Goal: Task Accomplishment & Management: Complete application form

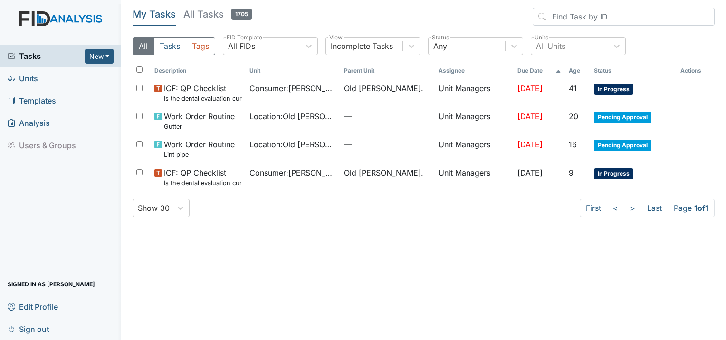
click at [19, 79] on span "Units" at bounding box center [23, 78] width 30 height 15
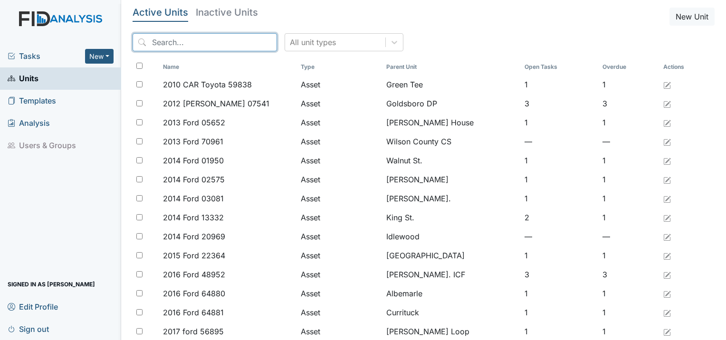
click at [163, 42] on input "search" at bounding box center [205, 42] width 144 height 18
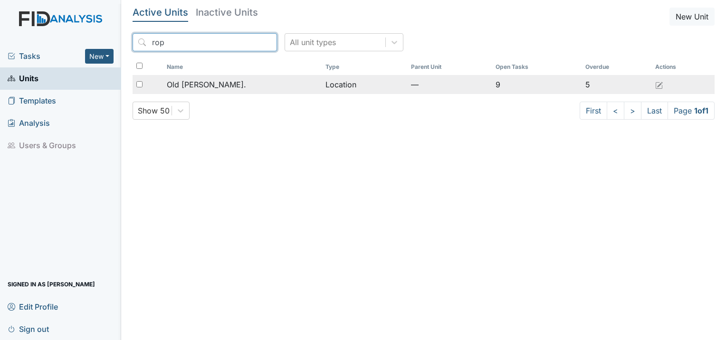
type input "rop"
click at [182, 84] on span "Old [PERSON_NAME]." at bounding box center [206, 84] width 79 height 11
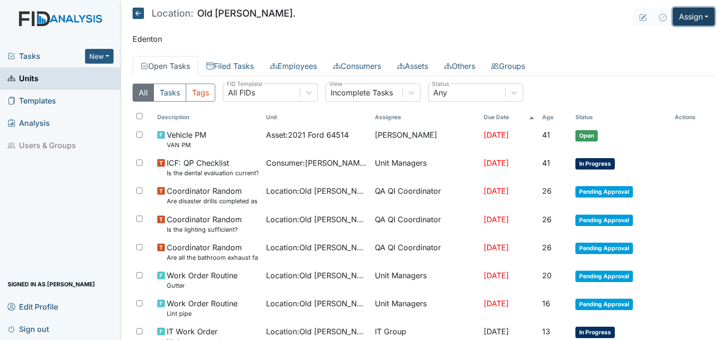
click at [683, 16] on button "Assign" at bounding box center [694, 17] width 42 height 18
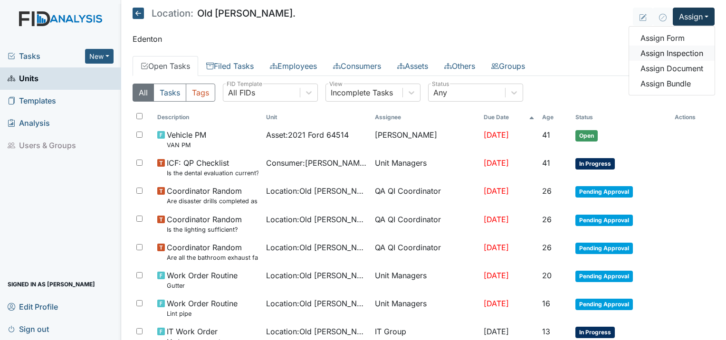
click at [676, 53] on link "Assign Inspection" at bounding box center [672, 53] width 86 height 15
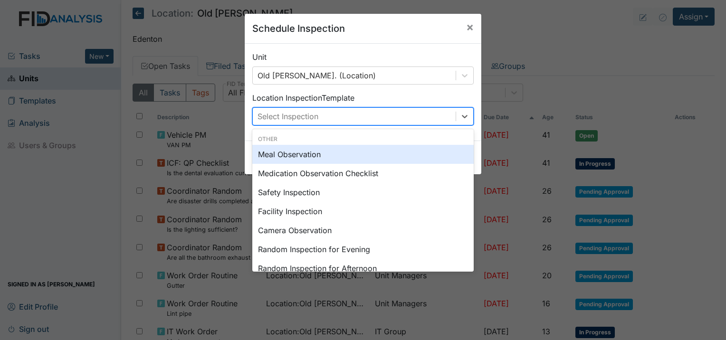
click at [436, 115] on div "Select Inspection" at bounding box center [354, 116] width 203 height 17
click at [468, 27] on span "×" at bounding box center [470, 27] width 8 height 14
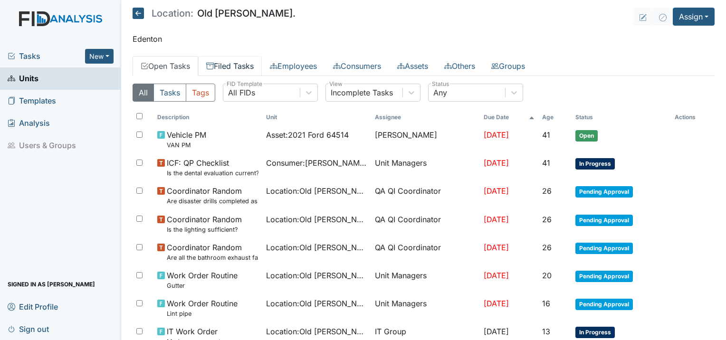
click at [238, 60] on link "Filed Tasks" at bounding box center [230, 66] width 64 height 20
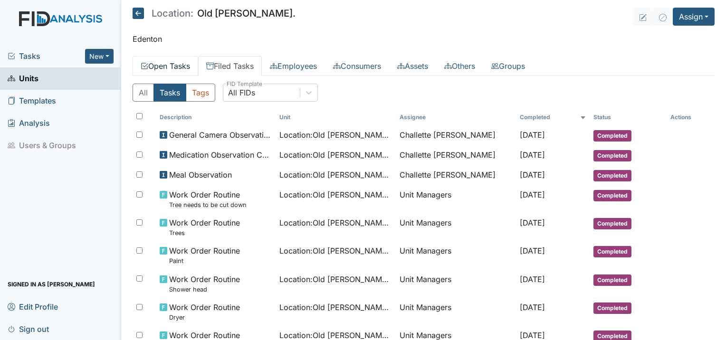
click at [169, 68] on link "Open Tasks" at bounding box center [166, 66] width 66 height 20
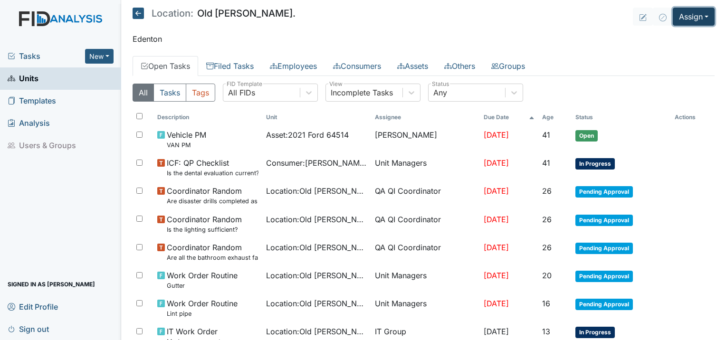
click at [676, 21] on button "Assign" at bounding box center [694, 17] width 42 height 18
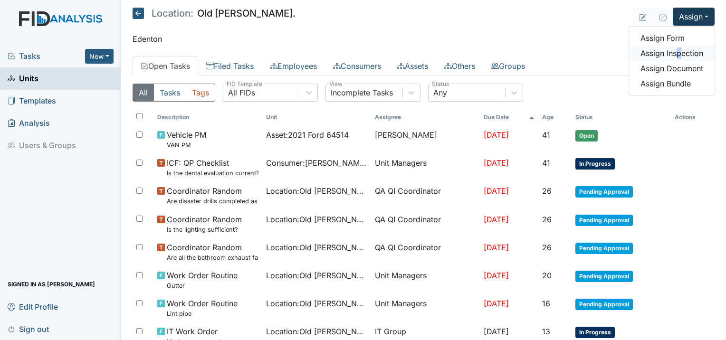
click at [671, 48] on link "Assign Inspection" at bounding box center [672, 53] width 86 height 15
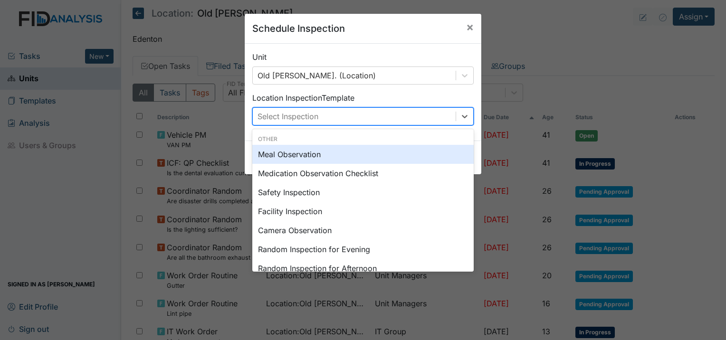
click at [344, 114] on div "Select Inspection" at bounding box center [354, 116] width 203 height 17
click at [291, 154] on div "Meal Observation" at bounding box center [362, 154] width 221 height 19
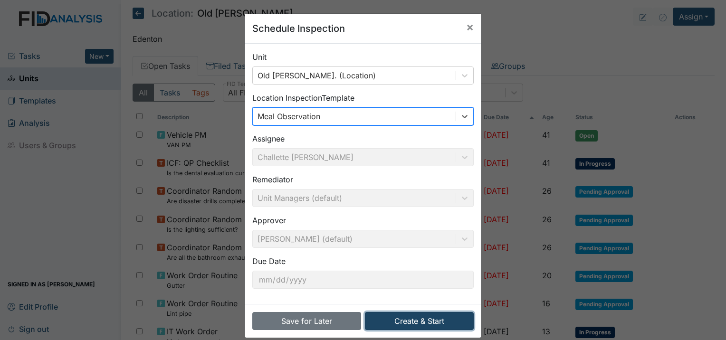
click at [398, 314] on button "Create & Start" at bounding box center [419, 321] width 109 height 18
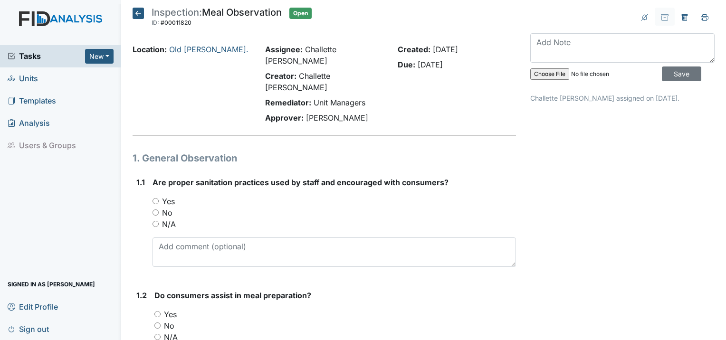
click at [156, 198] on input "Yes" at bounding box center [156, 201] width 6 height 6
radio input "true"
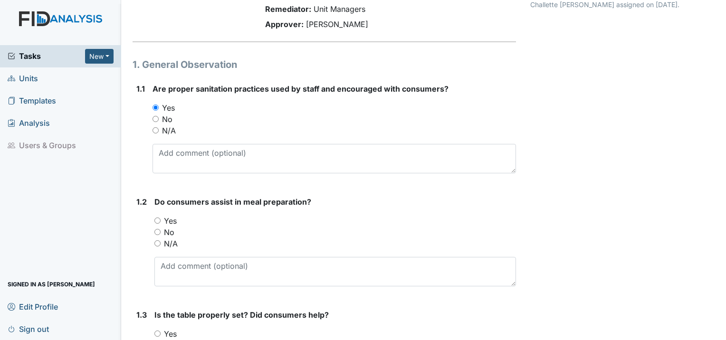
scroll to position [95, 0]
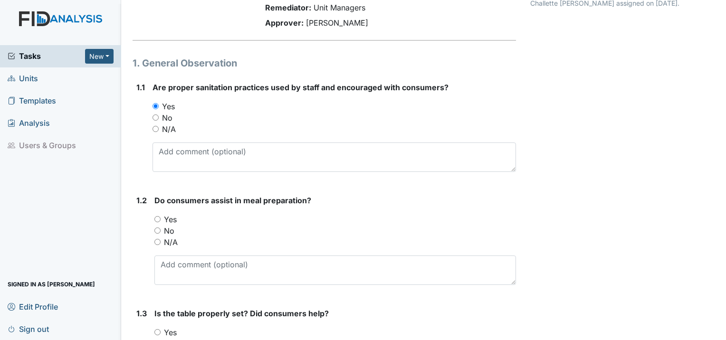
click at [158, 216] on input "Yes" at bounding box center [157, 219] width 6 height 6
radio input "true"
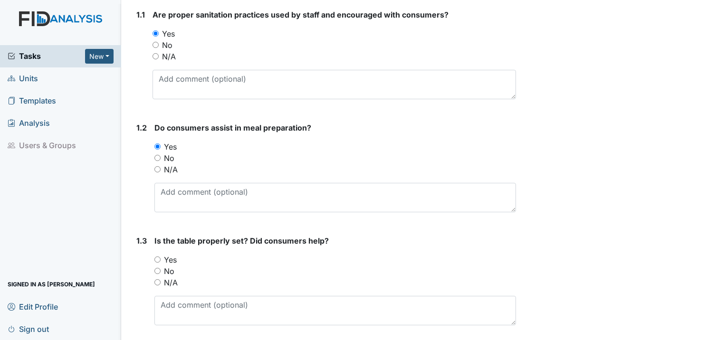
scroll to position [190, 0]
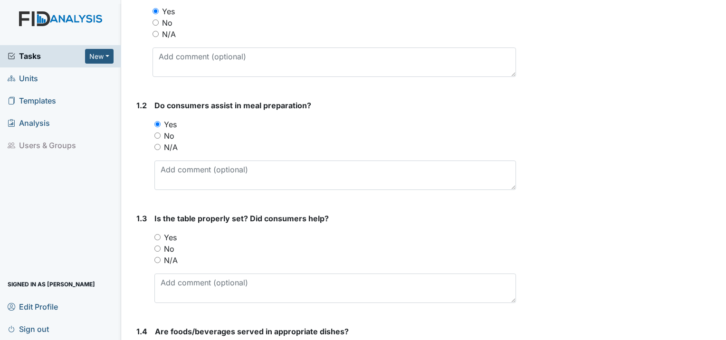
click at [157, 234] on input "Yes" at bounding box center [157, 237] width 6 height 6
radio input "true"
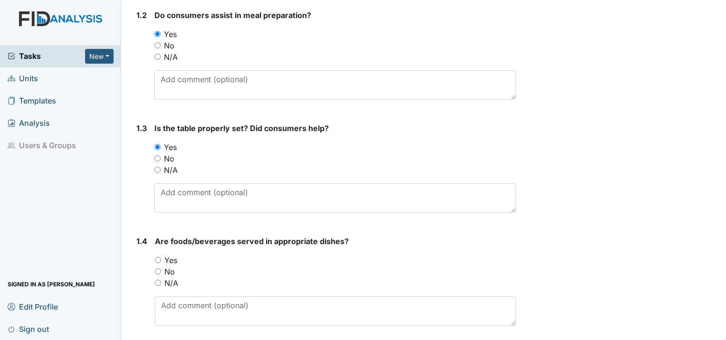
scroll to position [285, 0]
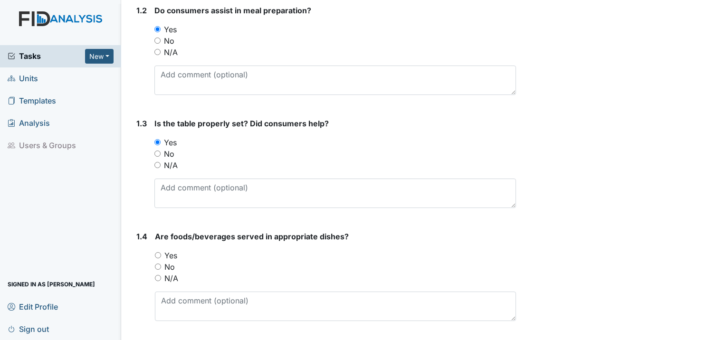
click at [154, 235] on div "1.4 Are foods/beverages served in appropriate dishes? You must select one of th…" at bounding box center [324, 280] width 383 height 98
click at [158, 252] on input "Yes" at bounding box center [158, 255] width 6 height 6
radio input "true"
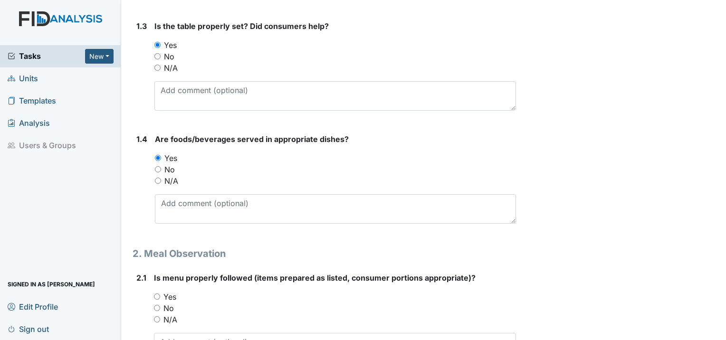
scroll to position [428, 0]
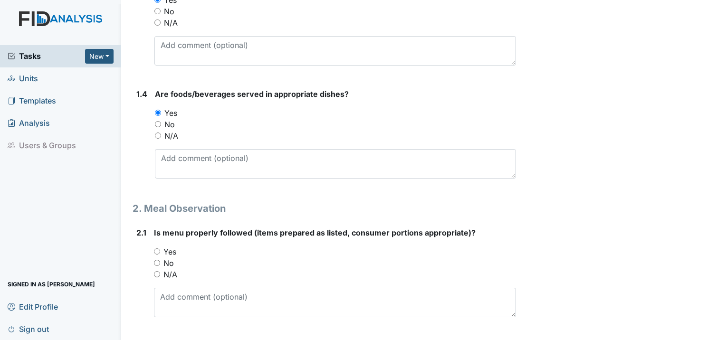
click at [158, 249] on input "Yes" at bounding box center [157, 252] width 6 height 6
radio input "true"
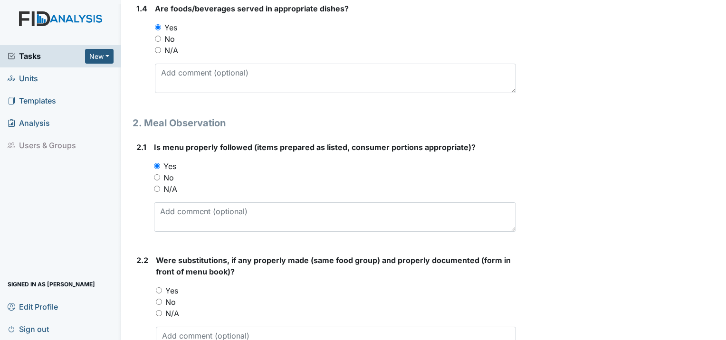
scroll to position [523, 0]
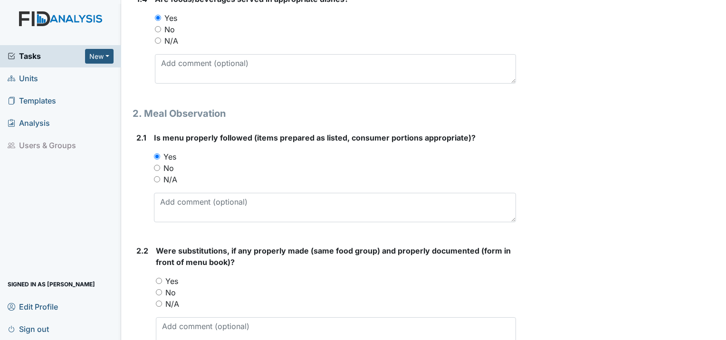
click at [160, 278] on input "Yes" at bounding box center [159, 281] width 6 height 6
radio input "true"
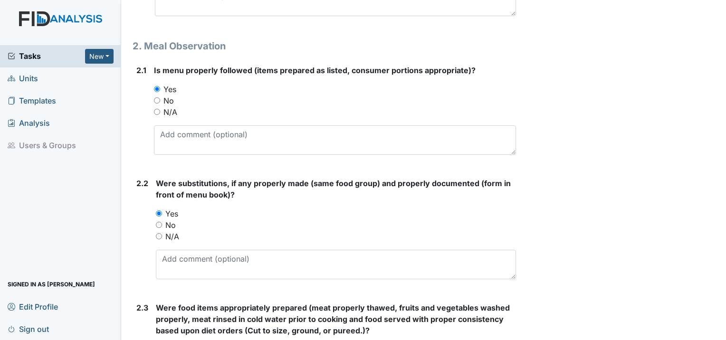
scroll to position [618, 0]
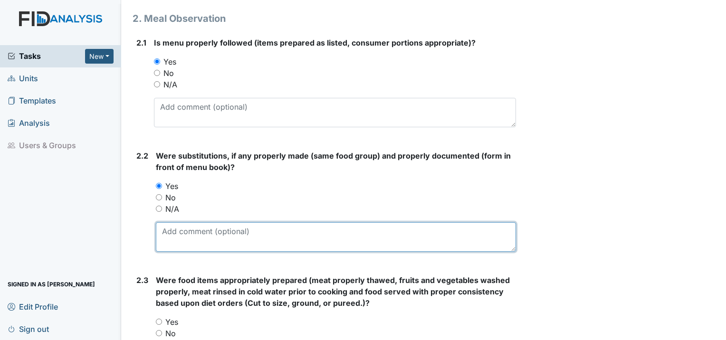
click at [204, 222] on textarea at bounding box center [336, 236] width 360 height 29
type textarea "N"
click at [211, 222] on textarea "Apple sacuse" at bounding box center [336, 236] width 360 height 29
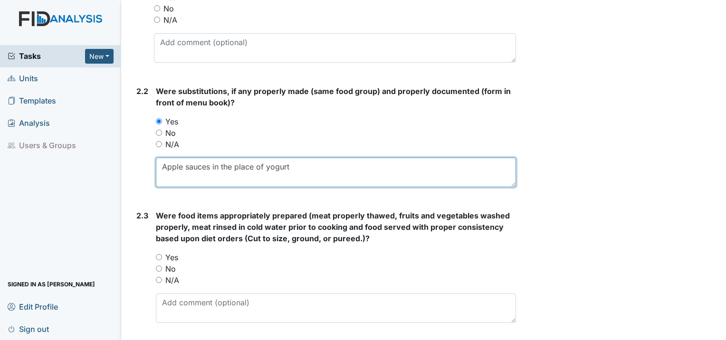
scroll to position [760, 0]
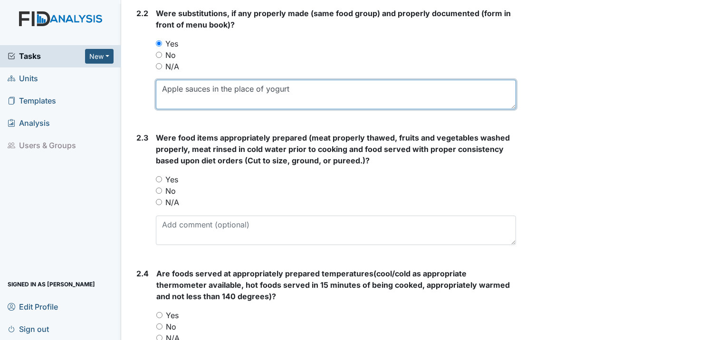
type textarea "Apple sauces in the place of yogurt"
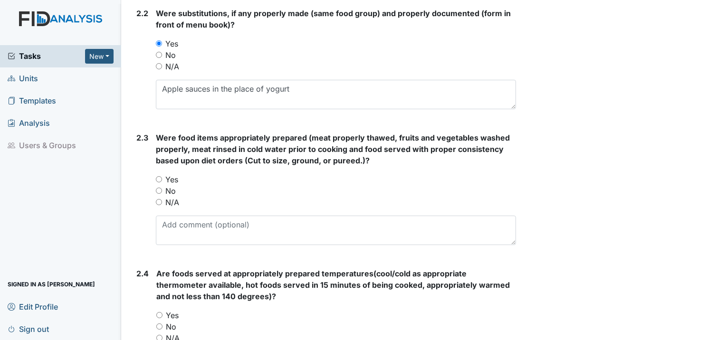
click at [156, 176] on input "Yes" at bounding box center [159, 179] width 6 height 6
radio input "true"
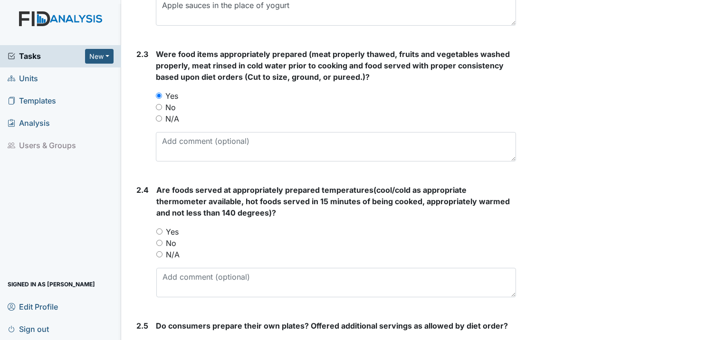
scroll to position [855, 0]
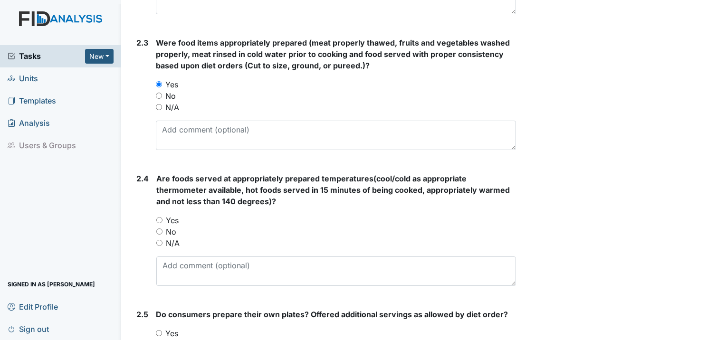
click at [158, 217] on input "Yes" at bounding box center [159, 220] width 6 height 6
radio input "true"
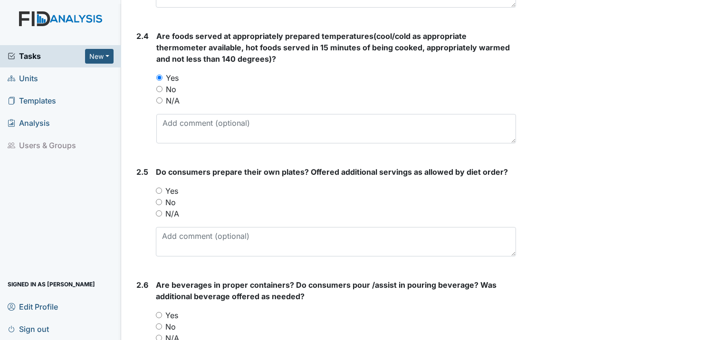
click at [159, 188] on input "Yes" at bounding box center [159, 191] width 6 height 6
radio input "true"
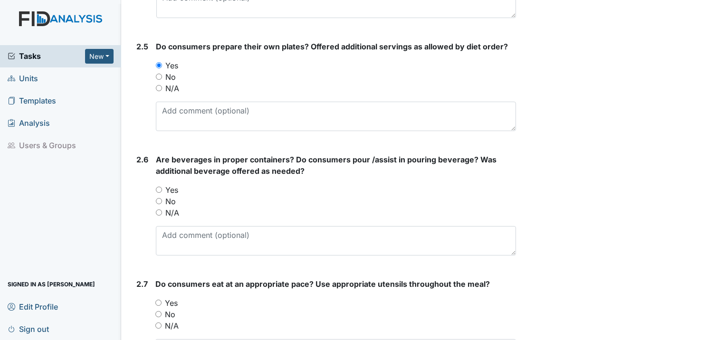
scroll to position [1140, 0]
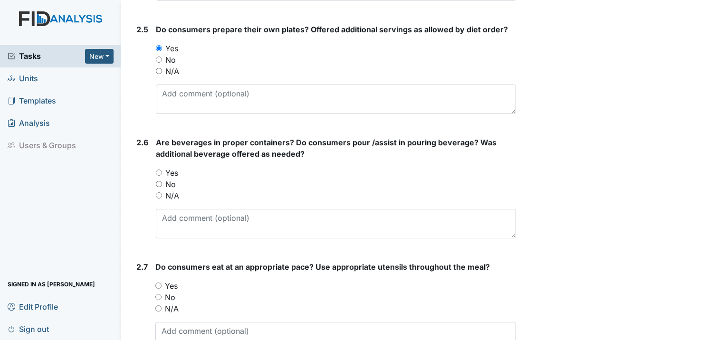
click at [158, 170] on input "Yes" at bounding box center [159, 173] width 6 height 6
radio input "true"
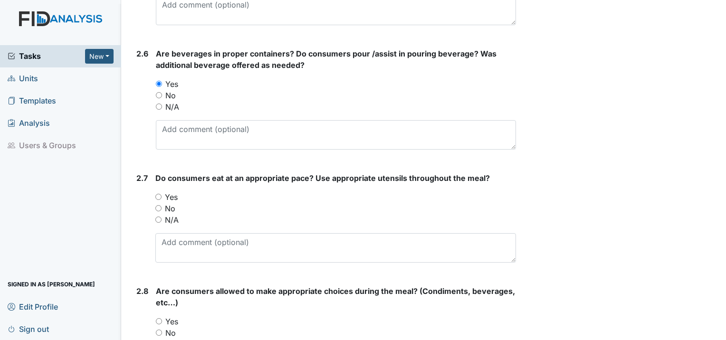
scroll to position [1236, 0]
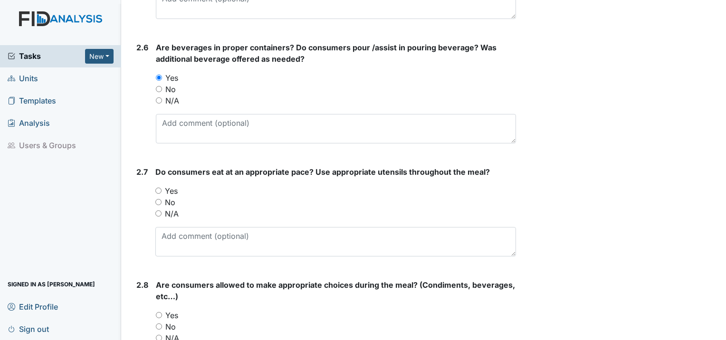
click at [157, 185] on div "Yes" at bounding box center [335, 190] width 361 height 11
click at [159, 188] on input "Yes" at bounding box center [158, 191] width 6 height 6
radio input "true"
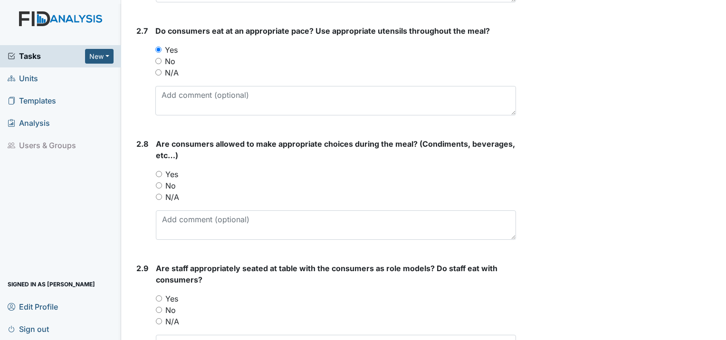
scroll to position [1378, 0]
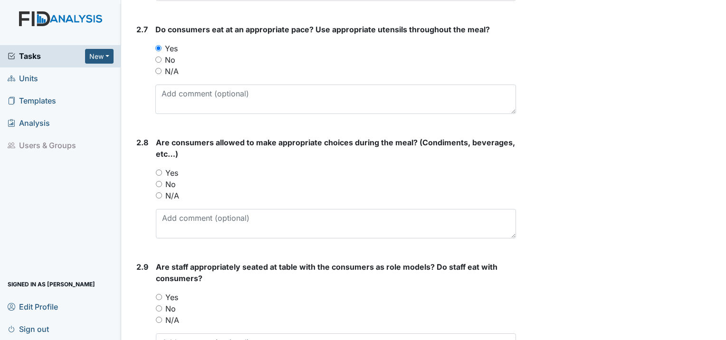
click at [158, 170] on input "Yes" at bounding box center [159, 173] width 6 height 6
radio input "true"
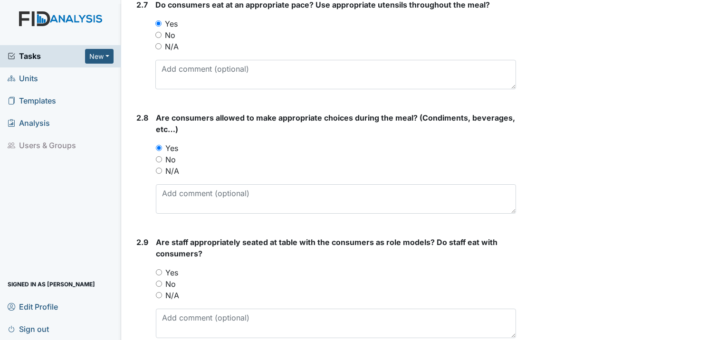
scroll to position [1521, 0]
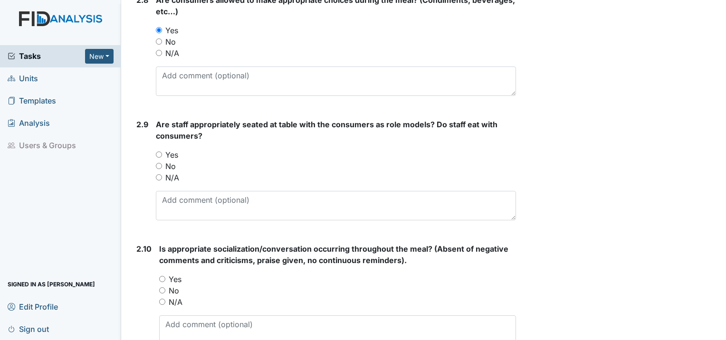
click at [156, 152] on input "Yes" at bounding box center [159, 155] width 6 height 6
radio input "true"
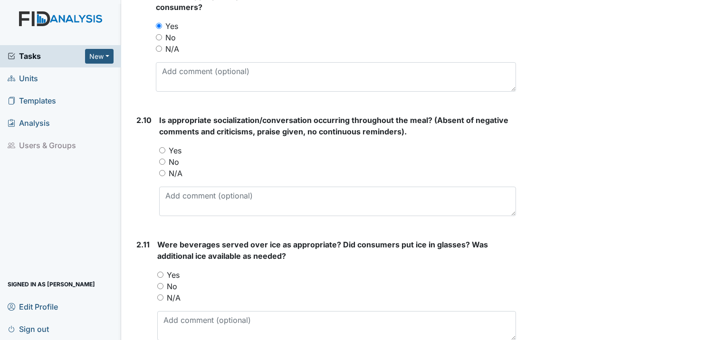
scroll to position [1663, 0]
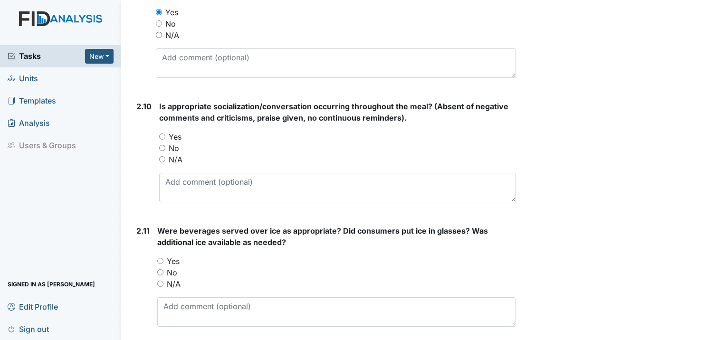
click at [160, 134] on input "Yes" at bounding box center [162, 137] width 6 height 6
radio input "true"
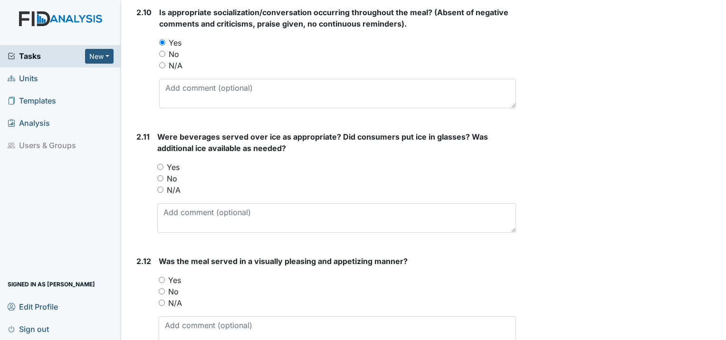
scroll to position [1758, 0]
click at [162, 163] on input "Yes" at bounding box center [160, 166] width 6 height 6
radio input "true"
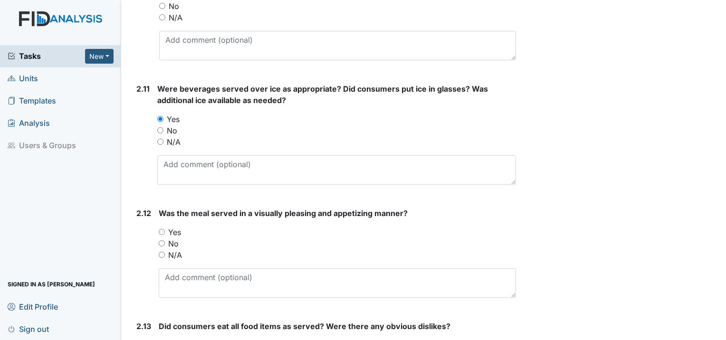
scroll to position [1806, 0]
click at [162, 226] on div "Yes" at bounding box center [337, 231] width 357 height 11
click at [162, 229] on input "Yes" at bounding box center [162, 232] width 6 height 6
radio input "true"
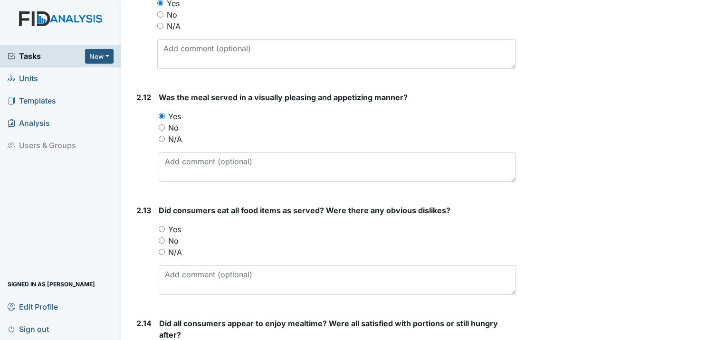
scroll to position [1948, 0]
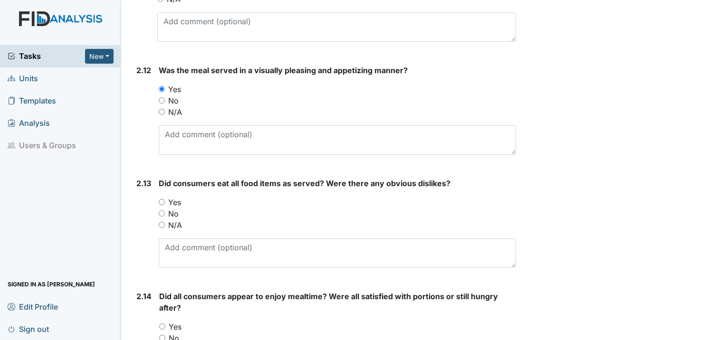
click at [160, 199] on input "Yes" at bounding box center [162, 202] width 6 height 6
radio input "true"
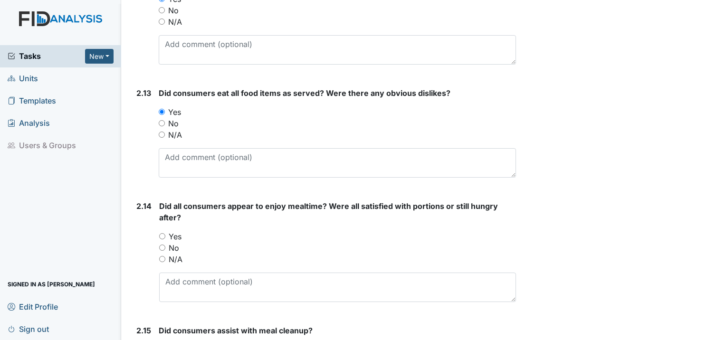
scroll to position [2043, 0]
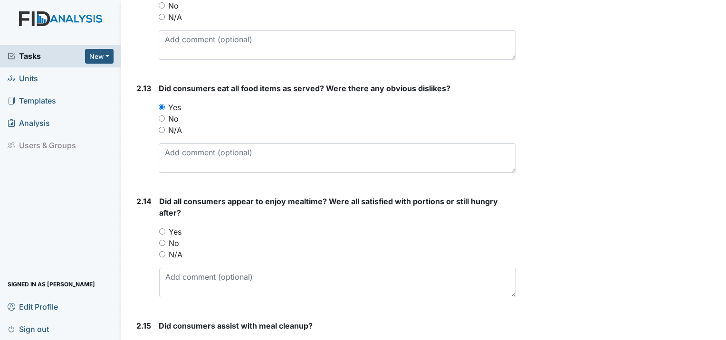
click at [160, 229] on input "Yes" at bounding box center [162, 232] width 6 height 6
radio input "true"
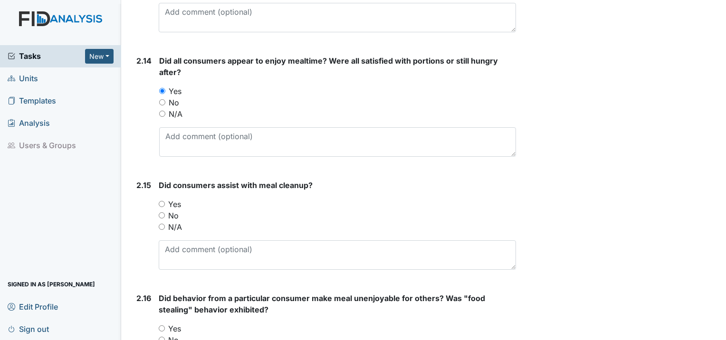
scroll to position [2186, 0]
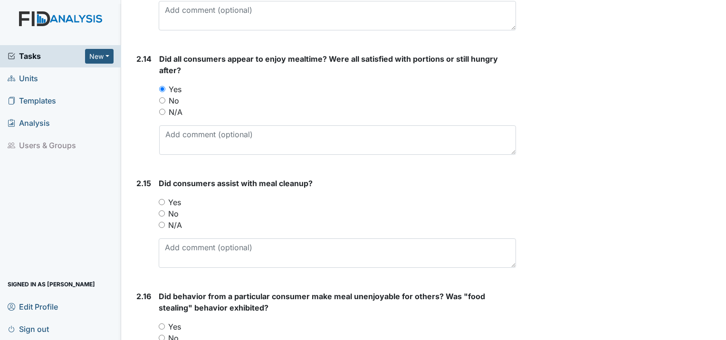
click at [161, 197] on div "Yes" at bounding box center [337, 202] width 357 height 11
click at [163, 199] on input "Yes" at bounding box center [162, 202] width 6 height 6
radio input "true"
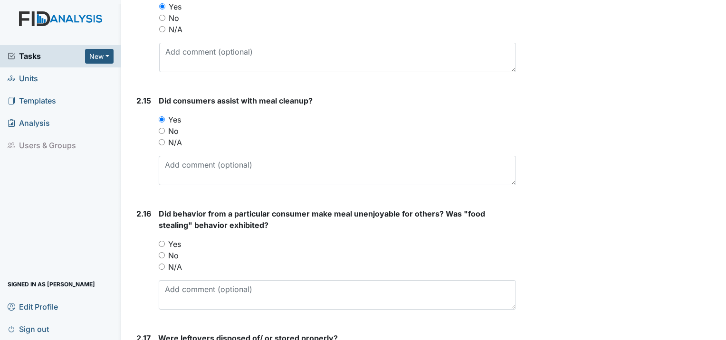
scroll to position [2281, 0]
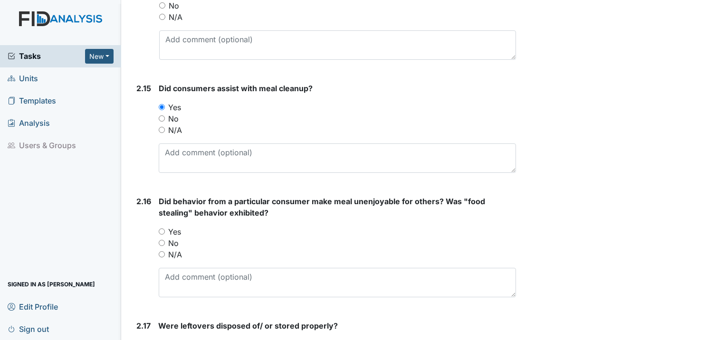
click at [162, 229] on input "Yes" at bounding box center [162, 232] width 6 height 6
radio input "true"
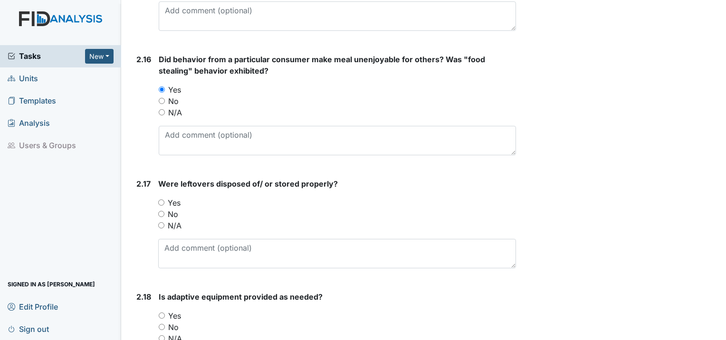
scroll to position [2424, 0]
click at [160, 199] on input "Yes" at bounding box center [161, 202] width 6 height 6
radio input "true"
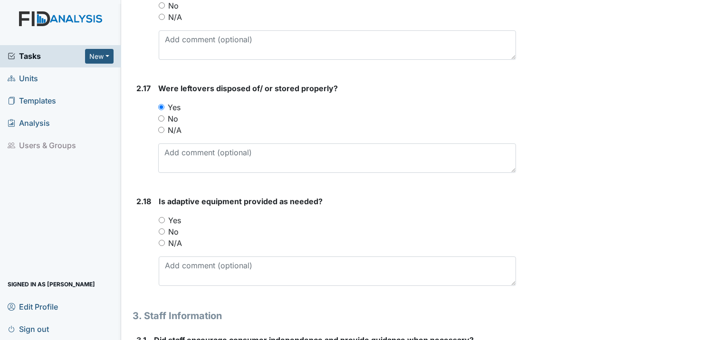
click at [163, 217] on input "Yes" at bounding box center [162, 220] width 6 height 6
radio input "true"
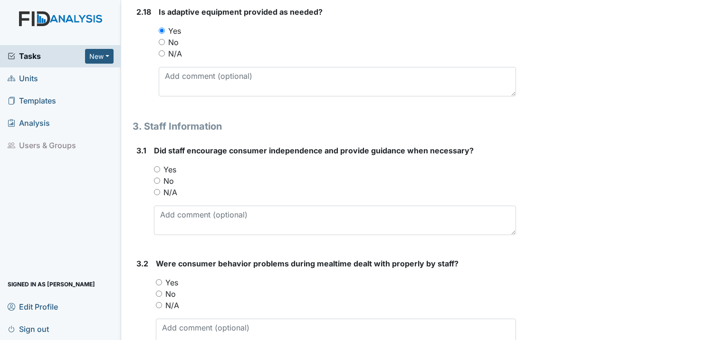
scroll to position [2709, 0]
click at [156, 166] on input "Yes" at bounding box center [157, 169] width 6 height 6
radio input "true"
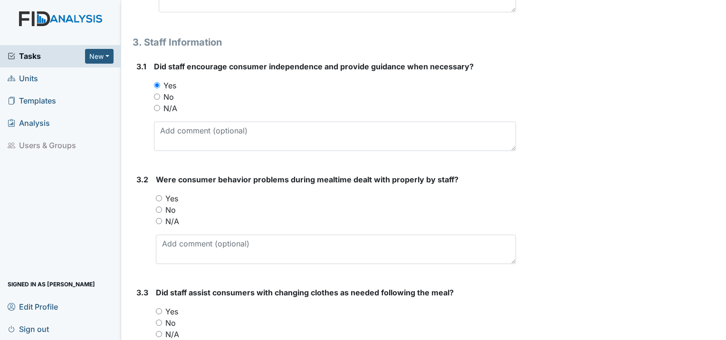
scroll to position [2804, 0]
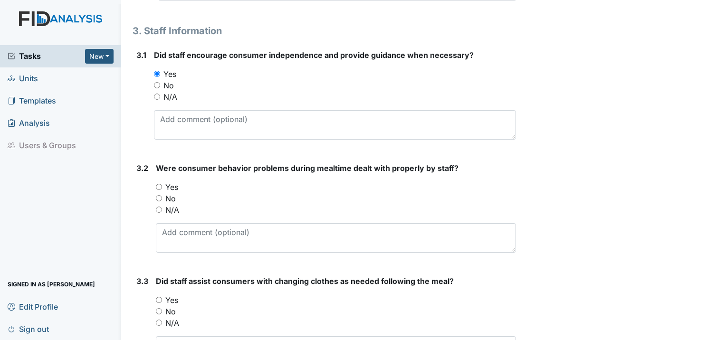
click at [158, 184] on input "Yes" at bounding box center [159, 187] width 6 height 6
radio input "true"
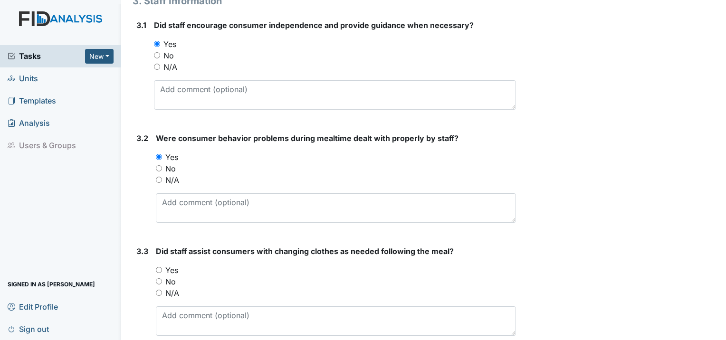
scroll to position [2850, 0]
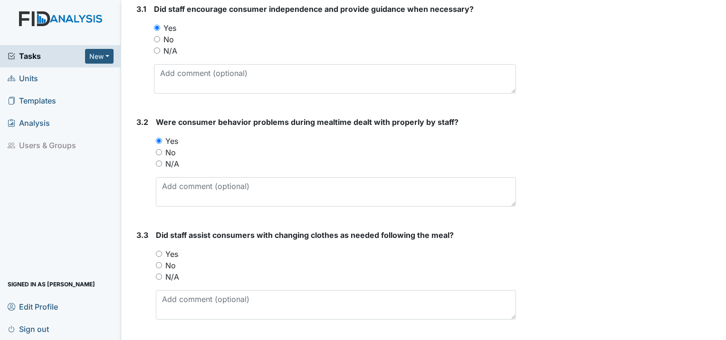
click at [161, 249] on div "Yes" at bounding box center [336, 254] width 360 height 11
click at [161, 251] on input "Yes" at bounding box center [159, 254] width 6 height 6
radio input "true"
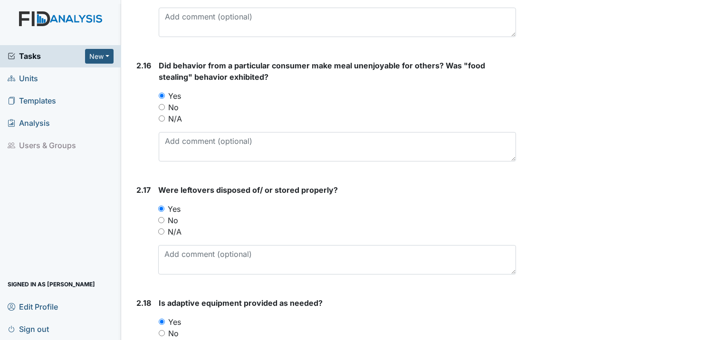
scroll to position [2375, 0]
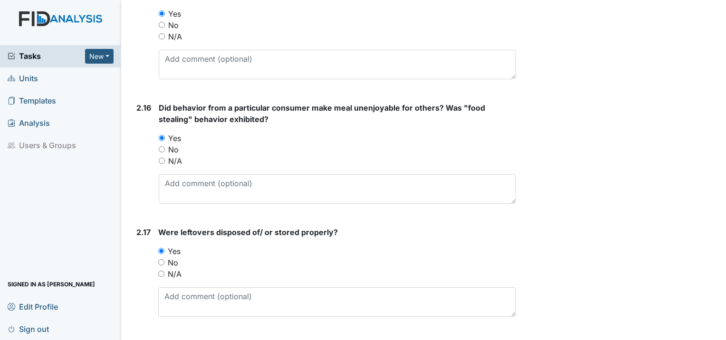
click at [162, 146] on input "No" at bounding box center [162, 149] width 6 height 6
radio input "true"
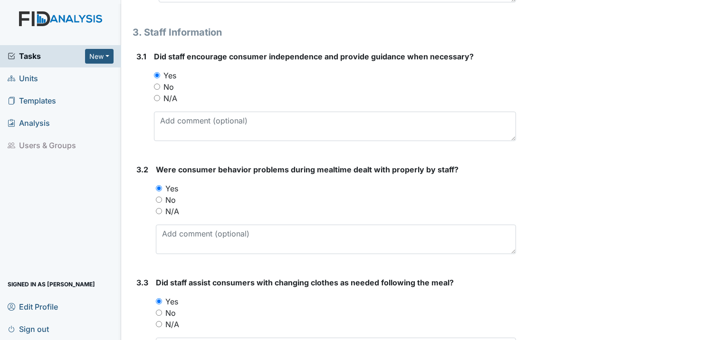
scroll to position [2850, 0]
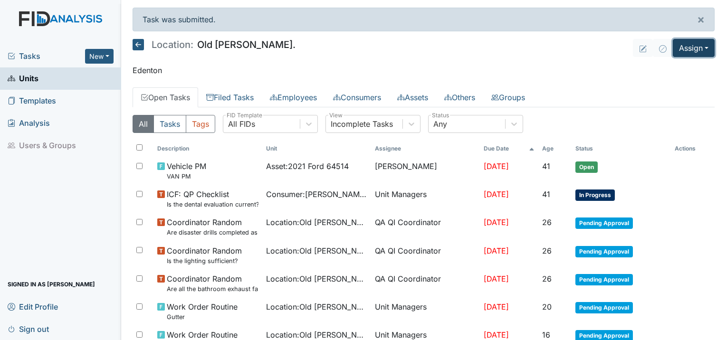
drag, startPoint x: 683, startPoint y: 49, endPoint x: 683, endPoint y: 57, distance: 7.1
click at [683, 49] on button "Assign" at bounding box center [694, 48] width 42 height 18
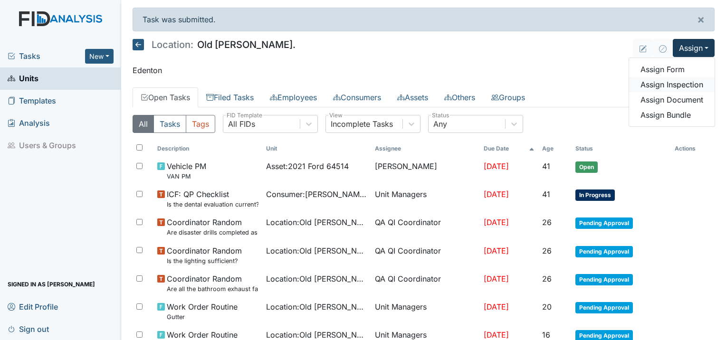
click at [680, 85] on link "Assign Inspection" at bounding box center [672, 84] width 86 height 15
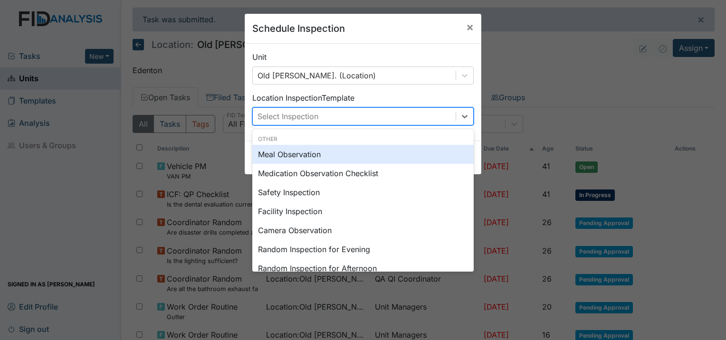
click at [333, 111] on div "Select Inspection" at bounding box center [354, 116] width 203 height 17
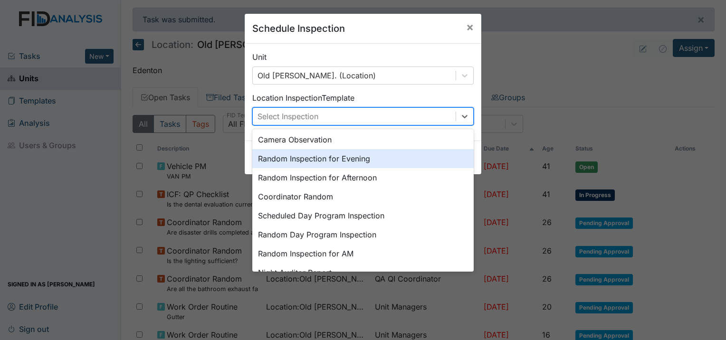
scroll to position [95, 0]
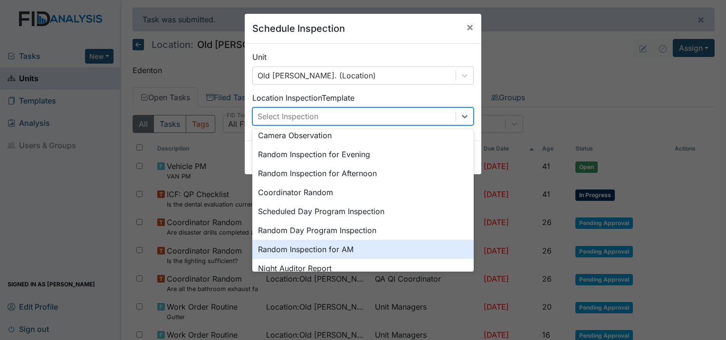
click at [346, 250] on div "Random Inspection for AM" at bounding box center [362, 249] width 221 height 19
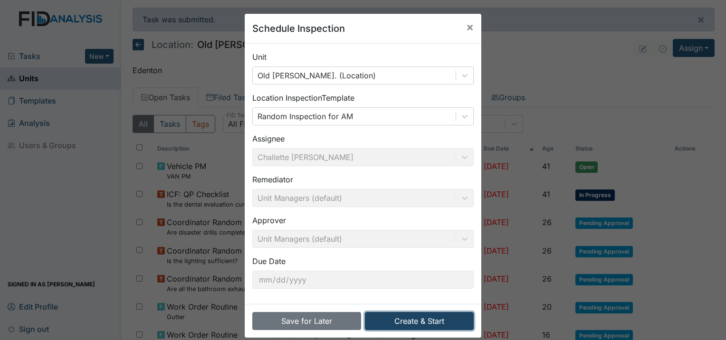
click at [439, 323] on button "Create & Start" at bounding box center [419, 321] width 109 height 18
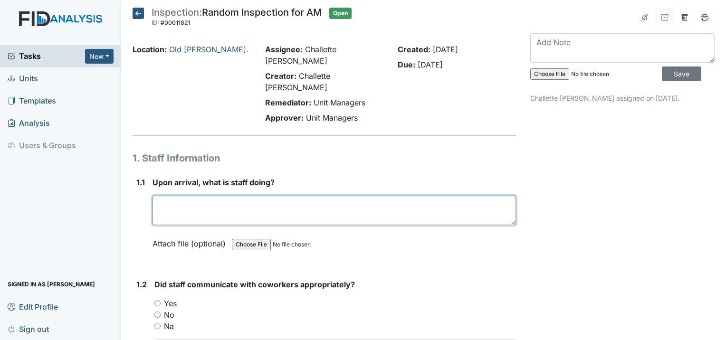
click at [221, 196] on textarea at bounding box center [335, 210] width 364 height 29
type textarea "i"
type textarea "I"
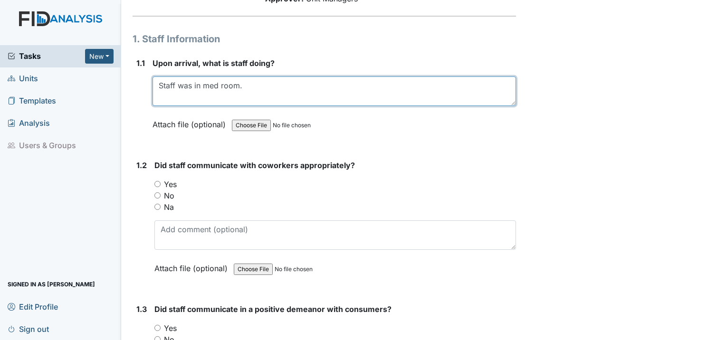
scroll to position [143, 0]
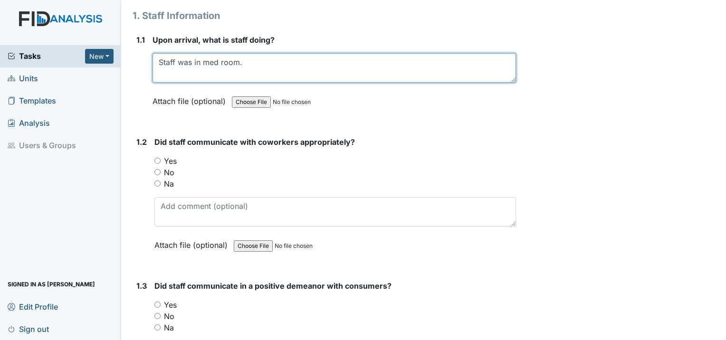
type textarea "Staff was in med room."
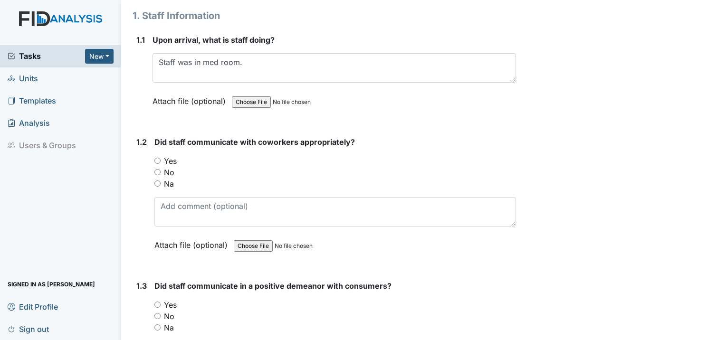
click at [153, 138] on div "1.2 Did staff communicate with coworkers appropriately? You must select one of …" at bounding box center [324, 200] width 383 height 129
click at [155, 158] on input "Yes" at bounding box center [157, 161] width 6 height 6
radio input "true"
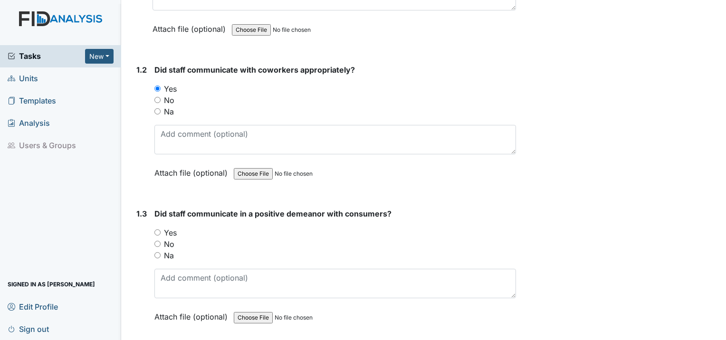
scroll to position [238, 0]
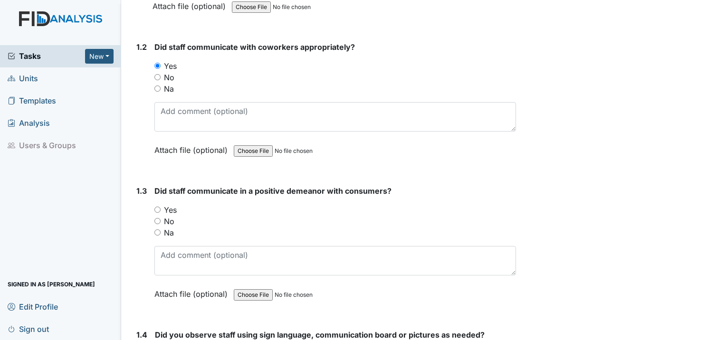
click at [157, 207] on input "Yes" at bounding box center [157, 210] width 6 height 6
radio input "true"
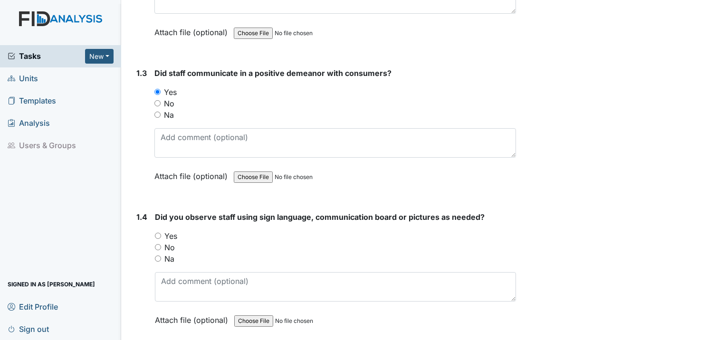
scroll to position [380, 0]
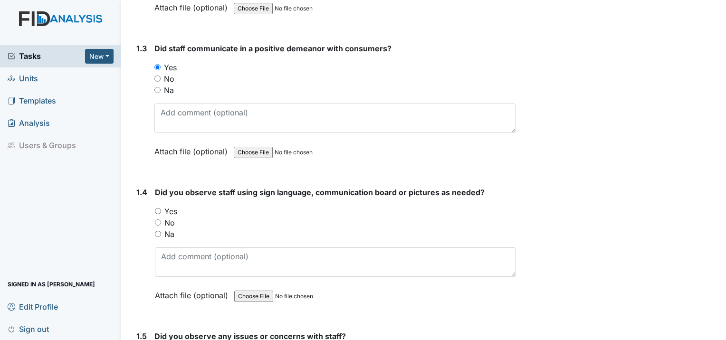
click at [157, 208] on input "Yes" at bounding box center [158, 211] width 6 height 6
radio input "true"
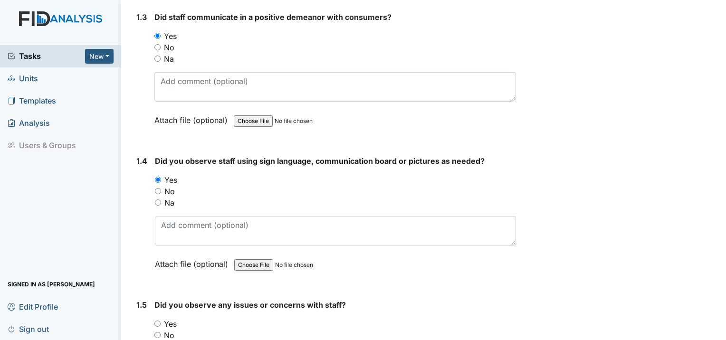
scroll to position [523, 0]
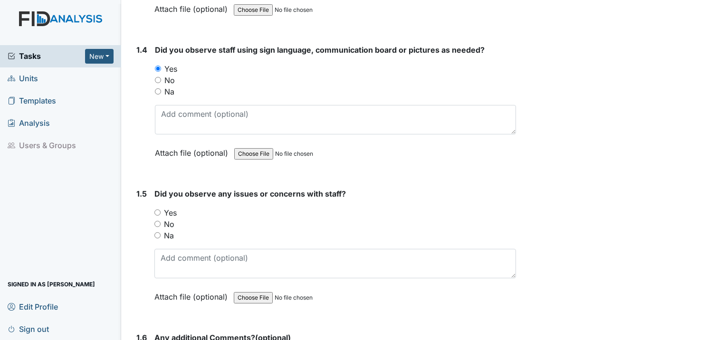
click at [158, 207] on div "Yes" at bounding box center [335, 212] width 362 height 11
click at [156, 210] on input "Yes" at bounding box center [157, 213] width 6 height 6
radio input "true"
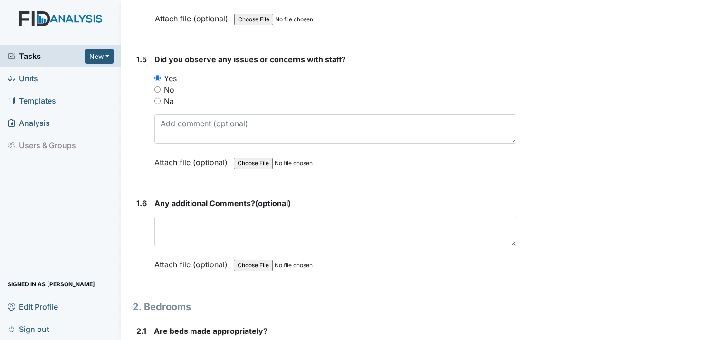
scroll to position [665, 0]
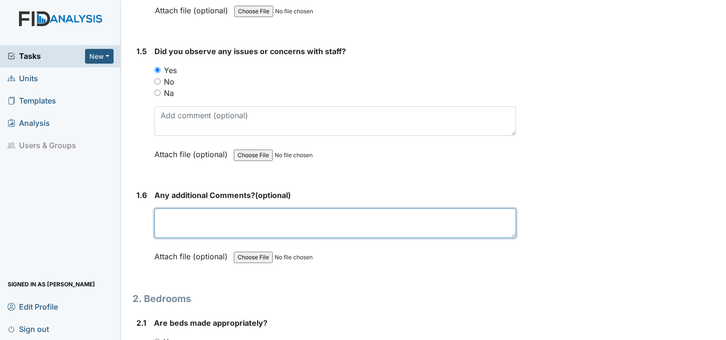
click at [183, 209] on textarea at bounding box center [335, 223] width 362 height 29
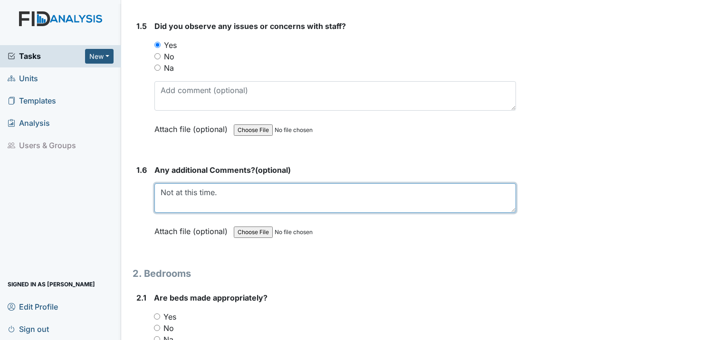
scroll to position [760, 0]
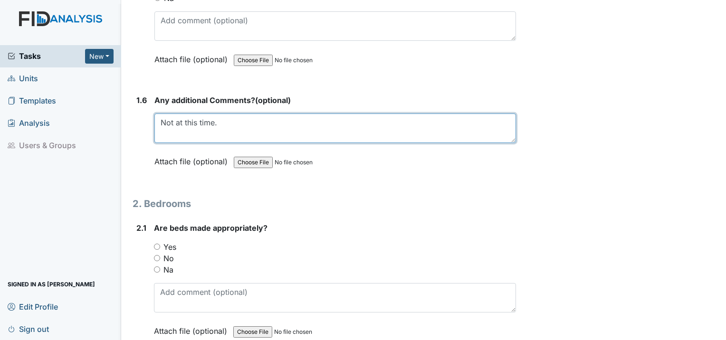
type textarea "Not at this time."
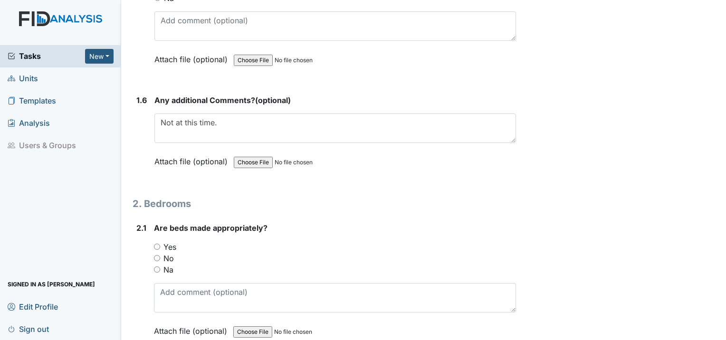
click at [158, 244] on input "Yes" at bounding box center [157, 247] width 6 height 6
radio input "true"
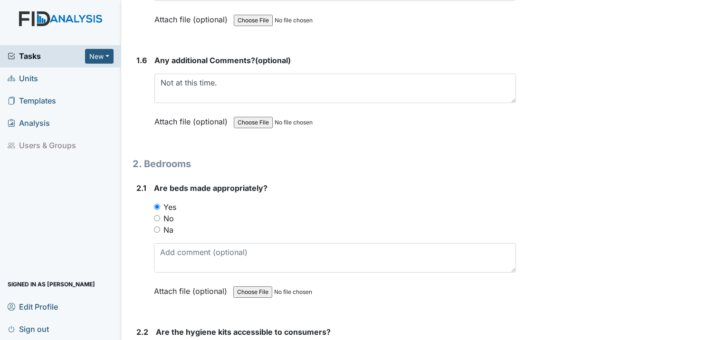
scroll to position [903, 0]
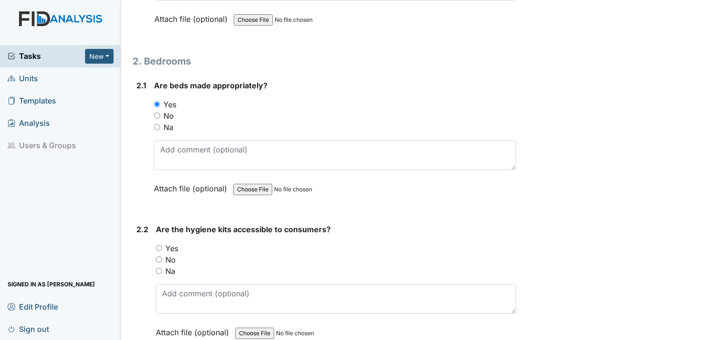
drag, startPoint x: 156, startPoint y: 222, endPoint x: 162, endPoint y: 222, distance: 5.2
click at [159, 245] on input "Yes" at bounding box center [159, 248] width 6 height 6
radio input "true"
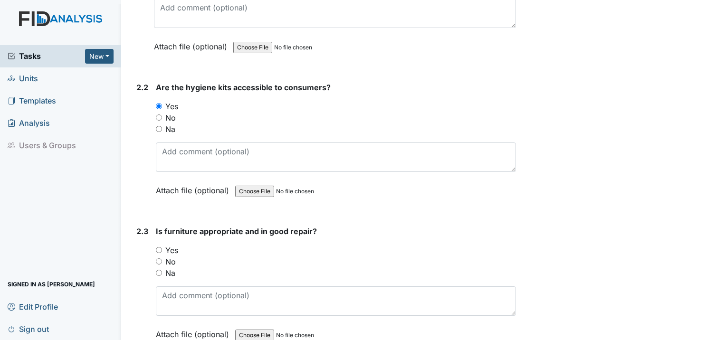
scroll to position [1045, 0]
click at [160, 247] on input "Yes" at bounding box center [159, 250] width 6 height 6
radio input "true"
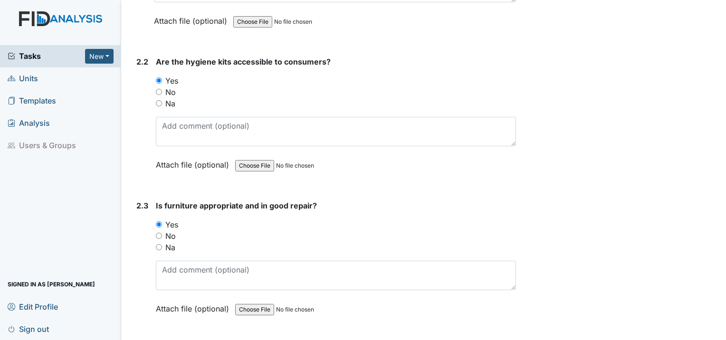
scroll to position [1140, 0]
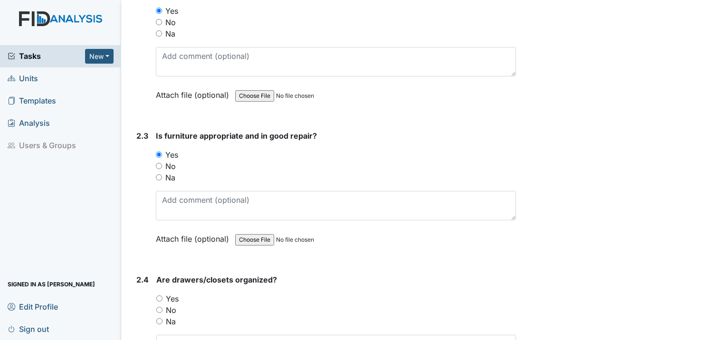
click at [158, 296] on input "Yes" at bounding box center [159, 299] width 6 height 6
radio input "true"
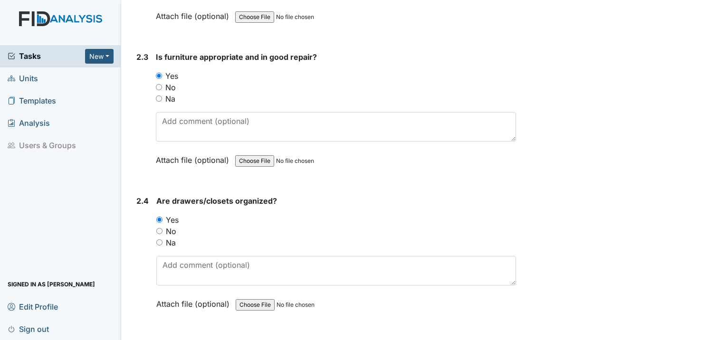
scroll to position [1283, 0]
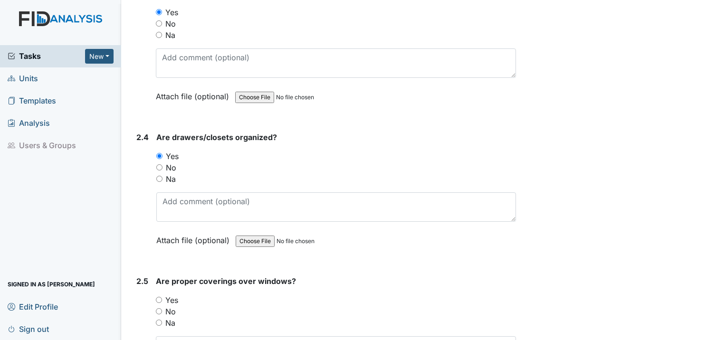
click at [160, 297] on input "Yes" at bounding box center [159, 300] width 6 height 6
radio input "true"
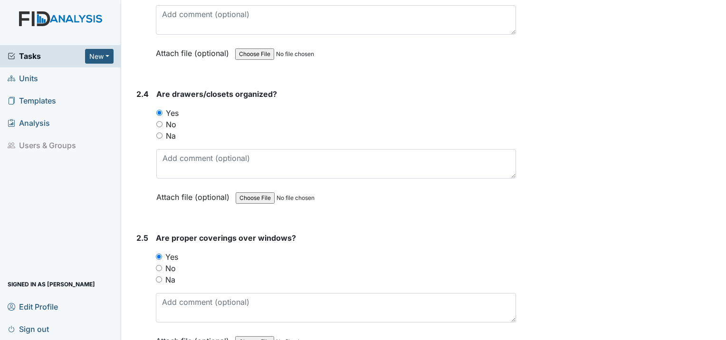
scroll to position [1426, 0]
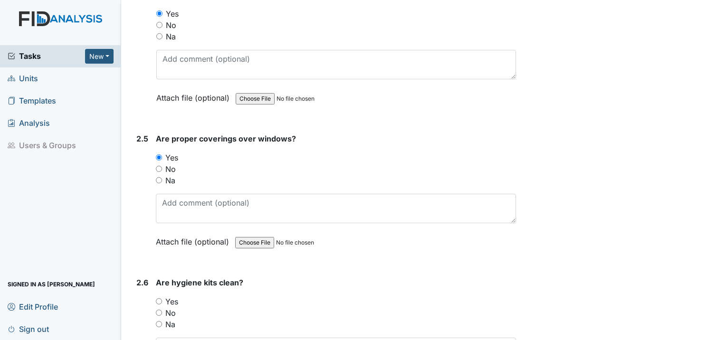
click at [158, 277] on div "Are hygiene kits clean? You must select one of the below options. Yes No Na Att…" at bounding box center [336, 337] width 360 height 121
click at [158, 296] on div "Yes" at bounding box center [336, 301] width 360 height 11
click at [160, 298] on input "Yes" at bounding box center [159, 301] width 6 height 6
radio input "true"
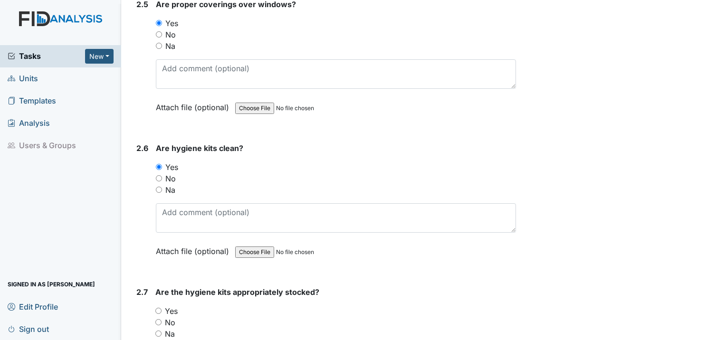
scroll to position [1568, 0]
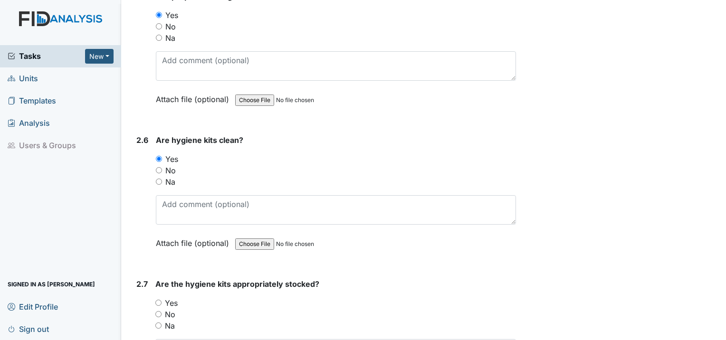
click at [158, 300] on input "Yes" at bounding box center [158, 303] width 6 height 6
radio input "true"
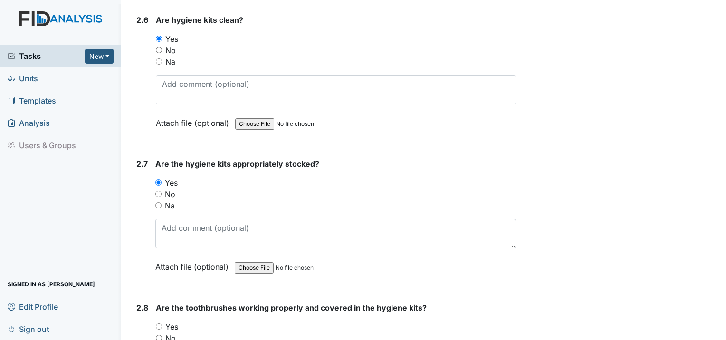
scroll to position [1711, 0]
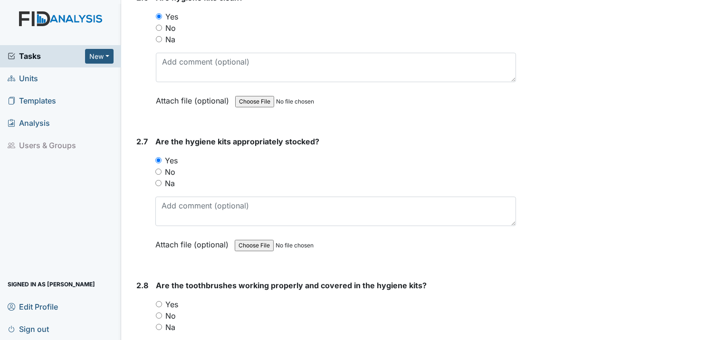
click at [158, 301] on input "Yes" at bounding box center [159, 304] width 6 height 6
radio input "true"
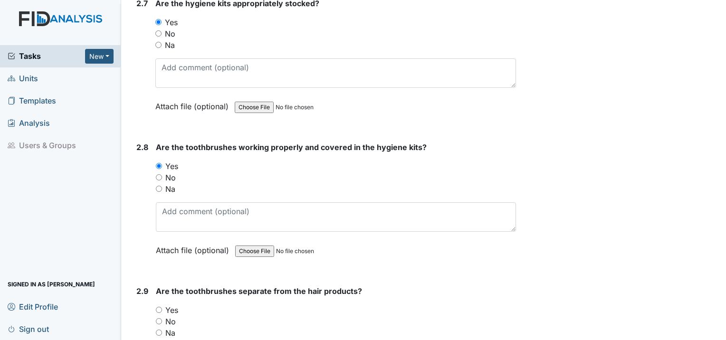
scroll to position [1853, 0]
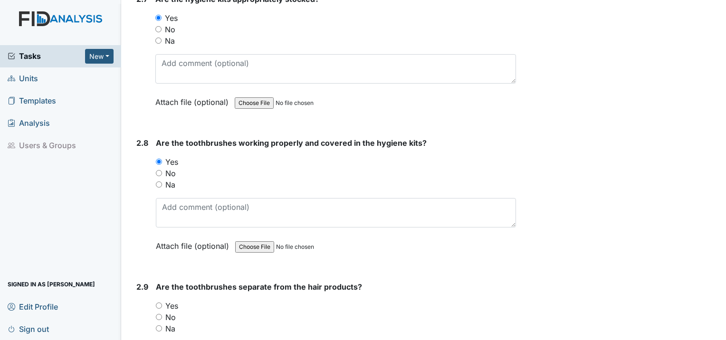
click at [158, 303] on input "Yes" at bounding box center [159, 306] width 6 height 6
radio input "true"
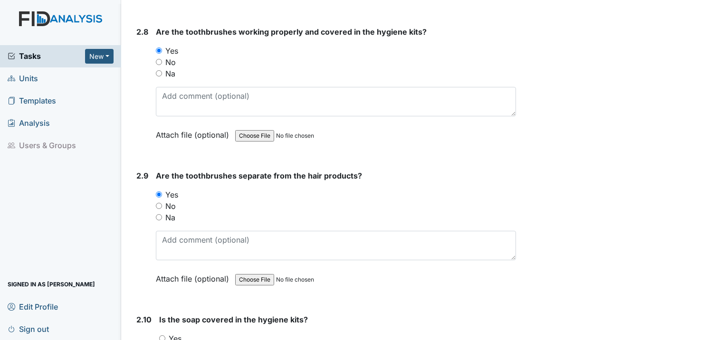
scroll to position [1996, 0]
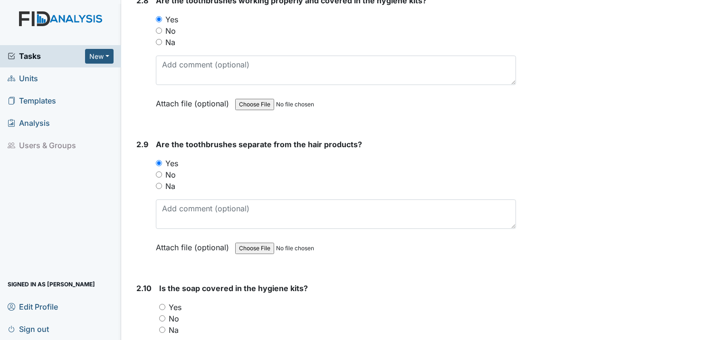
click at [161, 304] on input "Yes" at bounding box center [162, 307] width 6 height 6
radio input "true"
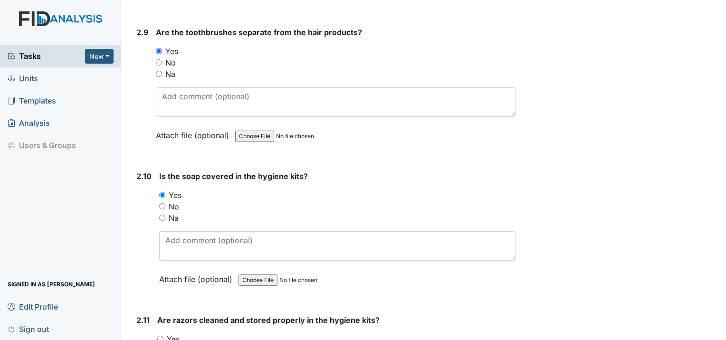
scroll to position [2138, 0]
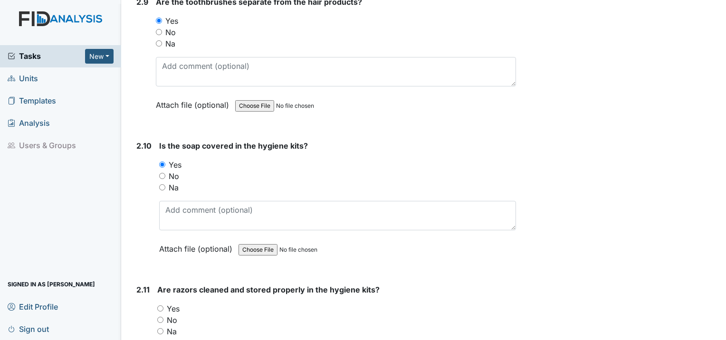
click at [160, 306] on input "Yes" at bounding box center [160, 309] width 6 height 6
radio input "true"
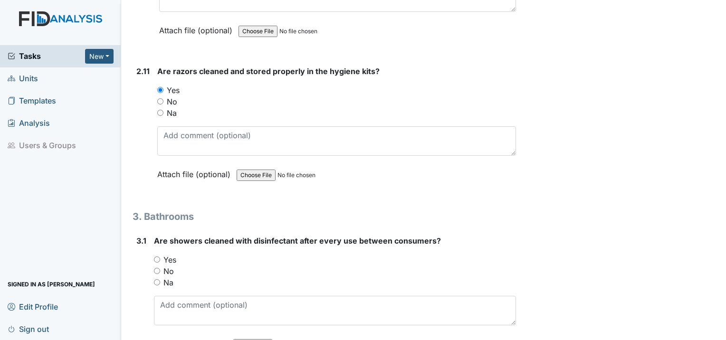
scroll to position [2376, 0]
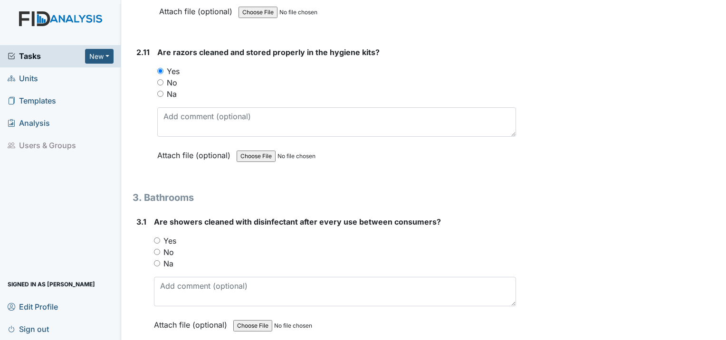
click at [154, 238] on input "Yes" at bounding box center [157, 241] width 6 height 6
radio input "true"
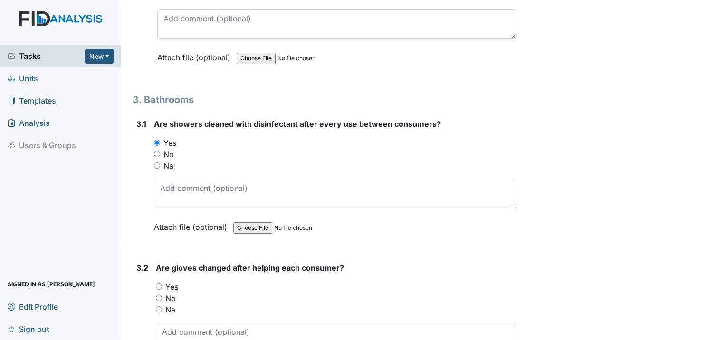
scroll to position [2519, 0]
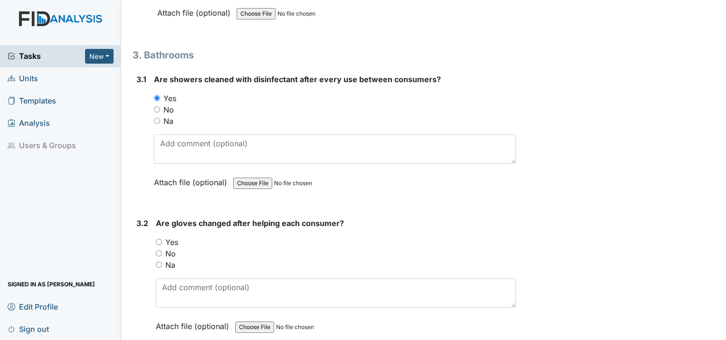
click at [160, 239] on input "Yes" at bounding box center [159, 242] width 6 height 6
radio input "true"
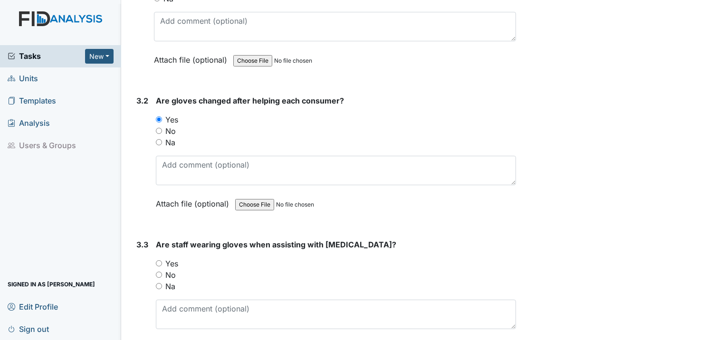
scroll to position [2661, 0]
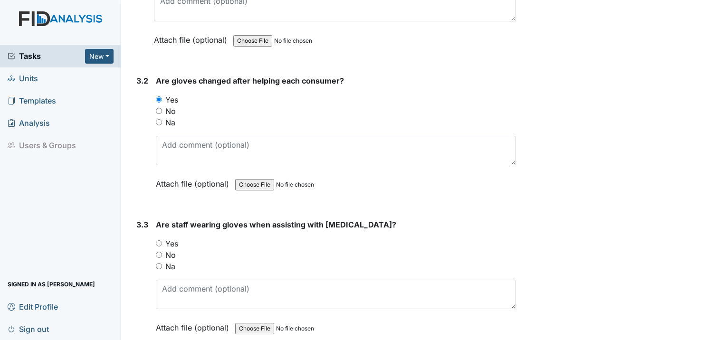
click at [158, 240] on input "Yes" at bounding box center [159, 243] width 6 height 6
radio input "true"
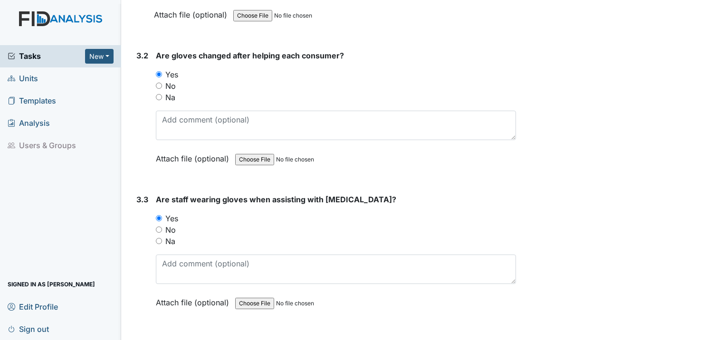
scroll to position [2804, 0]
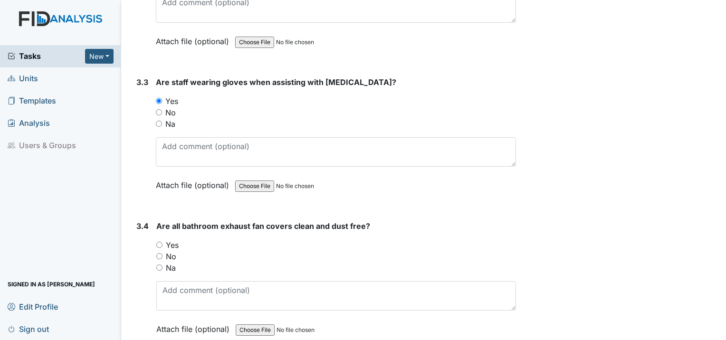
click at [162, 240] on div "Yes" at bounding box center [336, 245] width 360 height 11
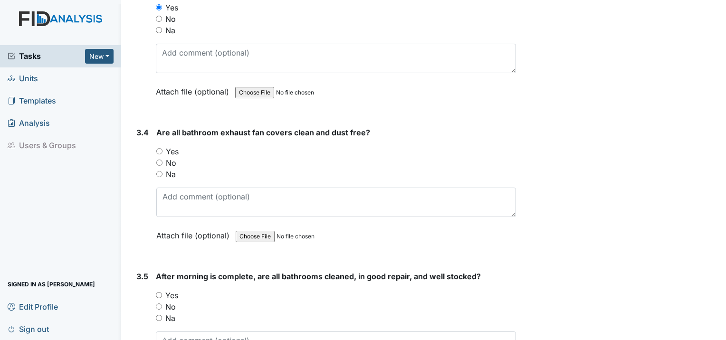
scroll to position [2899, 0]
click at [160, 147] on input "Yes" at bounding box center [159, 150] width 6 height 6
radio input "true"
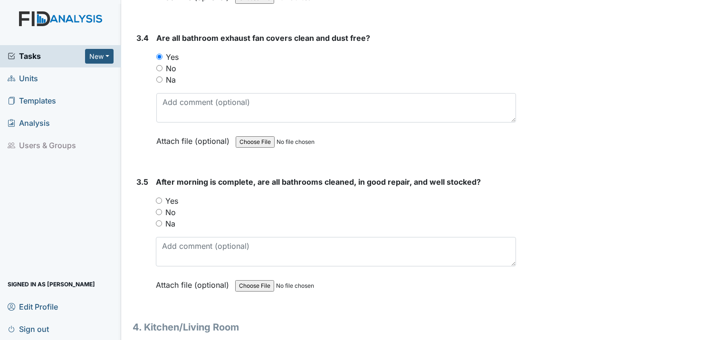
scroll to position [2994, 0]
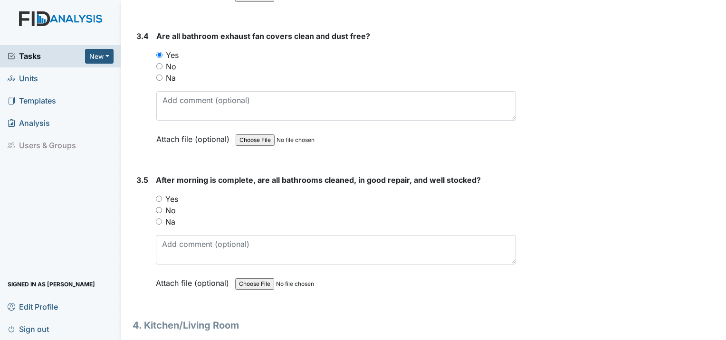
click at [159, 196] on input "Yes" at bounding box center [159, 199] width 6 height 6
radio input "true"
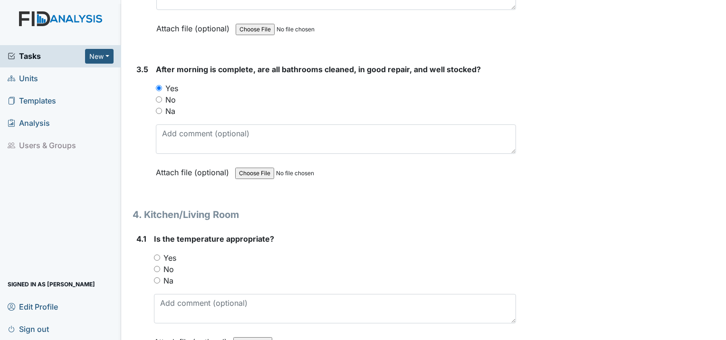
scroll to position [3136, 0]
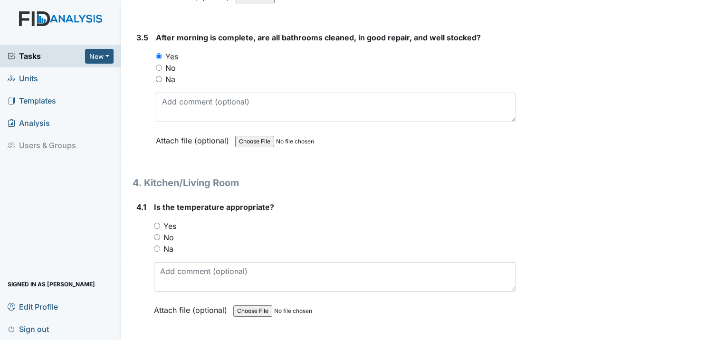
click at [161, 220] on div "Yes" at bounding box center [335, 225] width 362 height 11
click at [157, 223] on input "Yes" at bounding box center [157, 226] width 6 height 6
radio input "true"
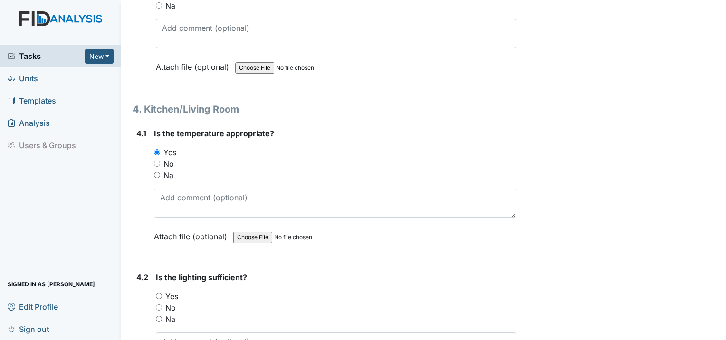
scroll to position [3279, 0]
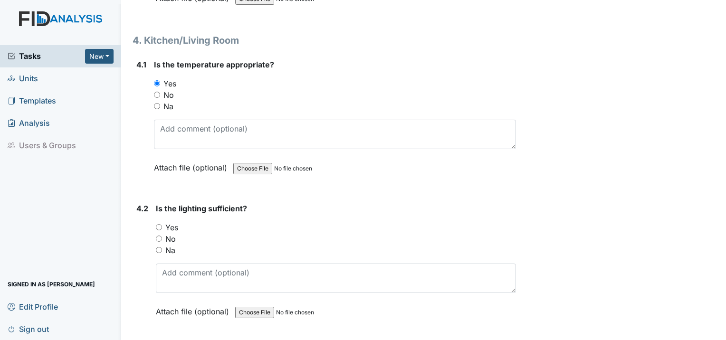
click at [161, 224] on input "Yes" at bounding box center [159, 227] width 6 height 6
radio input "true"
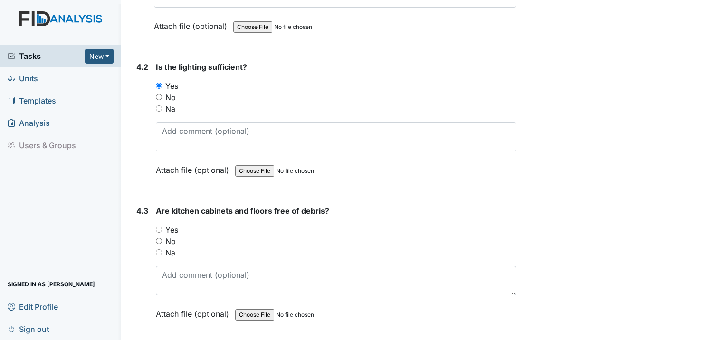
scroll to position [3421, 0]
click at [160, 226] on input "Yes" at bounding box center [159, 229] width 6 height 6
radio input "true"
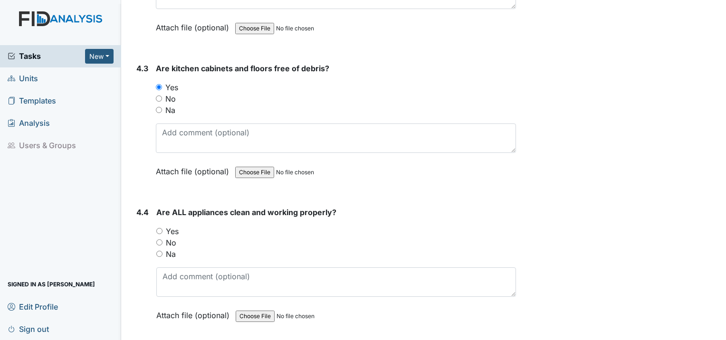
scroll to position [3564, 0]
click at [162, 227] on input "Yes" at bounding box center [159, 230] width 6 height 6
radio input "true"
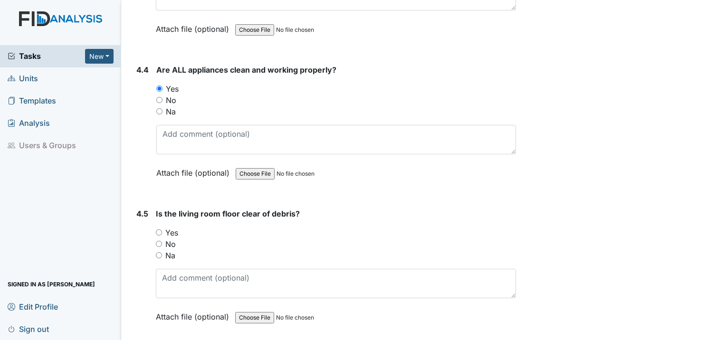
scroll to position [3707, 0]
click at [159, 229] on input "Yes" at bounding box center [159, 232] width 6 height 6
radio input "true"
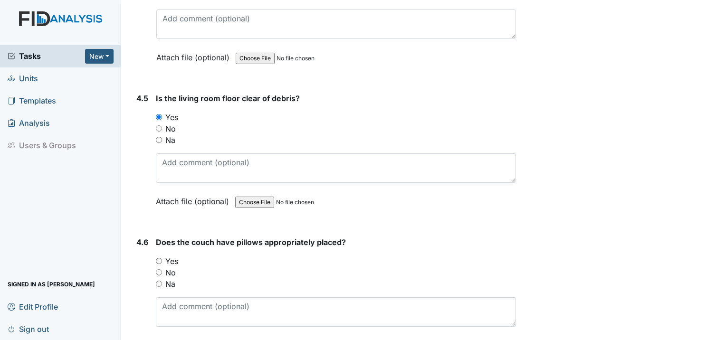
scroll to position [3849, 0]
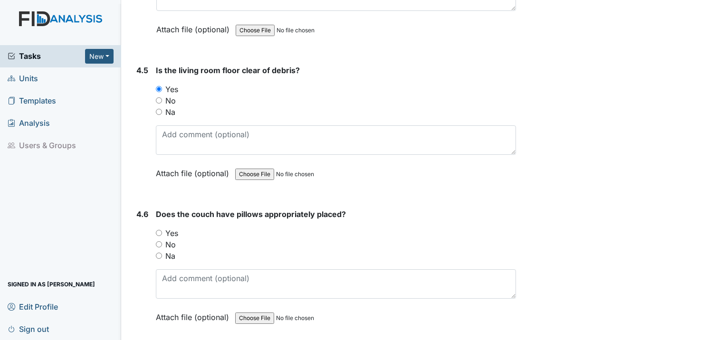
click at [157, 230] on input "Yes" at bounding box center [159, 233] width 6 height 6
radio input "true"
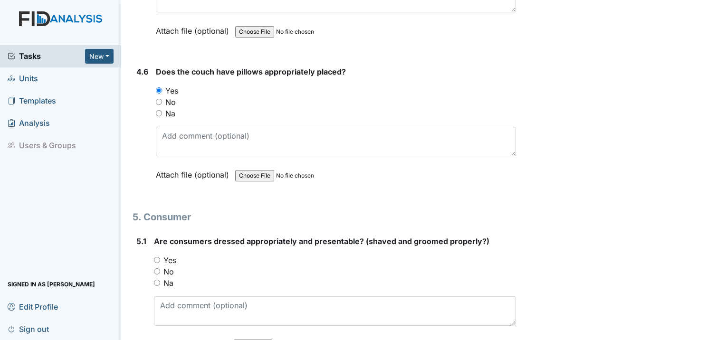
scroll to position [4039, 0]
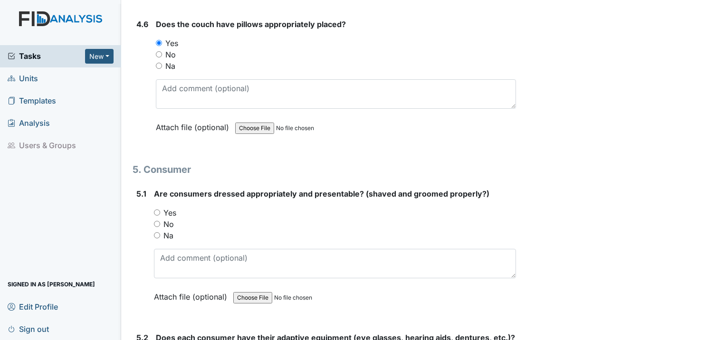
click at [156, 210] on input "Yes" at bounding box center [157, 213] width 6 height 6
radio input "true"
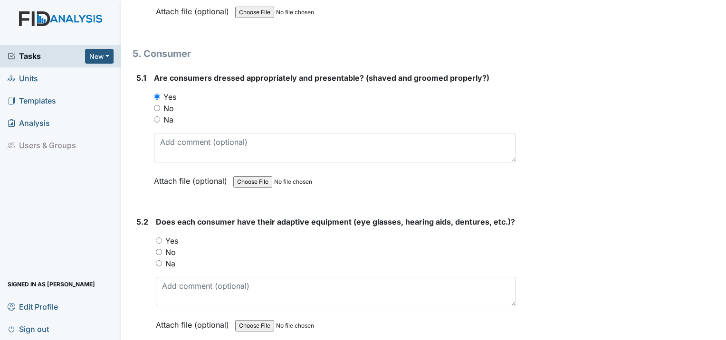
scroll to position [4182, 0]
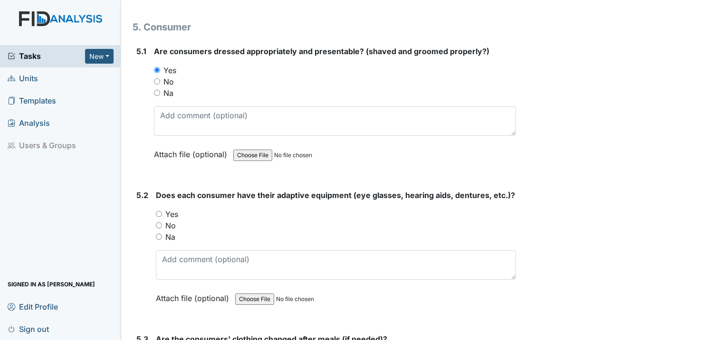
click at [159, 211] on input "Yes" at bounding box center [159, 214] width 6 height 6
radio input "true"
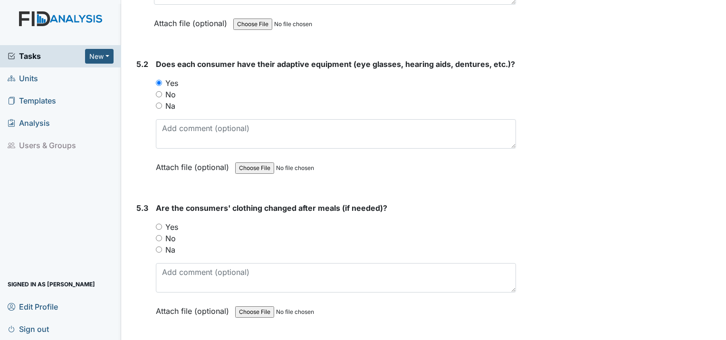
scroll to position [4324, 0]
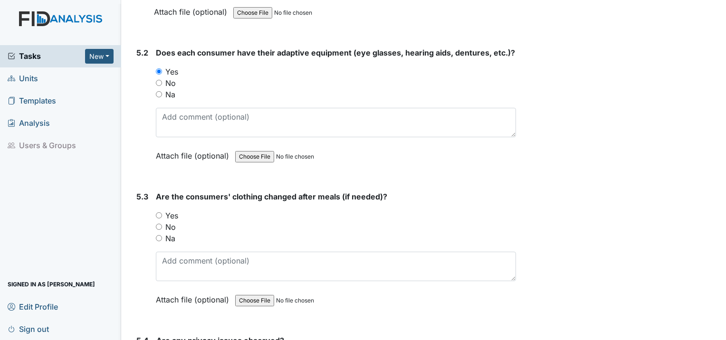
click at [160, 212] on input "Yes" at bounding box center [159, 215] width 6 height 6
radio input "true"
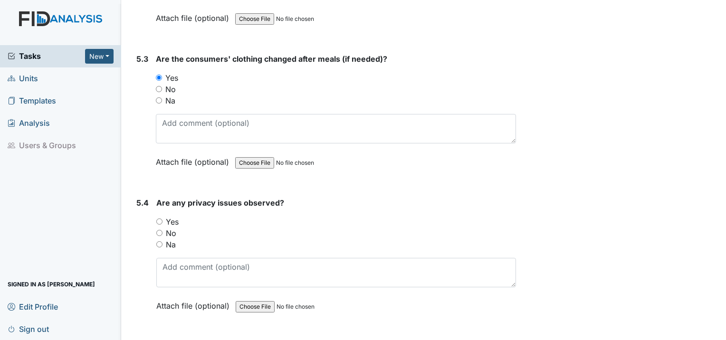
scroll to position [4467, 0]
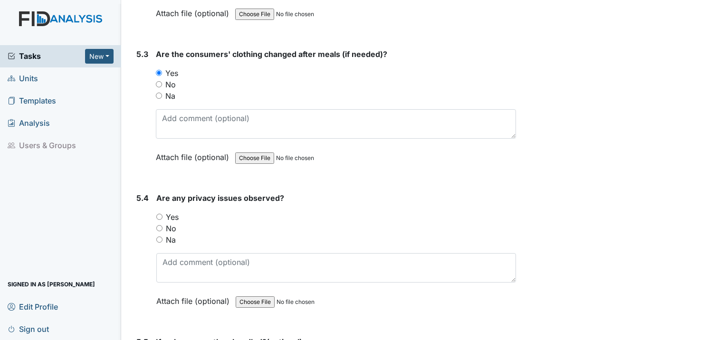
click at [159, 225] on input "No" at bounding box center [159, 228] width 6 height 6
radio input "true"
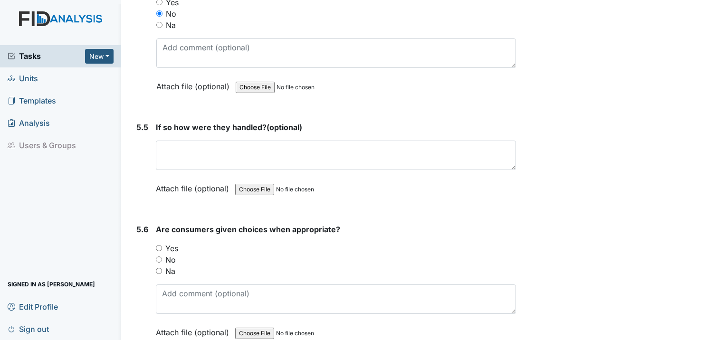
scroll to position [4705, 0]
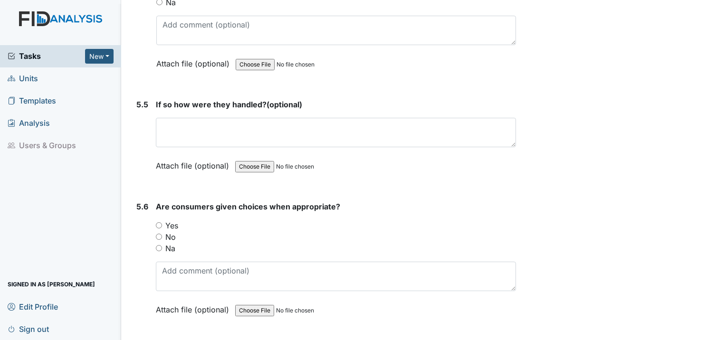
click at [156, 222] on input "Yes" at bounding box center [159, 225] width 6 height 6
radio input "true"
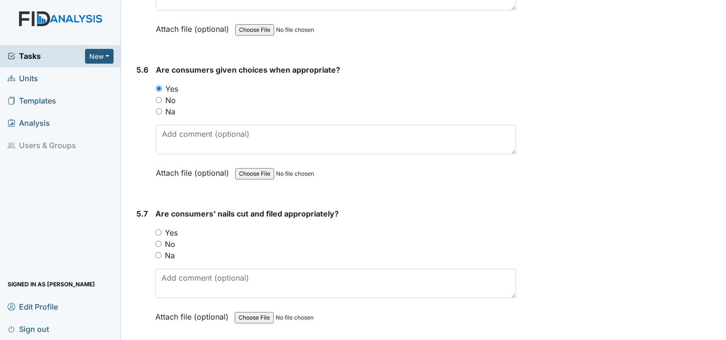
scroll to position [4847, 0]
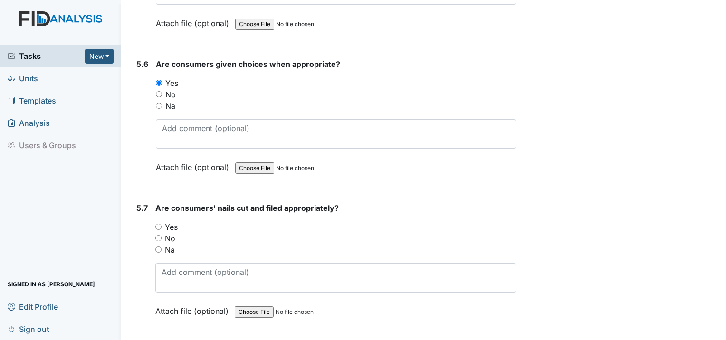
click at [158, 221] on div "Yes" at bounding box center [335, 226] width 361 height 11
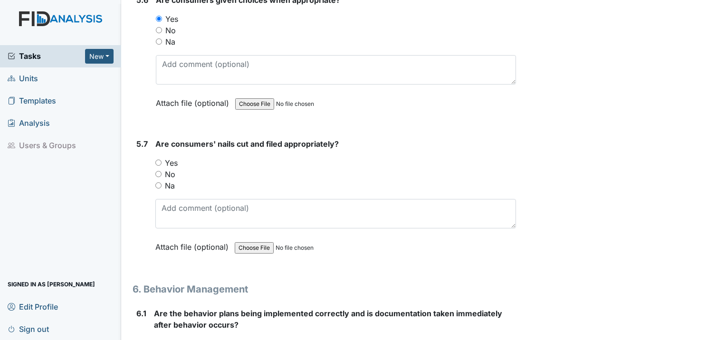
scroll to position [4942, 0]
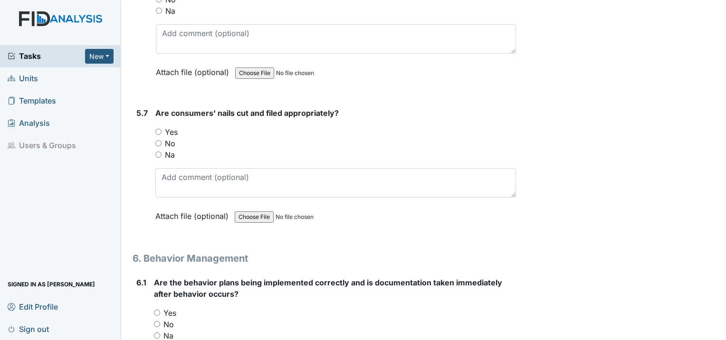
click at [158, 129] on input "Yes" at bounding box center [158, 132] width 6 height 6
radio input "true"
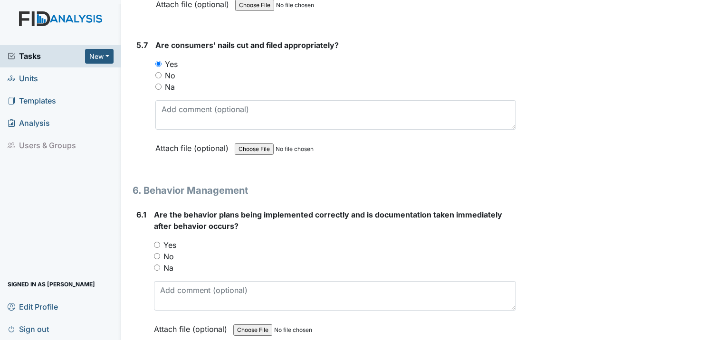
scroll to position [5037, 0]
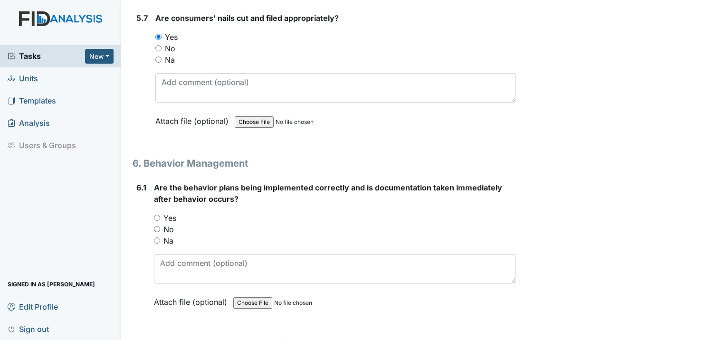
click at [155, 215] on input "Yes" at bounding box center [157, 218] width 6 height 6
radio input "true"
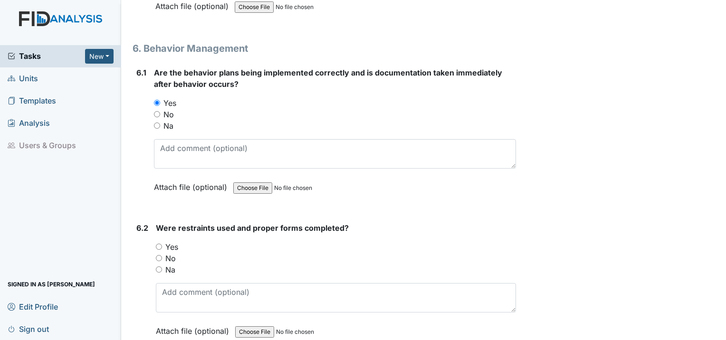
scroll to position [5180, 0]
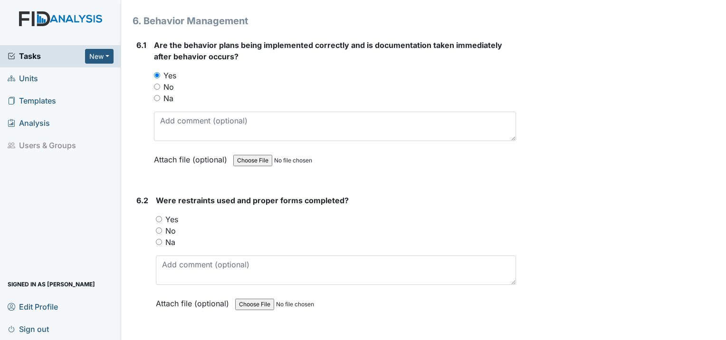
click at [160, 216] on input "Yes" at bounding box center [159, 219] width 6 height 6
radio input "true"
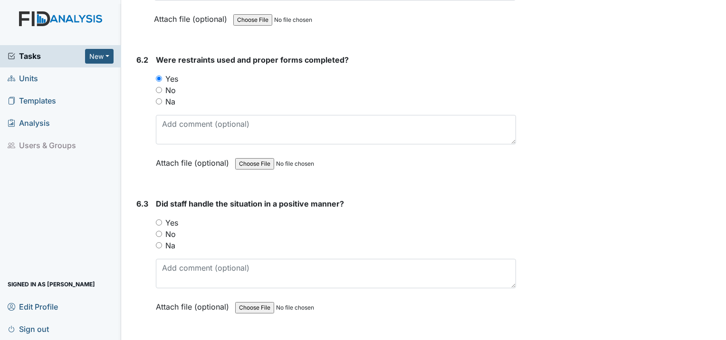
scroll to position [5322, 0]
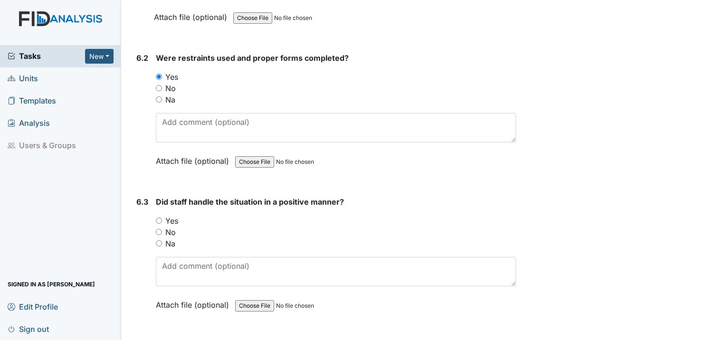
click at [157, 218] on input "Yes" at bounding box center [159, 221] width 6 height 6
radio input "true"
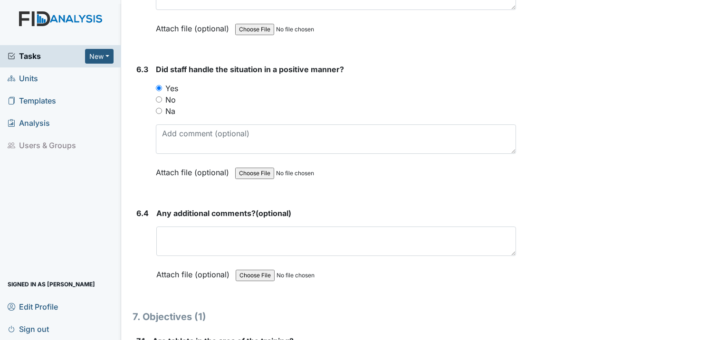
scroll to position [5465, 0]
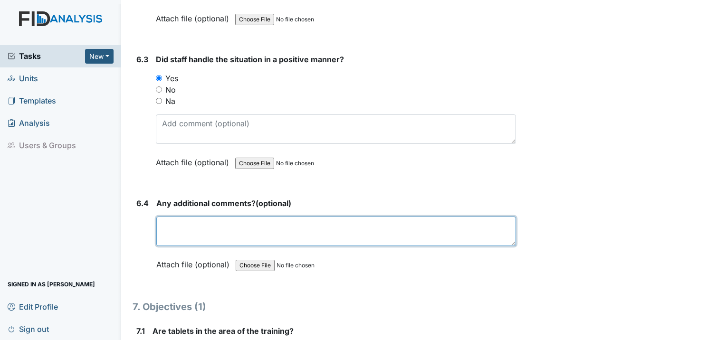
click at [174, 217] on textarea at bounding box center [336, 231] width 360 height 29
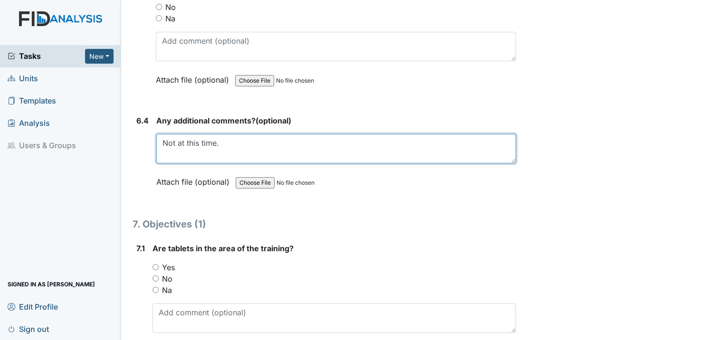
scroll to position [5560, 0]
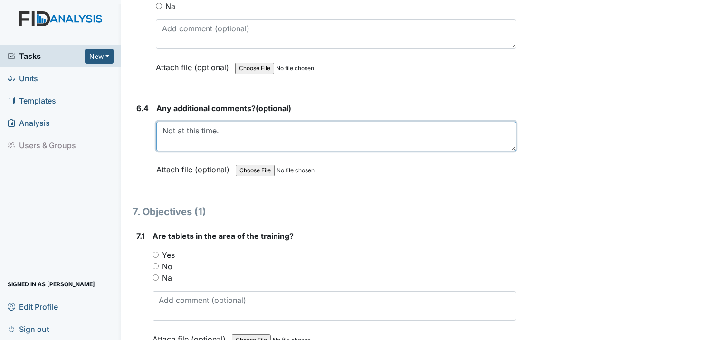
type textarea "Not at this time."
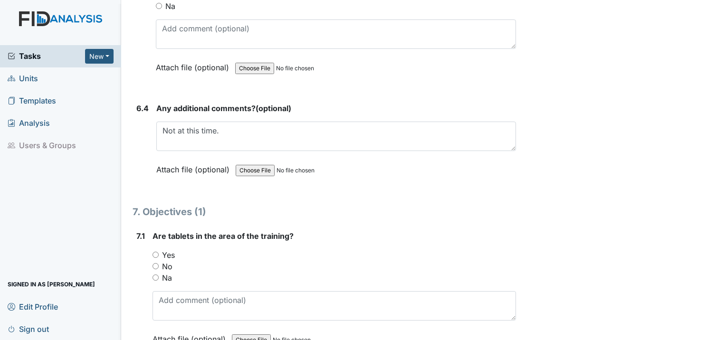
click at [154, 252] on input "Yes" at bounding box center [156, 255] width 6 height 6
radio input "true"
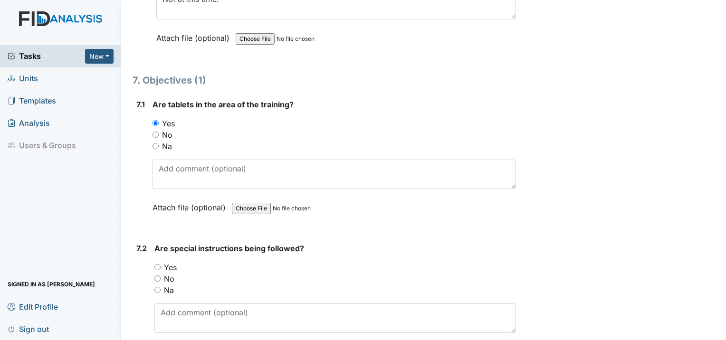
scroll to position [5702, 0]
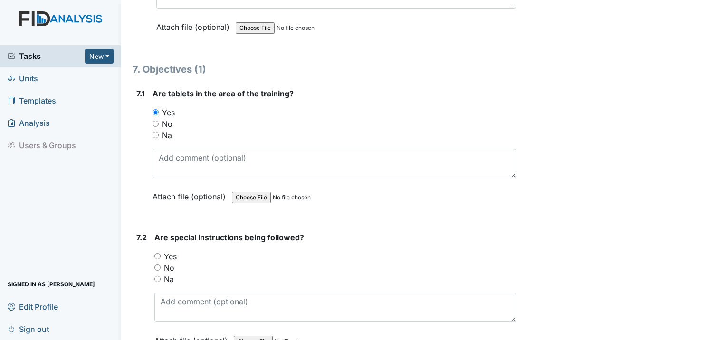
click at [156, 253] on input "Yes" at bounding box center [157, 256] width 6 height 6
radio input "true"
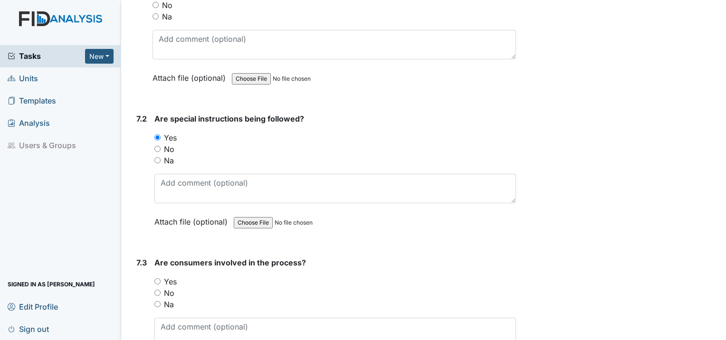
scroll to position [5845, 0]
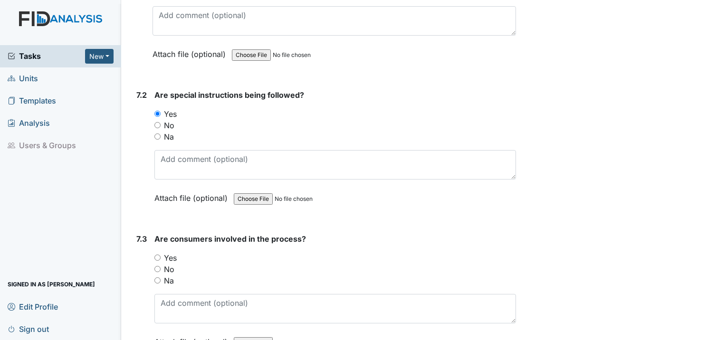
click at [155, 255] on input "Yes" at bounding box center [157, 258] width 6 height 6
radio input "true"
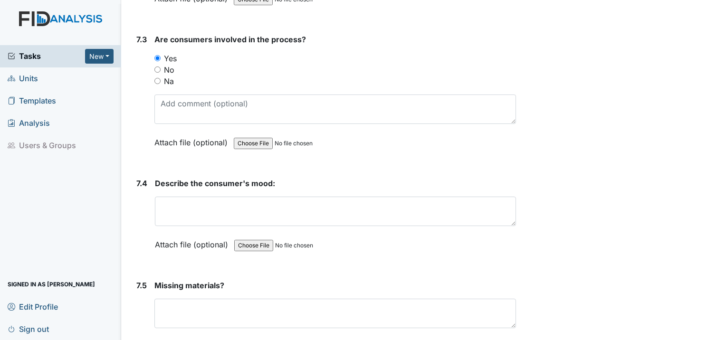
scroll to position [6035, 0]
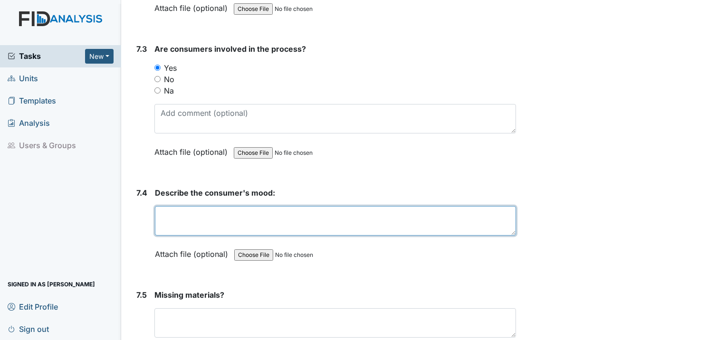
click at [194, 206] on textarea at bounding box center [335, 220] width 361 height 29
type textarea "G"
type textarea "Happy"
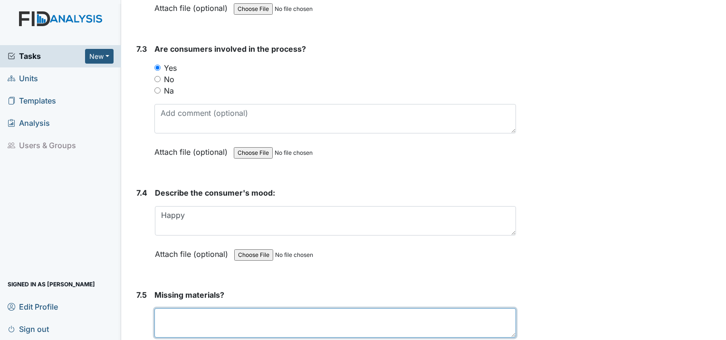
click at [197, 308] on textarea at bounding box center [335, 322] width 362 height 29
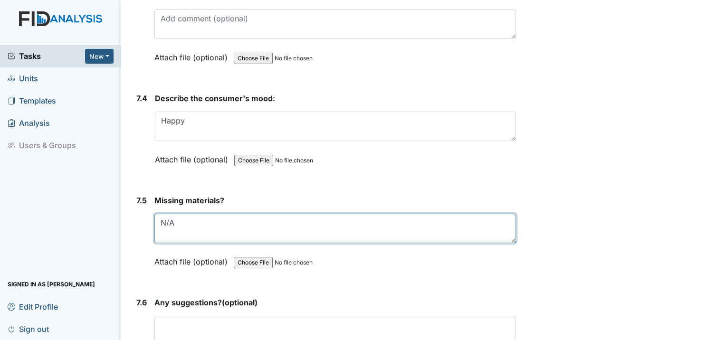
scroll to position [6178, 0]
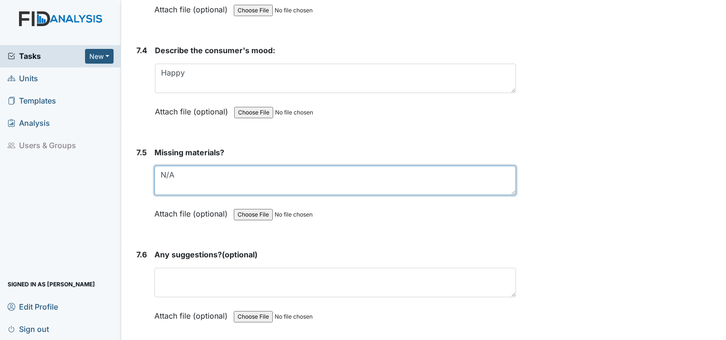
type textarea "N/A"
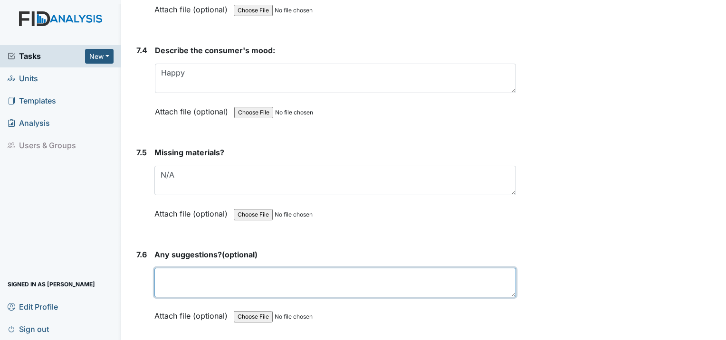
click at [182, 268] on textarea at bounding box center [335, 282] width 362 height 29
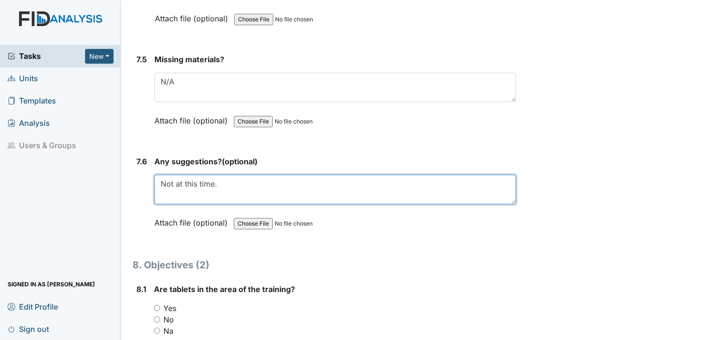
scroll to position [6273, 0]
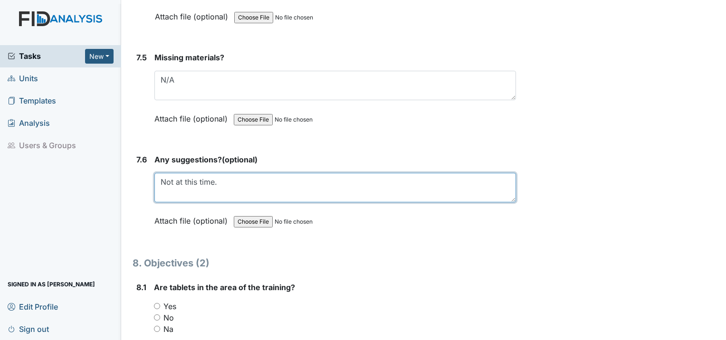
type textarea "Not at this time."
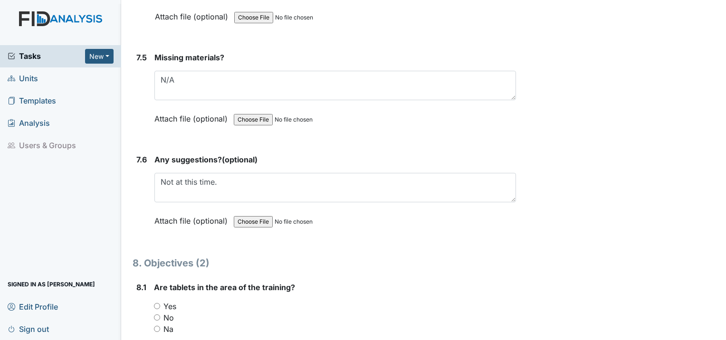
click at [159, 303] on input "Yes" at bounding box center [157, 306] width 6 height 6
radio input "true"
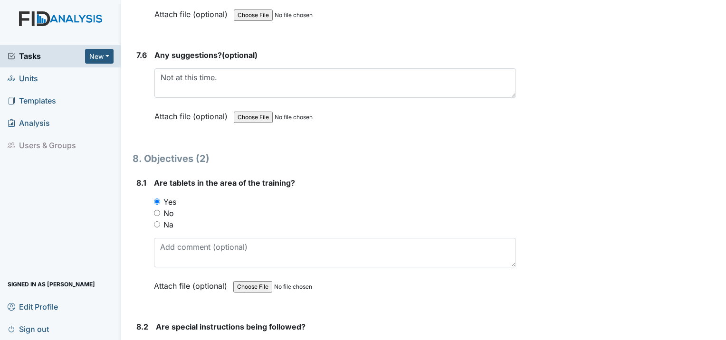
scroll to position [6415, 0]
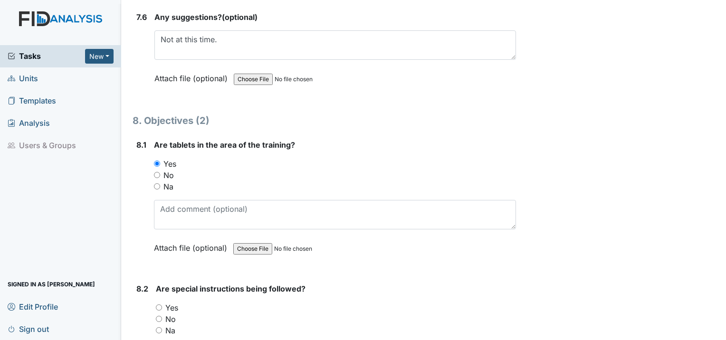
click at [157, 305] on input "Yes" at bounding box center [159, 308] width 6 height 6
radio input "true"
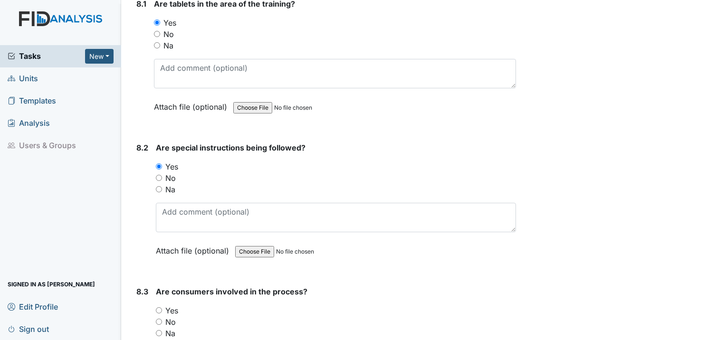
scroll to position [6558, 0]
click at [160, 306] on input "Yes" at bounding box center [159, 309] width 6 height 6
radio input "true"
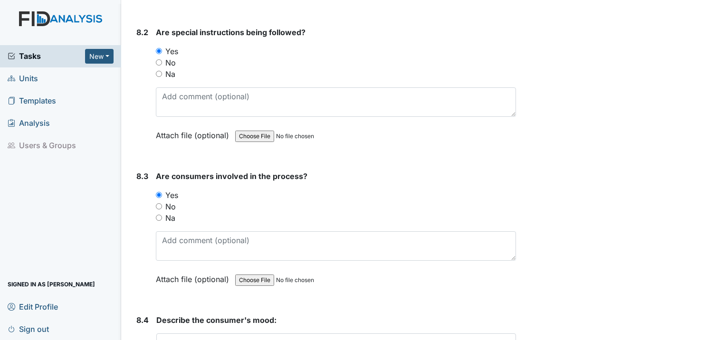
scroll to position [6700, 0]
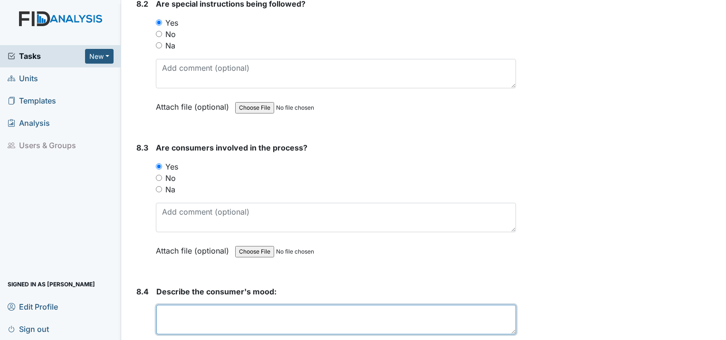
click at [242, 305] on textarea at bounding box center [336, 319] width 360 height 29
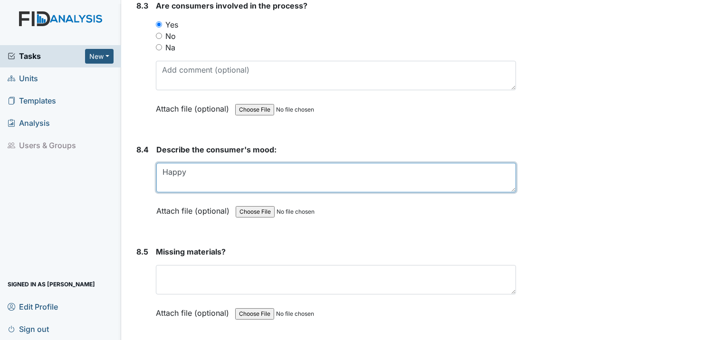
scroll to position [6843, 0]
type textarea "Happy"
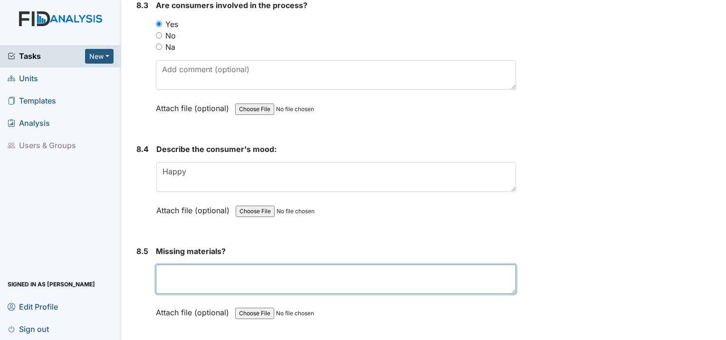
click at [185, 265] on textarea at bounding box center [336, 279] width 360 height 29
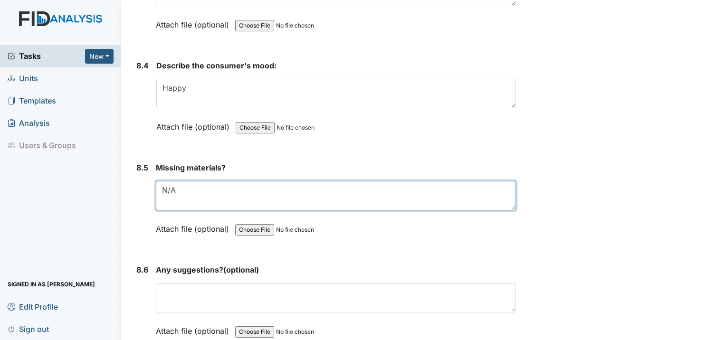
scroll to position [6938, 0]
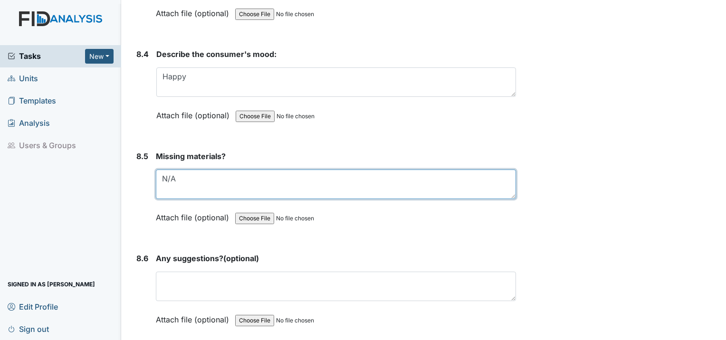
type textarea "N/A"
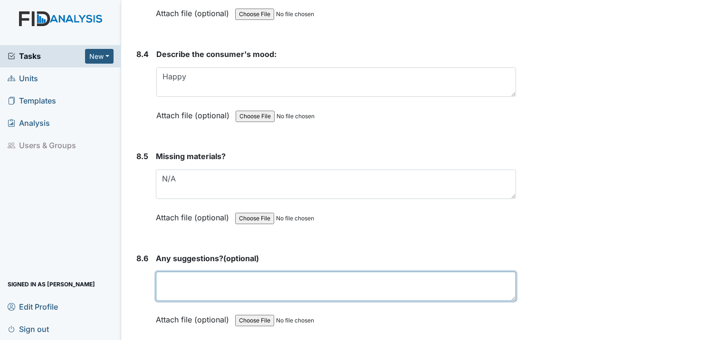
click at [192, 272] on textarea at bounding box center [336, 286] width 360 height 29
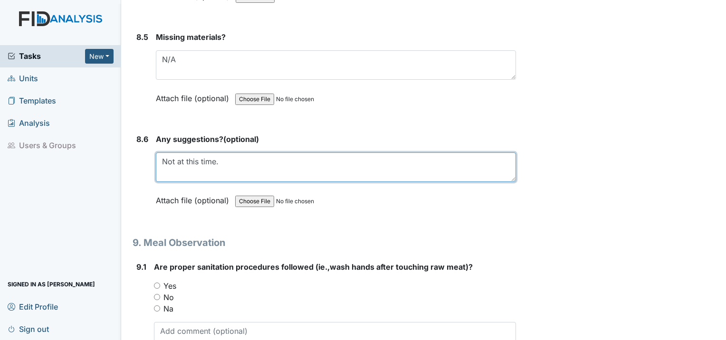
scroll to position [7081, 0]
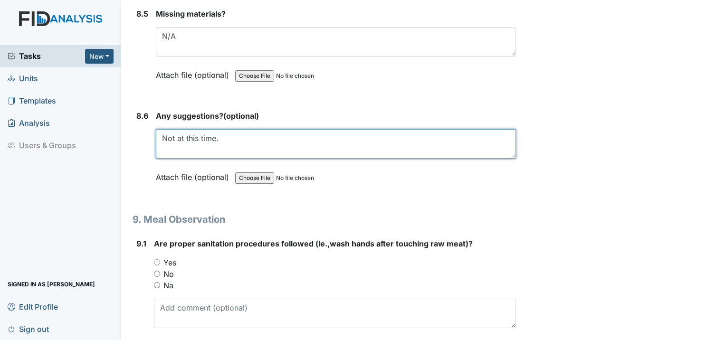
type textarea "Not at this time."
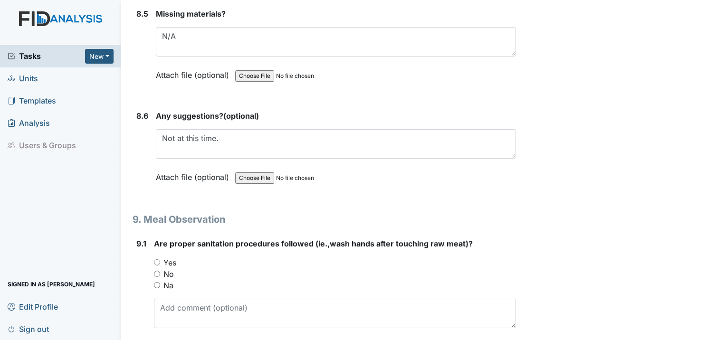
click at [154, 259] on input "Yes" at bounding box center [157, 262] width 6 height 6
radio input "true"
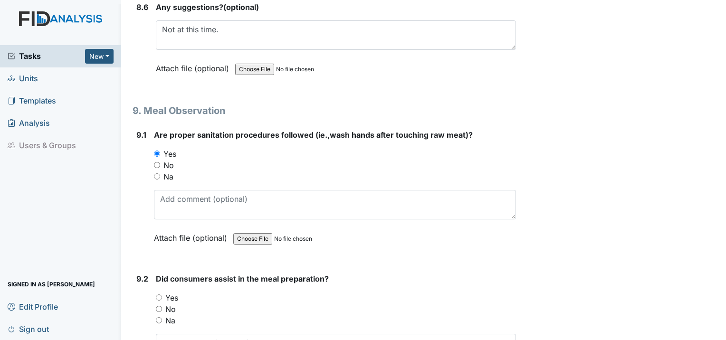
scroll to position [7223, 0]
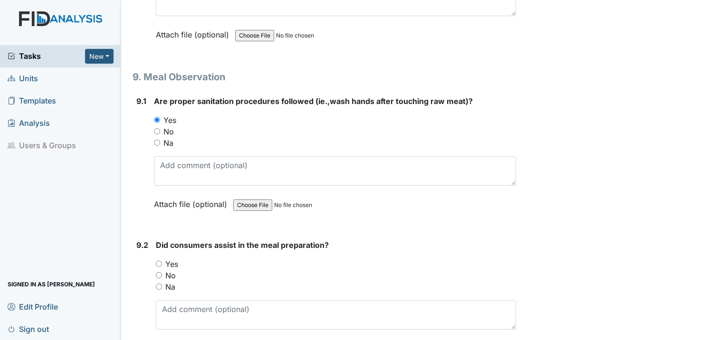
click at [158, 261] on input "Yes" at bounding box center [159, 264] width 6 height 6
radio input "true"
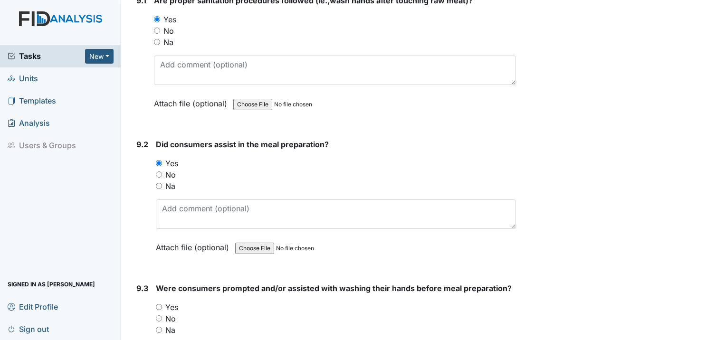
scroll to position [7366, 0]
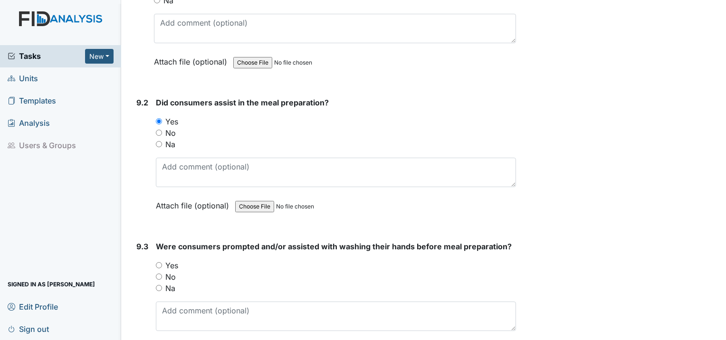
click at [160, 262] on input "Yes" at bounding box center [159, 265] width 6 height 6
radio input "true"
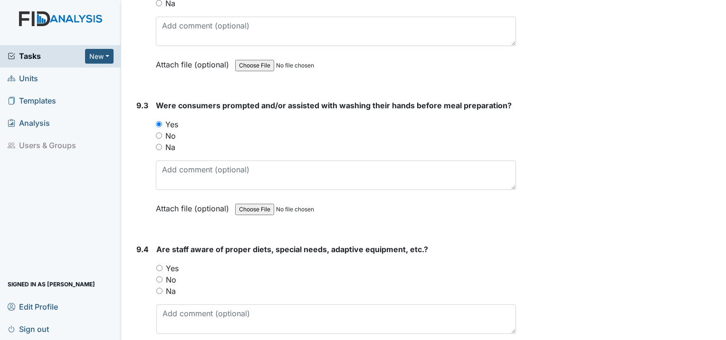
scroll to position [7508, 0]
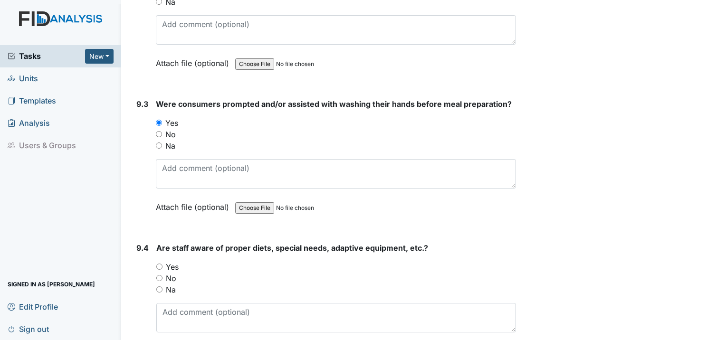
click at [158, 261] on div "Yes" at bounding box center [336, 266] width 360 height 11
click at [160, 264] on input "Yes" at bounding box center [159, 267] width 6 height 6
radio input "true"
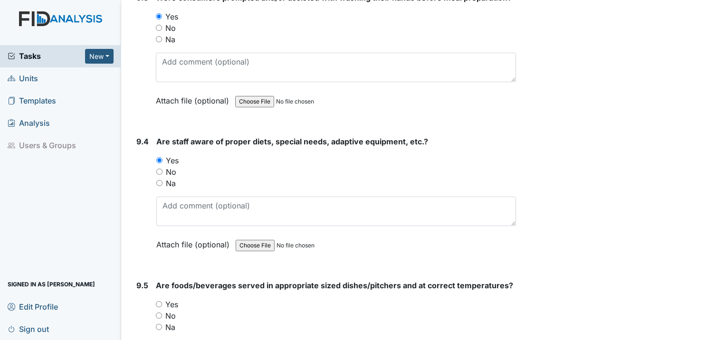
scroll to position [7651, 0]
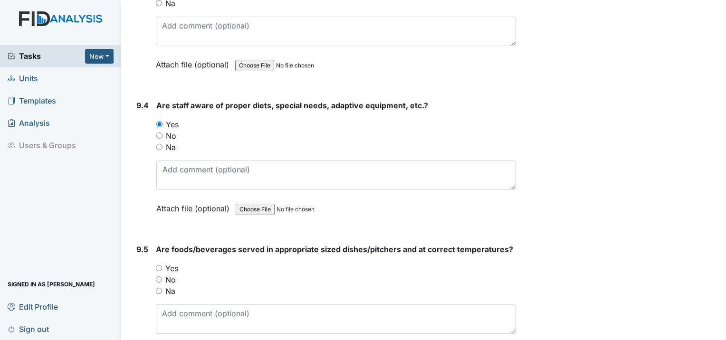
click at [161, 265] on input "Yes" at bounding box center [159, 268] width 6 height 6
radio input "true"
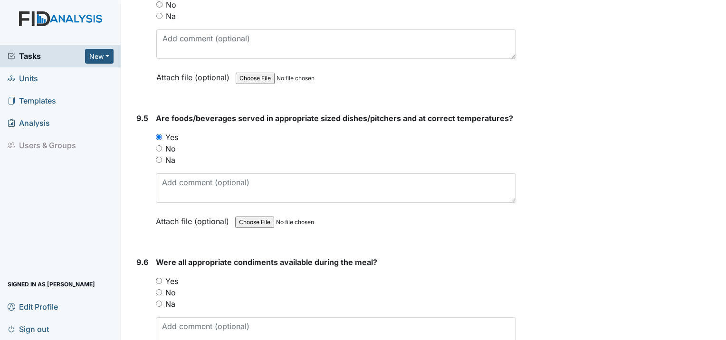
scroll to position [7793, 0]
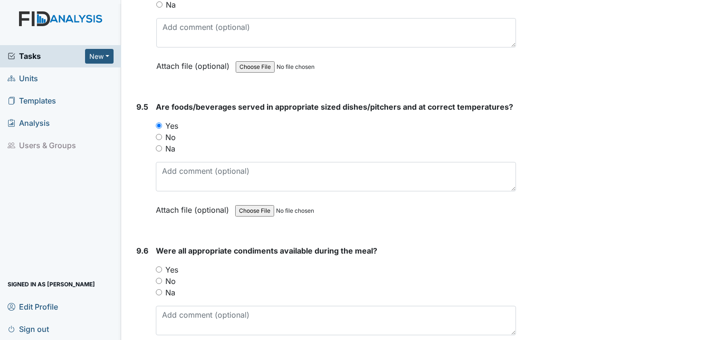
click at [158, 267] on input "Yes" at bounding box center [159, 270] width 6 height 6
radio input "true"
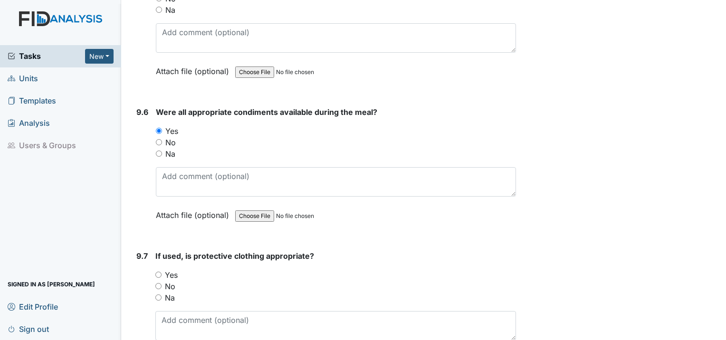
scroll to position [7936, 0]
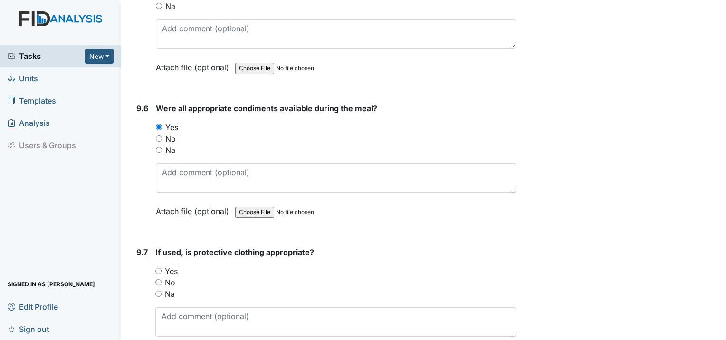
click at [160, 268] on input "Yes" at bounding box center [158, 271] width 6 height 6
radio input "true"
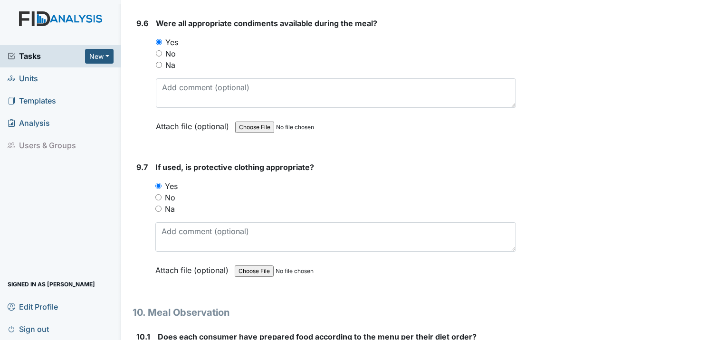
scroll to position [8078, 0]
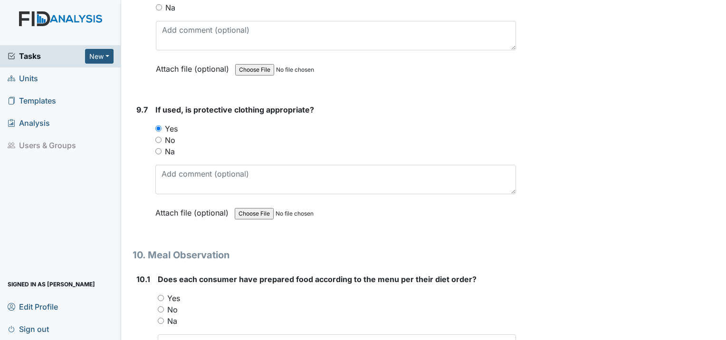
click at [158, 295] on input "Yes" at bounding box center [161, 298] width 6 height 6
radio input "true"
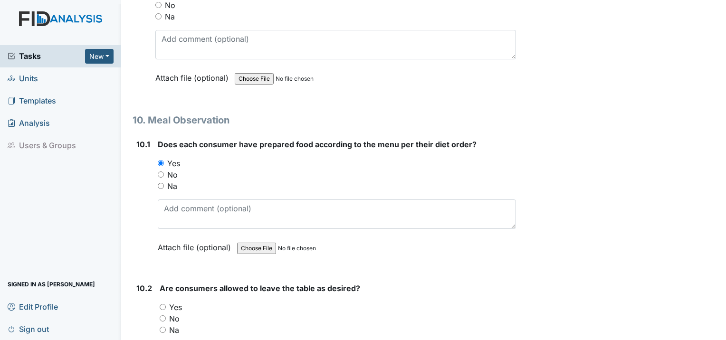
scroll to position [8221, 0]
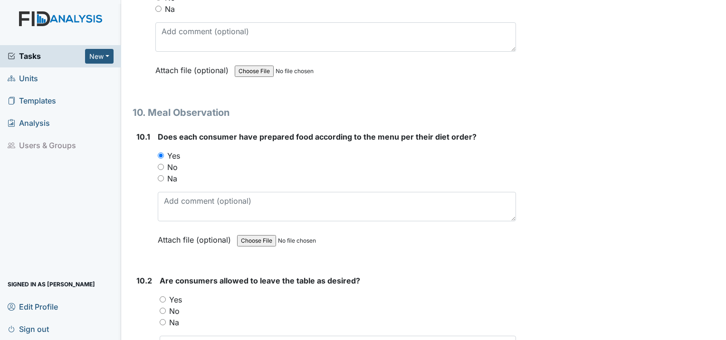
click at [164, 297] on input "Yes" at bounding box center [163, 300] width 6 height 6
radio input "true"
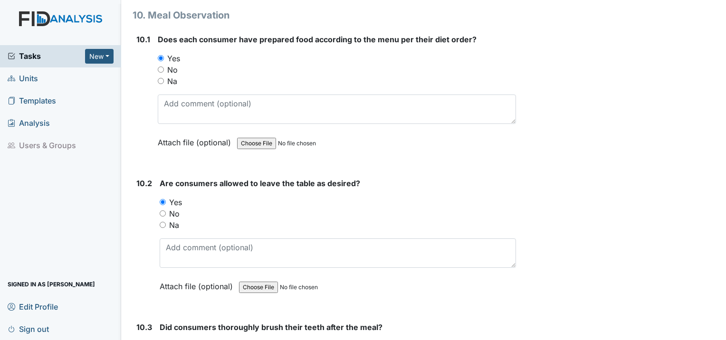
scroll to position [8364, 0]
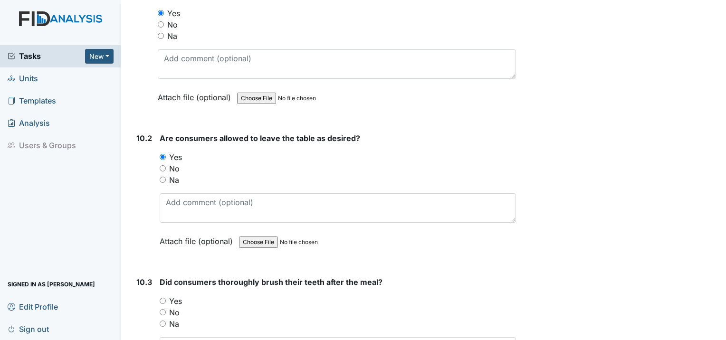
click at [160, 298] on input "Yes" at bounding box center [163, 301] width 6 height 6
radio input "true"
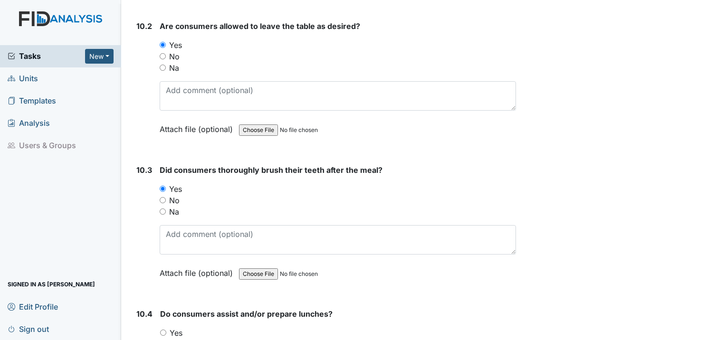
scroll to position [8506, 0]
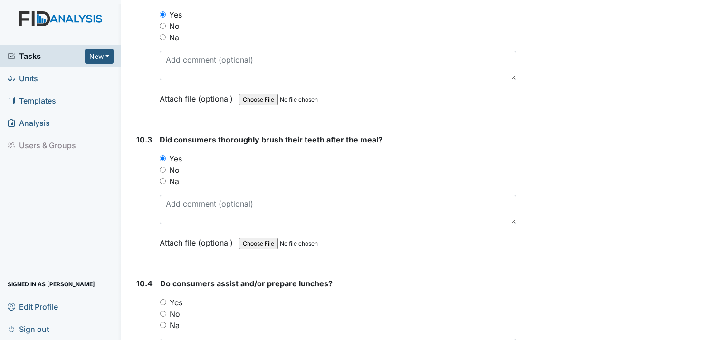
click at [163, 299] on input "Yes" at bounding box center [163, 302] width 6 height 6
radio input "true"
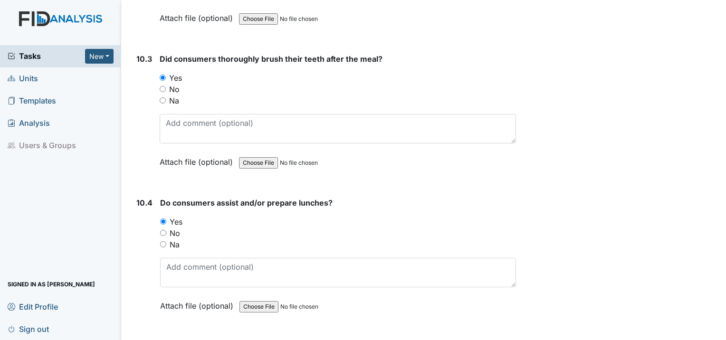
scroll to position [8649, 0]
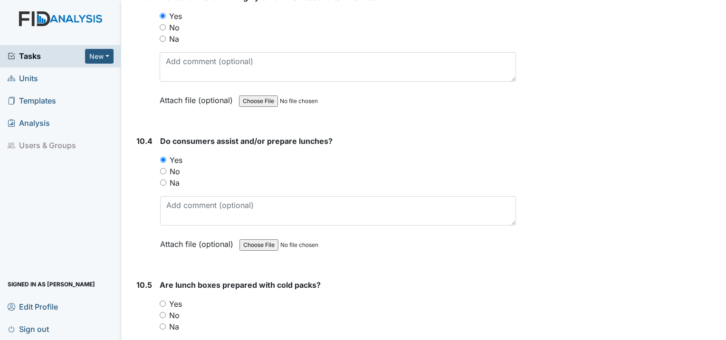
click at [163, 301] on input "Yes" at bounding box center [163, 304] width 6 height 6
radio input "true"
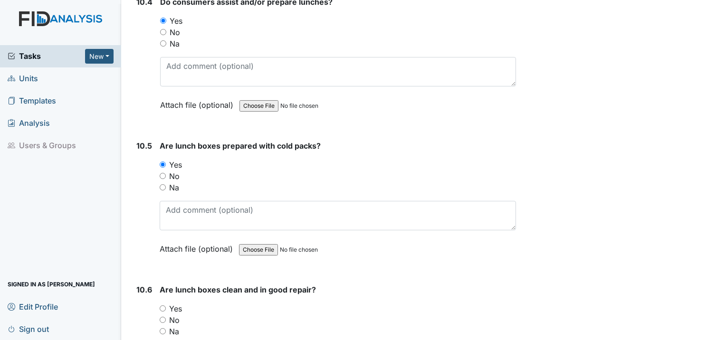
scroll to position [8791, 0]
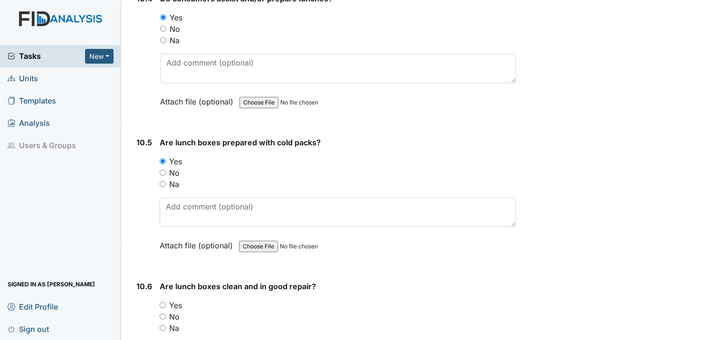
click at [164, 302] on input "Yes" at bounding box center [163, 305] width 6 height 6
radio input "true"
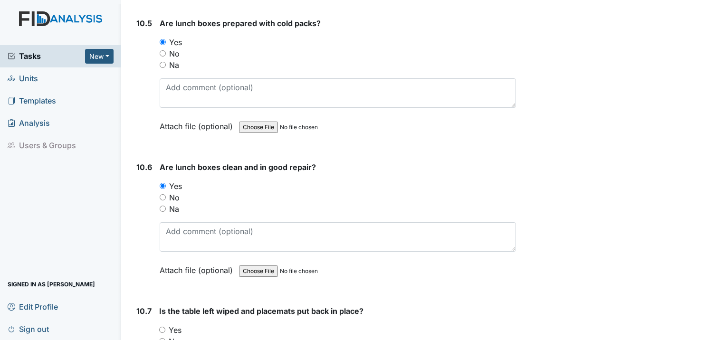
scroll to position [8934, 0]
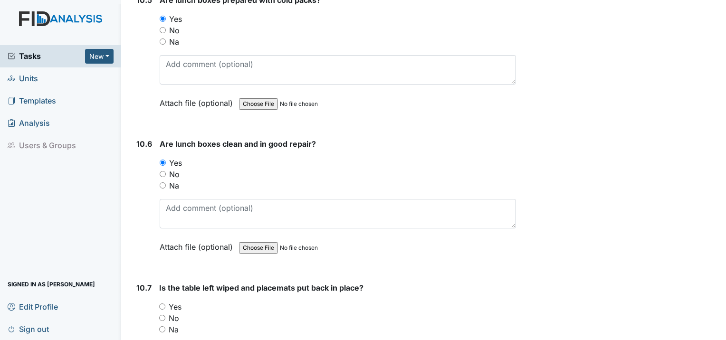
click at [160, 304] on input "Yes" at bounding box center [162, 307] width 6 height 6
radio input "true"
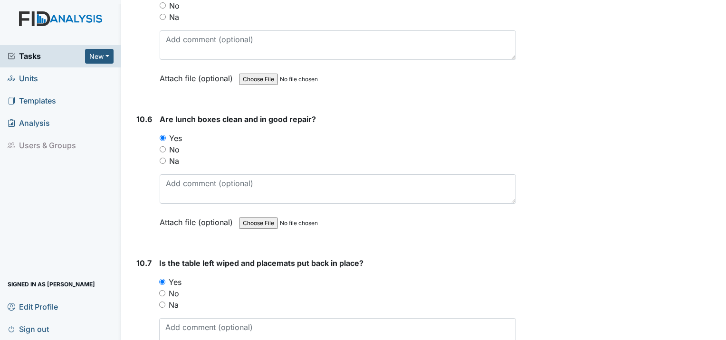
scroll to position [9076, 0]
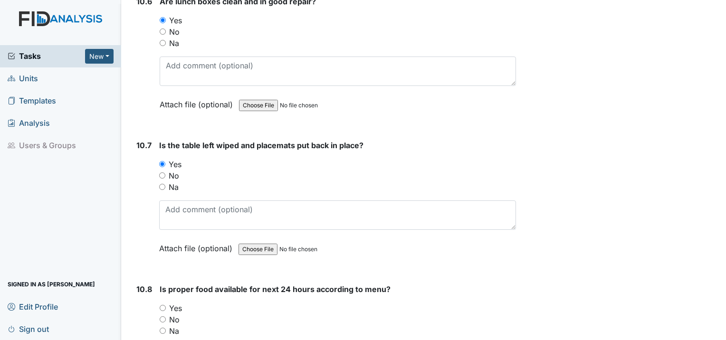
click at [160, 305] on input "Yes" at bounding box center [163, 308] width 6 height 6
radio input "true"
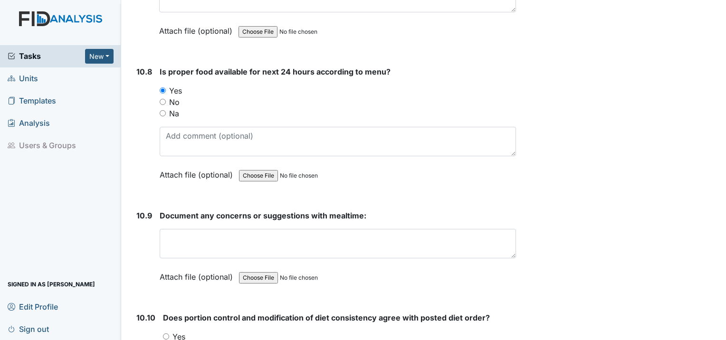
scroll to position [9314, 0]
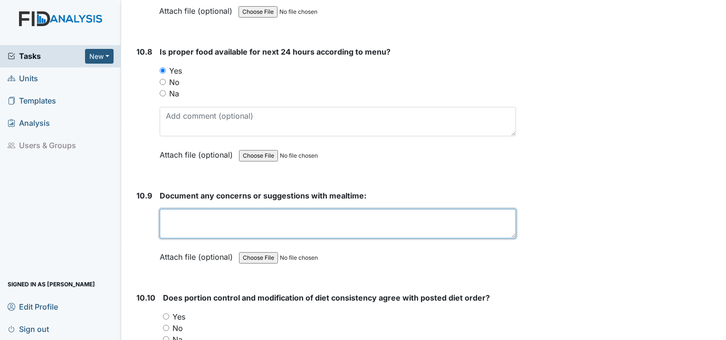
click at [199, 209] on textarea at bounding box center [338, 223] width 356 height 29
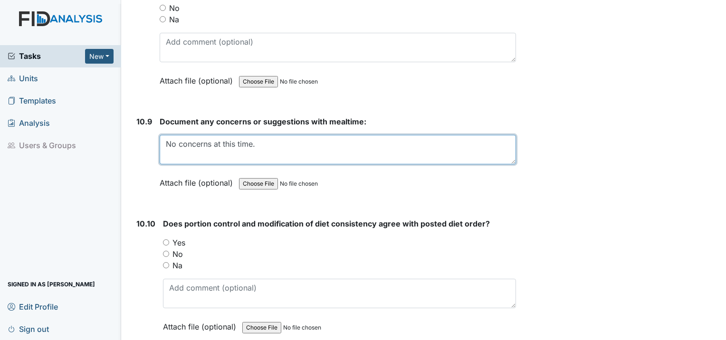
scroll to position [9409, 0]
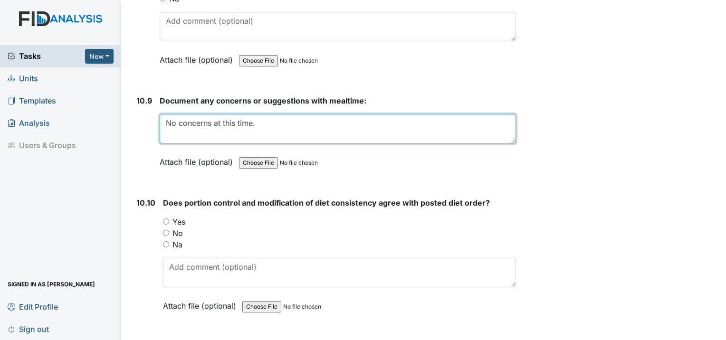
type textarea "No concerns at this time."
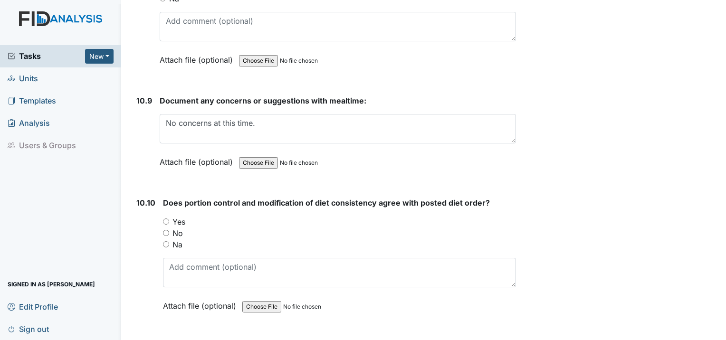
click at [165, 219] on input "Yes" at bounding box center [166, 222] width 6 height 6
radio input "true"
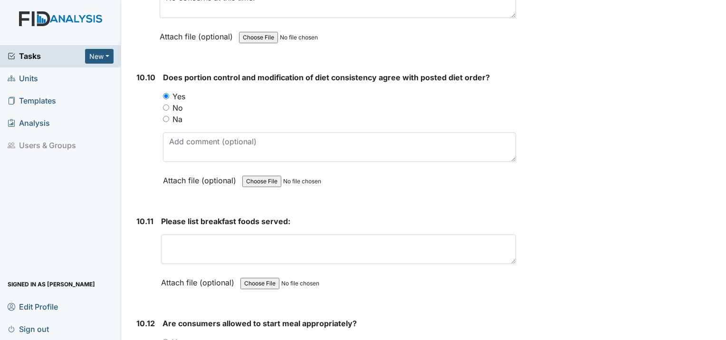
scroll to position [9552, 0]
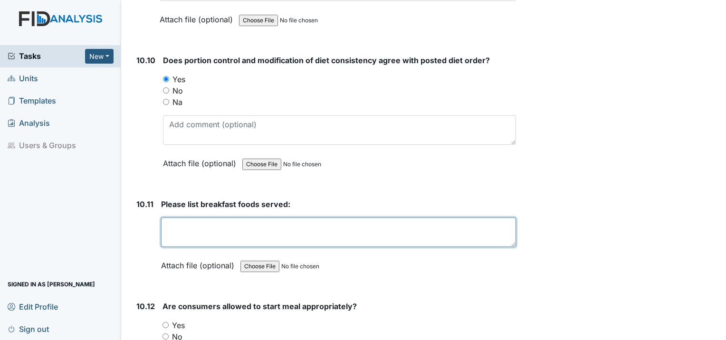
click at [169, 218] on textarea at bounding box center [338, 232] width 355 height 29
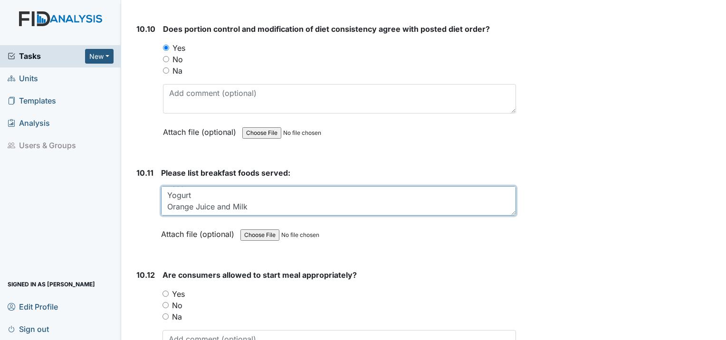
scroll to position [9647, 0]
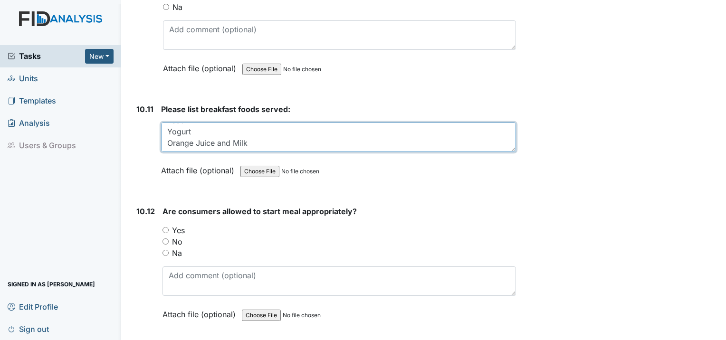
type textarea "Toast Yogurt Orange Juice and Milk"
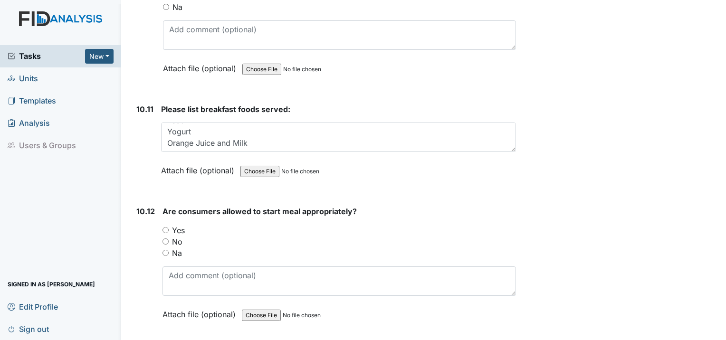
click at [165, 227] on input "Yes" at bounding box center [166, 230] width 6 height 6
radio input "true"
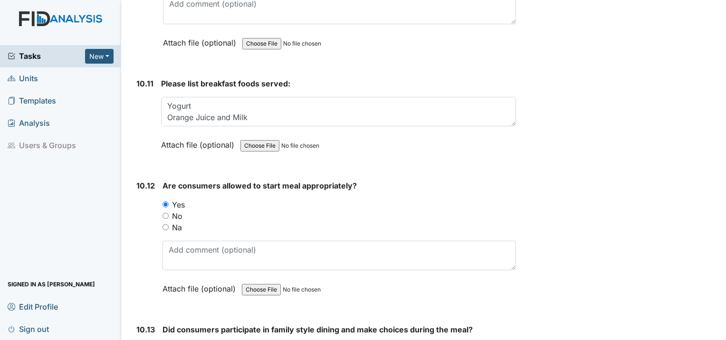
scroll to position [9789, 0]
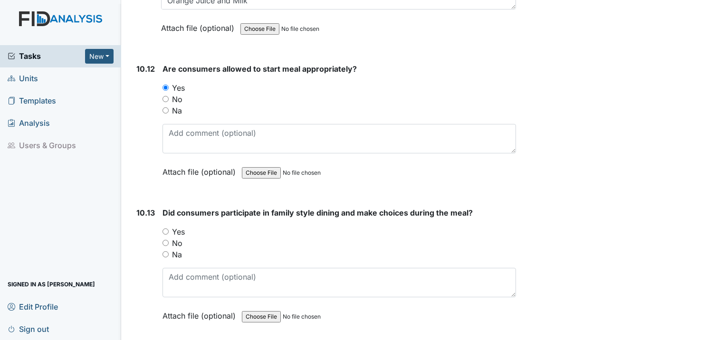
click at [163, 229] on input "Yes" at bounding box center [166, 232] width 6 height 6
radio input "true"
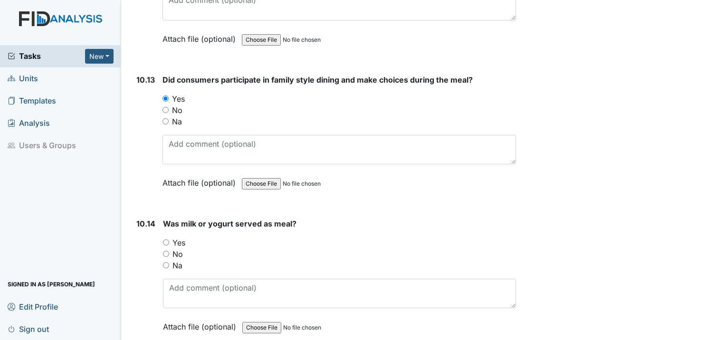
scroll to position [9932, 0]
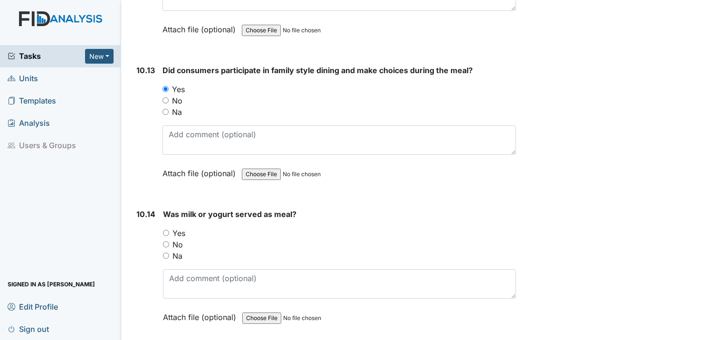
click at [163, 230] on input "Yes" at bounding box center [166, 233] width 6 height 6
radio input "true"
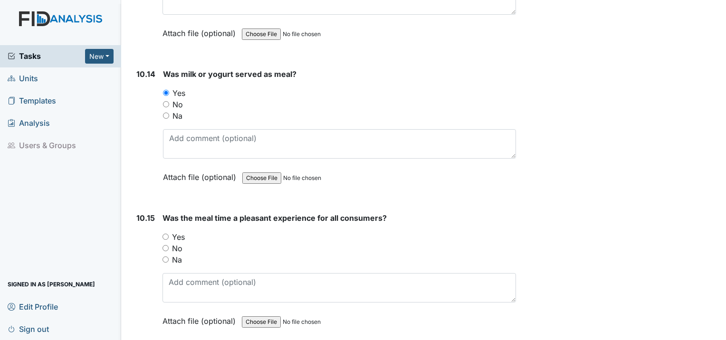
scroll to position [10074, 0]
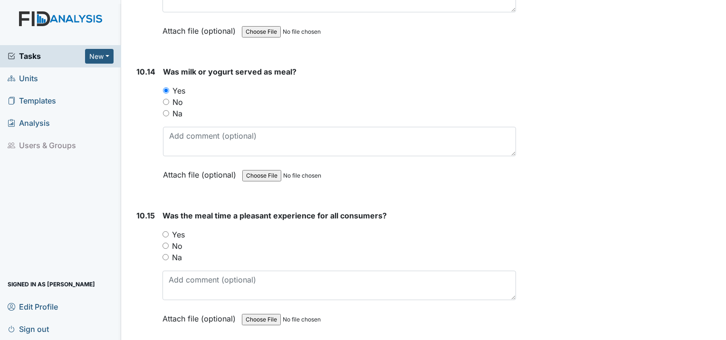
click at [167, 231] on input "Yes" at bounding box center [166, 234] width 6 height 6
radio input "true"
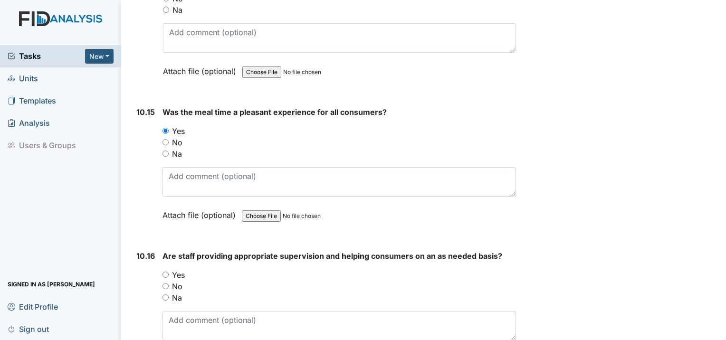
scroll to position [10217, 0]
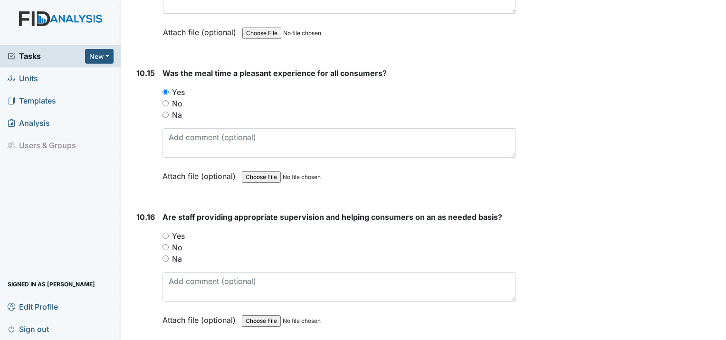
click at [168, 230] on div "Yes" at bounding box center [340, 235] width 354 height 11
click at [163, 233] on input "Yes" at bounding box center [166, 236] width 6 height 6
radio input "true"
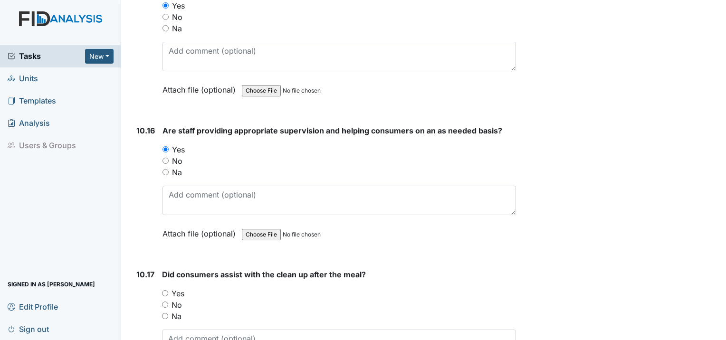
scroll to position [10312, 0]
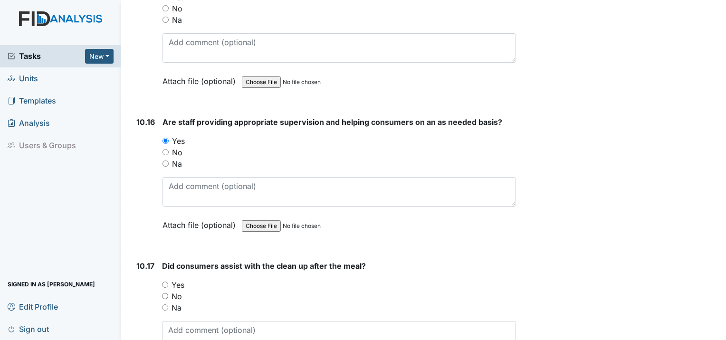
click at [166, 282] on input "Yes" at bounding box center [165, 285] width 6 height 6
radio input "true"
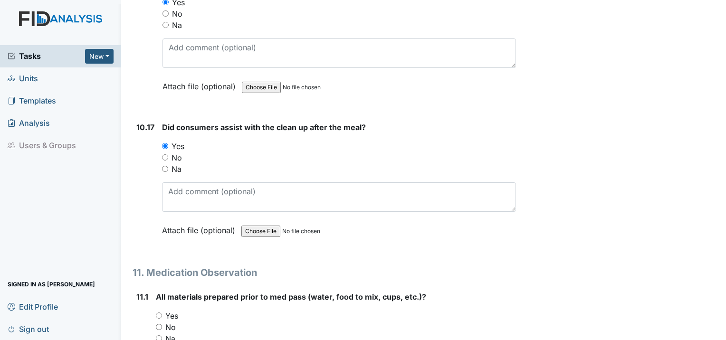
scroll to position [10454, 0]
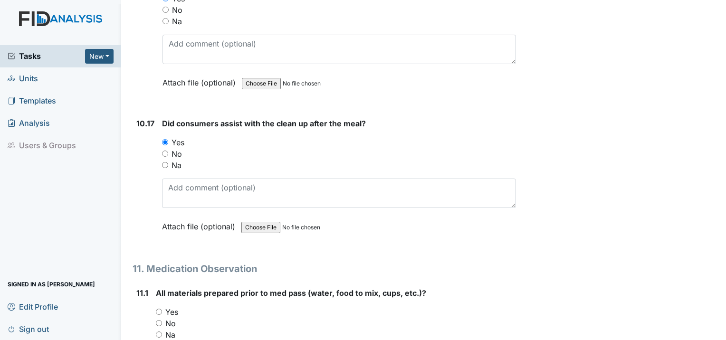
click at [160, 309] on input "Yes" at bounding box center [159, 312] width 6 height 6
radio input "true"
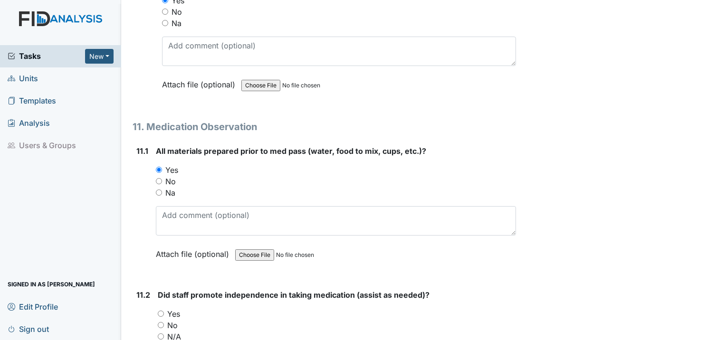
scroll to position [10597, 0]
click at [162, 310] on input "Yes" at bounding box center [161, 313] width 6 height 6
radio input "true"
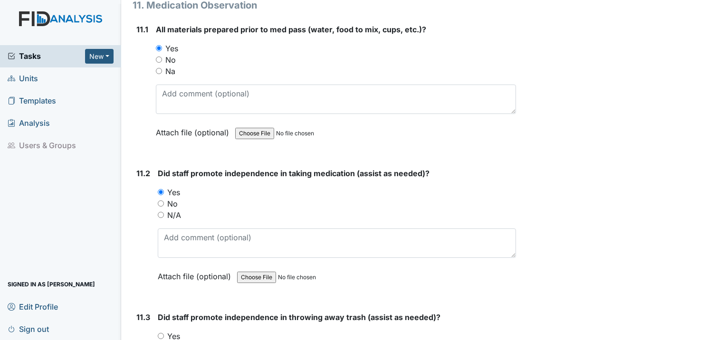
scroll to position [10740, 0]
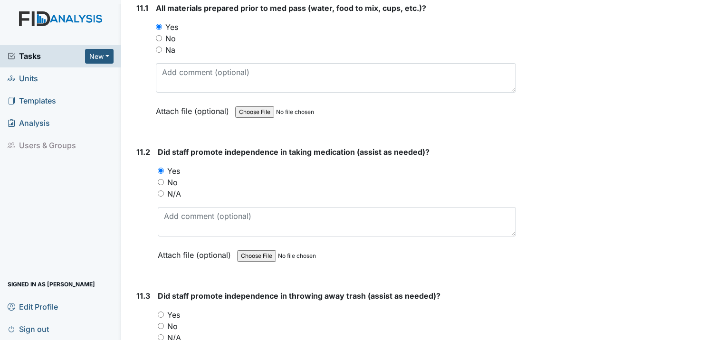
click at [160, 312] on input "Yes" at bounding box center [161, 315] width 6 height 6
radio input "true"
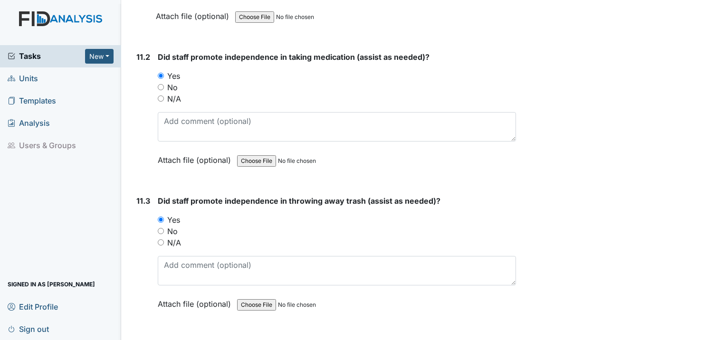
scroll to position [10930, 0]
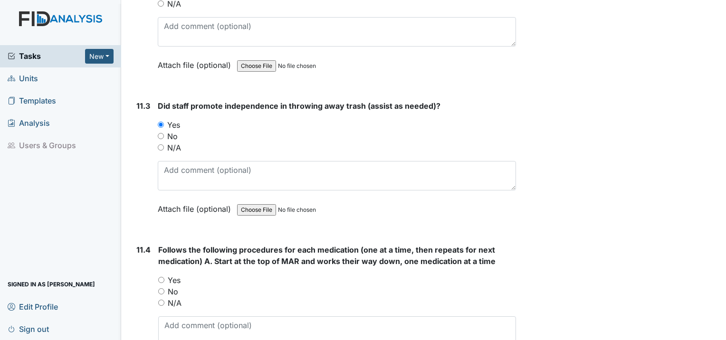
click at [160, 277] on input "Yes" at bounding box center [161, 280] width 6 height 6
radio input "true"
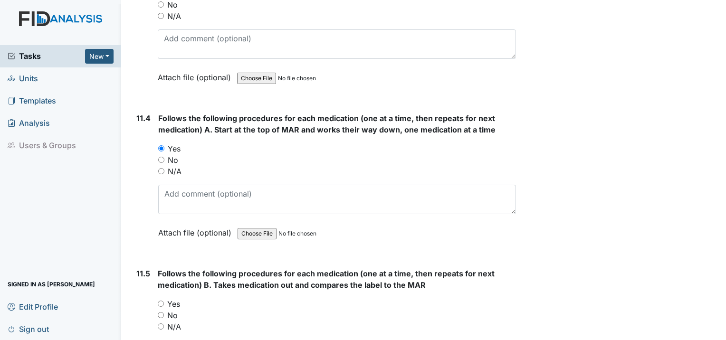
scroll to position [11072, 0]
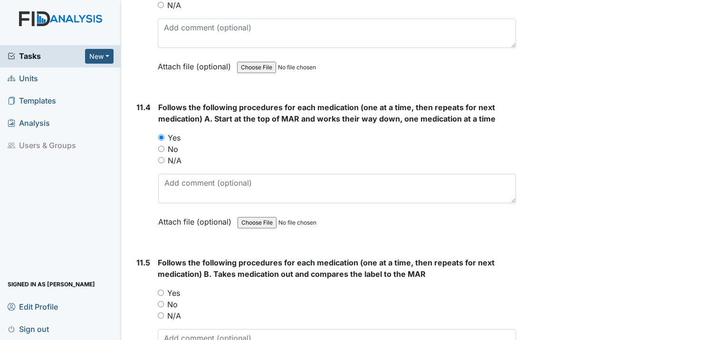
click at [163, 290] on input "Yes" at bounding box center [161, 293] width 6 height 6
radio input "true"
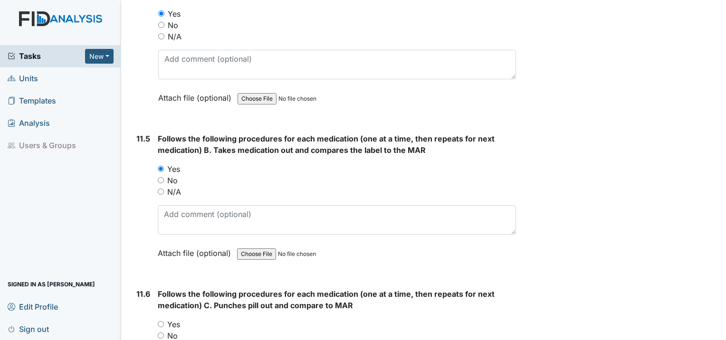
scroll to position [11215, 0]
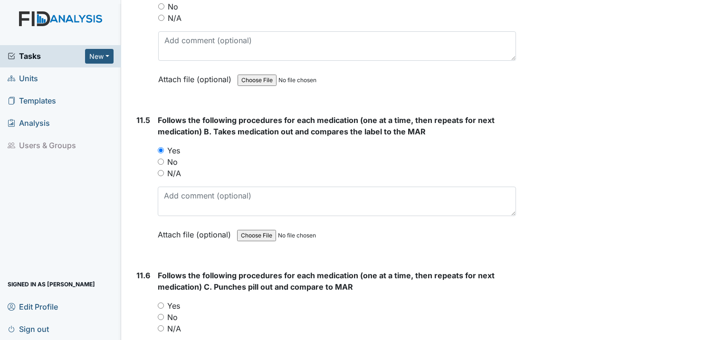
click at [162, 303] on input "Yes" at bounding box center [161, 306] width 6 height 6
radio input "true"
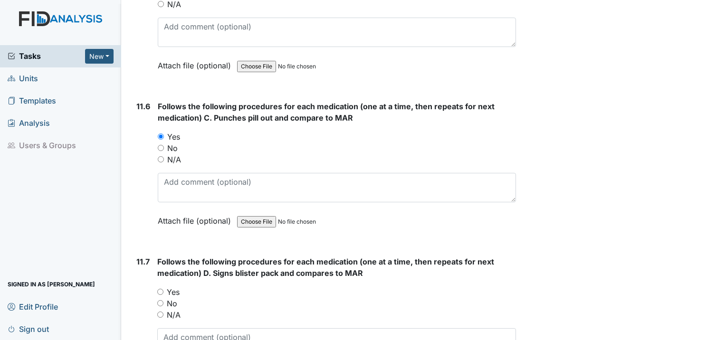
scroll to position [11405, 0]
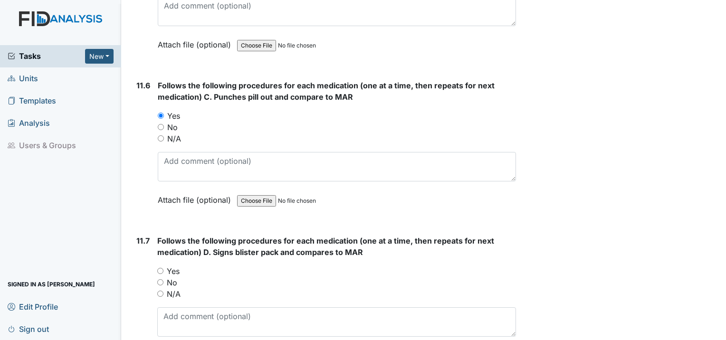
drag, startPoint x: 160, startPoint y: 207, endPoint x: 163, endPoint y: 214, distance: 7.2
click at [160, 268] on input "Yes" at bounding box center [160, 271] width 6 height 6
radio input "true"
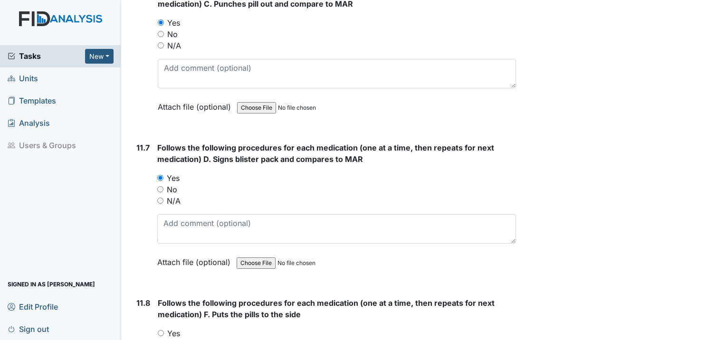
scroll to position [11500, 0]
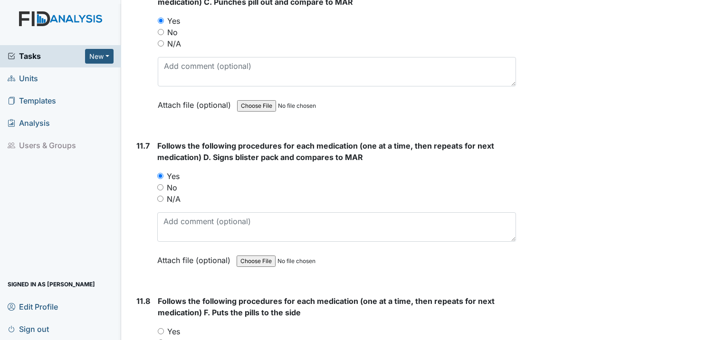
click at [159, 328] on input "Yes" at bounding box center [161, 331] width 6 height 6
radio input "true"
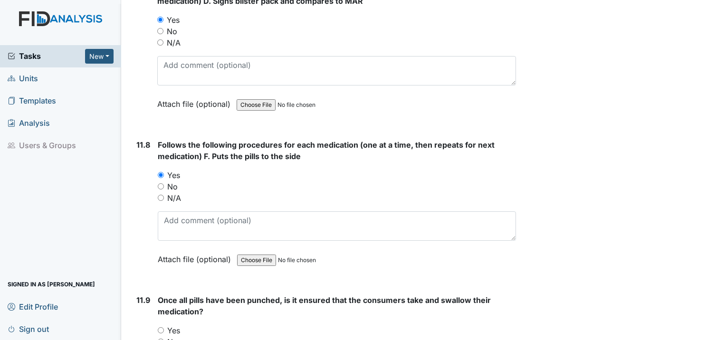
scroll to position [11690, 0]
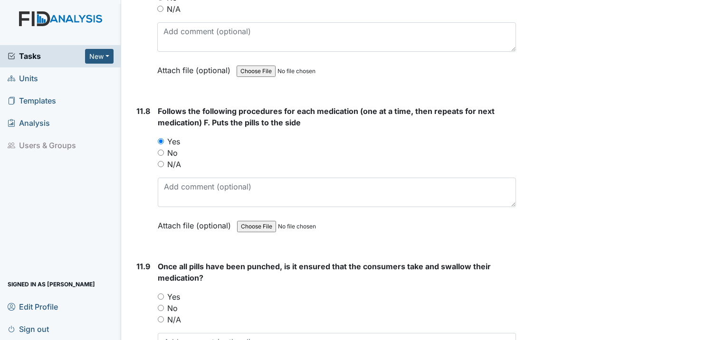
click at [160, 294] on input "Yes" at bounding box center [161, 297] width 6 height 6
radio input "true"
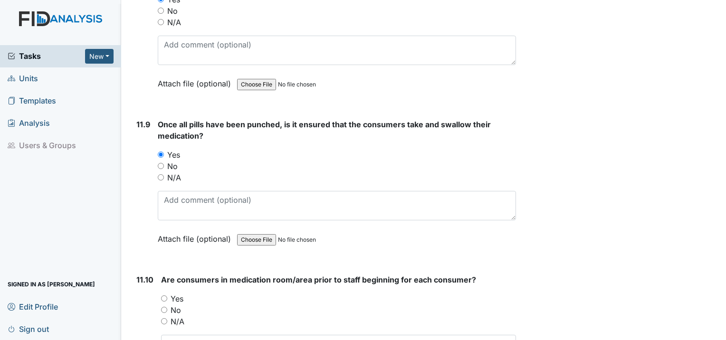
scroll to position [11833, 0]
click at [165, 295] on input "Yes" at bounding box center [164, 298] width 6 height 6
radio input "true"
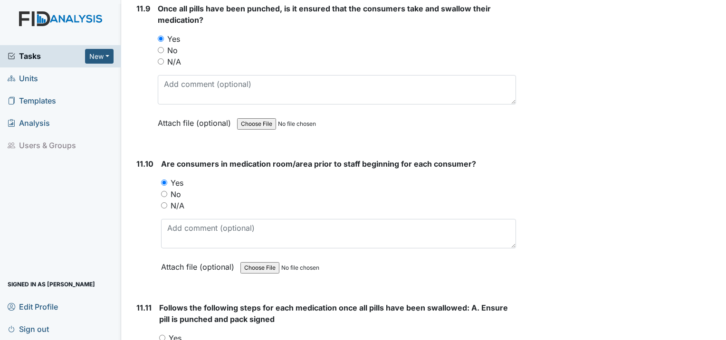
scroll to position [11975, 0]
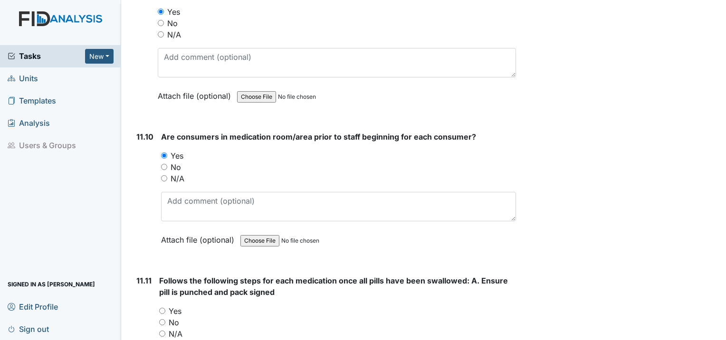
click at [164, 308] on input "Yes" at bounding box center [162, 311] width 6 height 6
radio input "true"
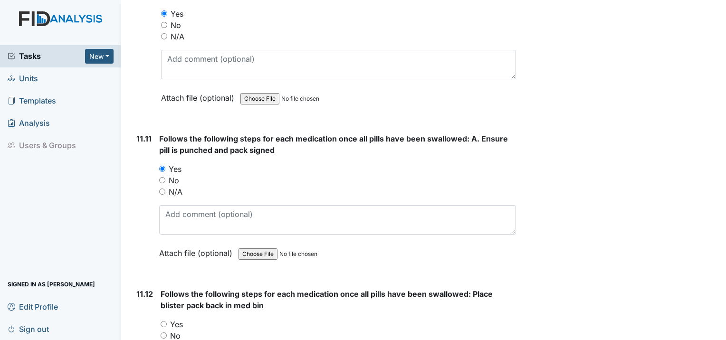
scroll to position [12118, 0]
click at [162, 321] on input "Yes" at bounding box center [164, 324] width 6 height 6
radio input "true"
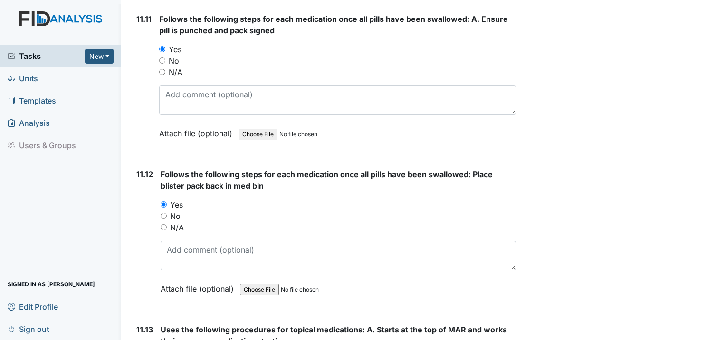
scroll to position [12260, 0]
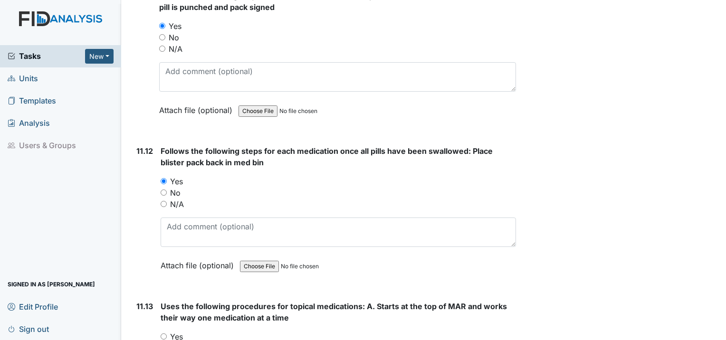
click at [163, 334] on input "Yes" at bounding box center [164, 337] width 6 height 6
radio input "true"
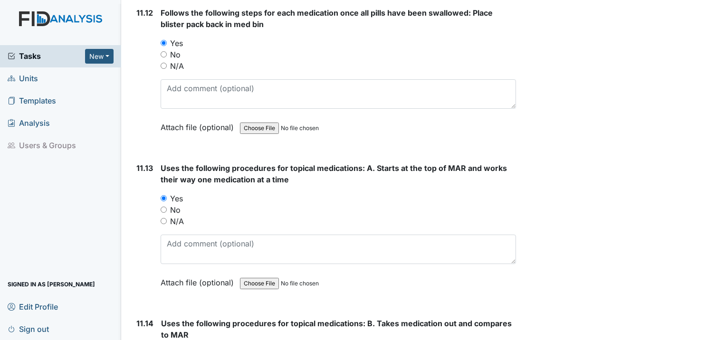
scroll to position [12403, 0]
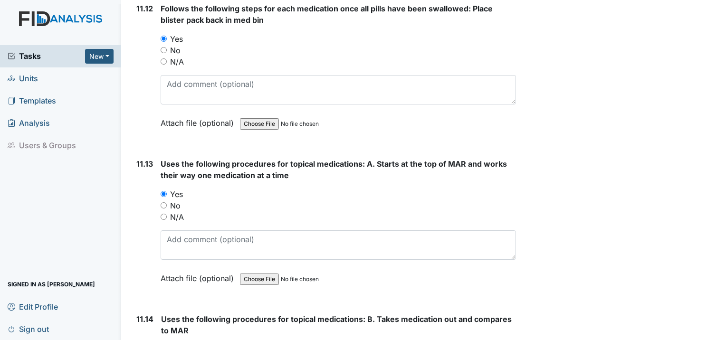
radio input "true"
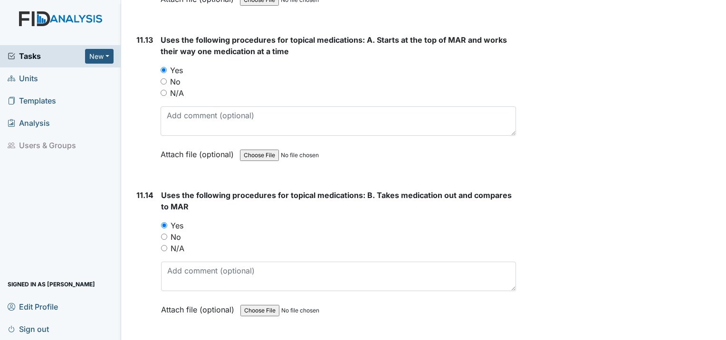
scroll to position [12545, 0]
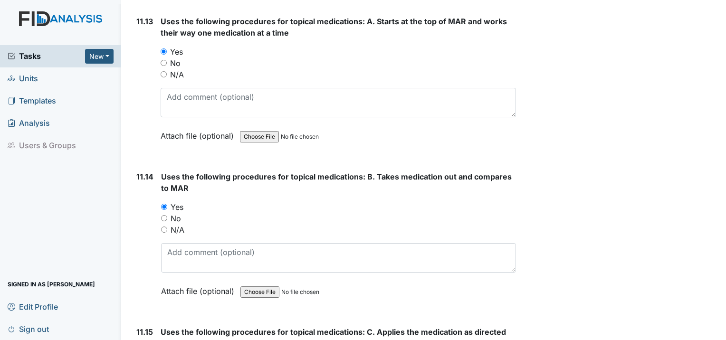
radio input "true"
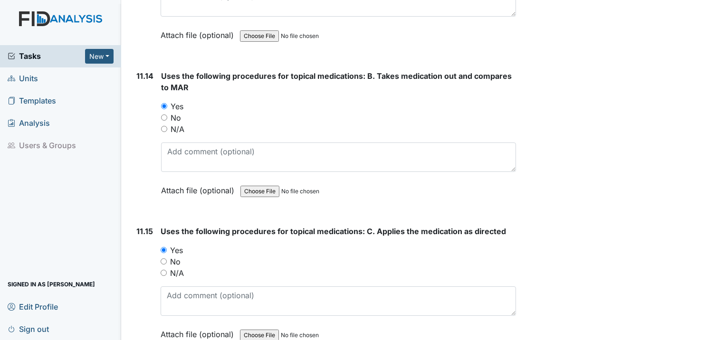
scroll to position [12688, 0]
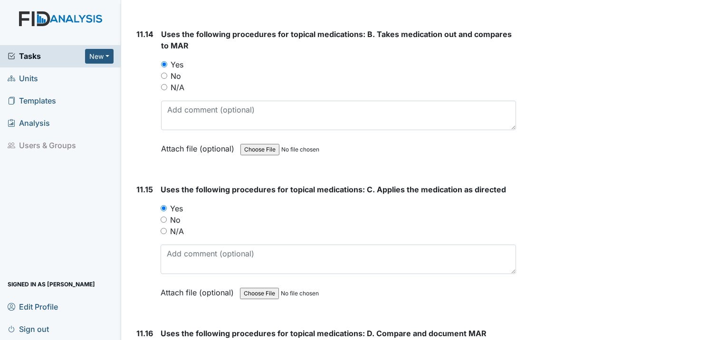
radio input "true"
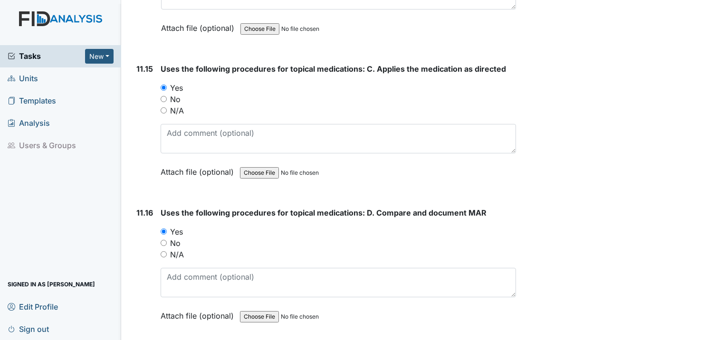
scroll to position [12831, 0]
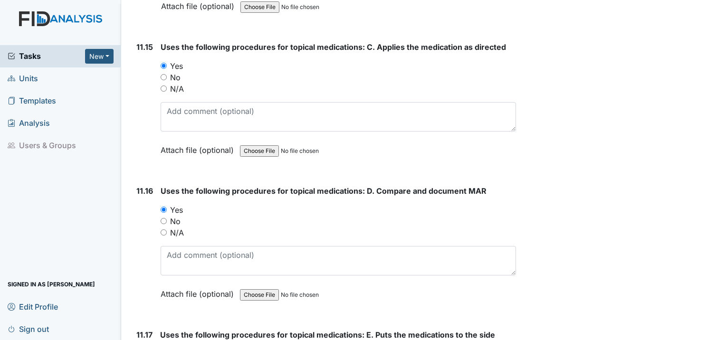
radio input "true"
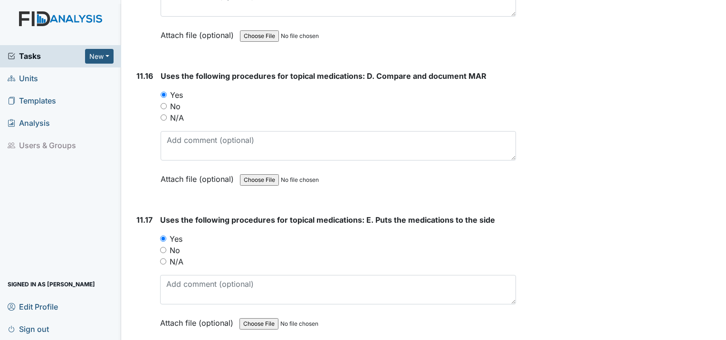
scroll to position [12973, 0]
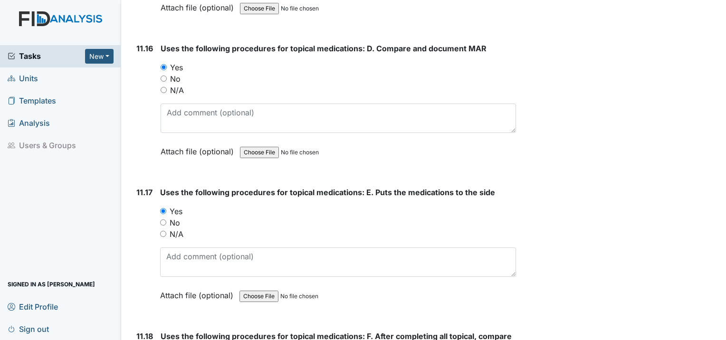
radio input "true"
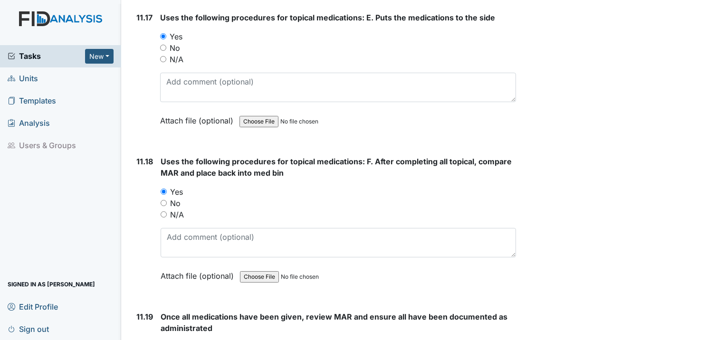
scroll to position [13163, 0]
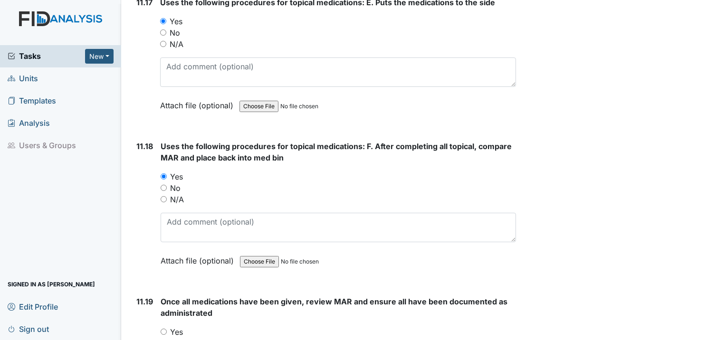
click at [162, 329] on input "Yes" at bounding box center [164, 332] width 6 height 6
radio input "true"
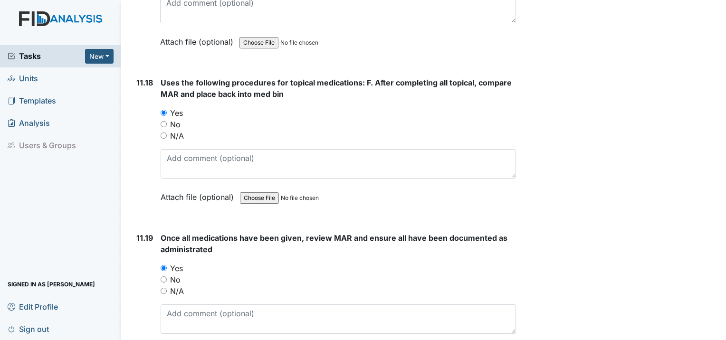
scroll to position [13306, 0]
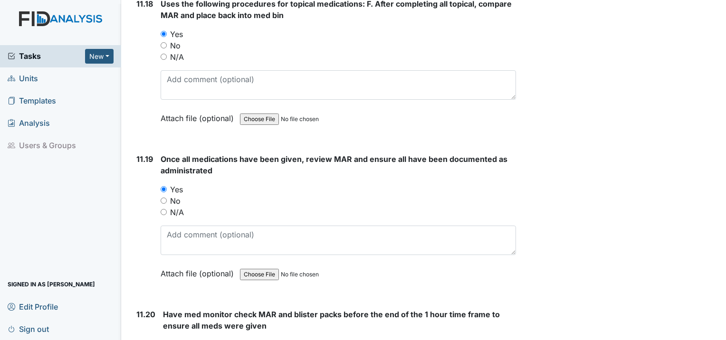
click at [165, 340] on input "Yes" at bounding box center [166, 345] width 6 height 6
radio input "true"
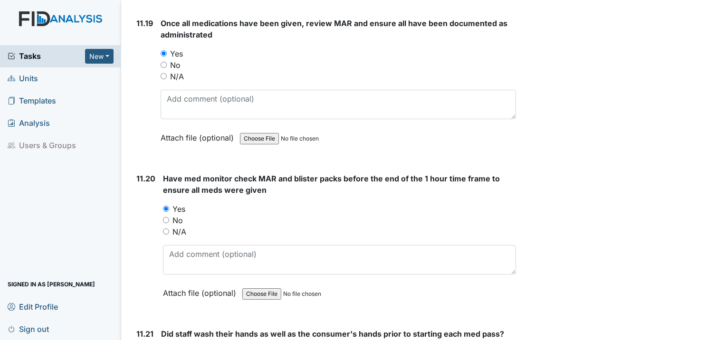
scroll to position [13448, 0]
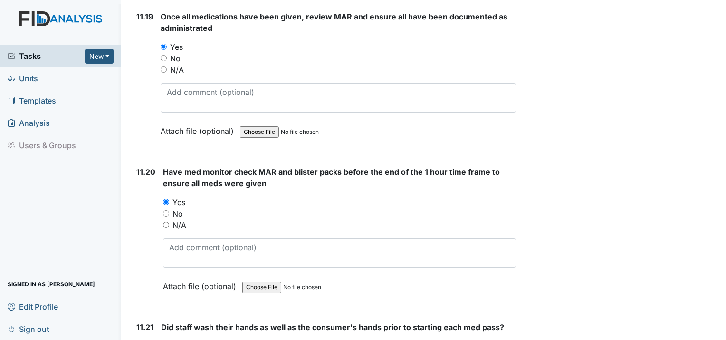
click at [165, 340] on input "Yes" at bounding box center [164, 346] width 6 height 6
radio input "true"
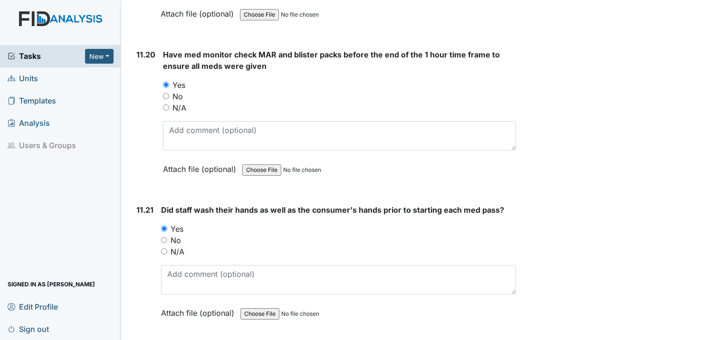
scroll to position [13591, 0]
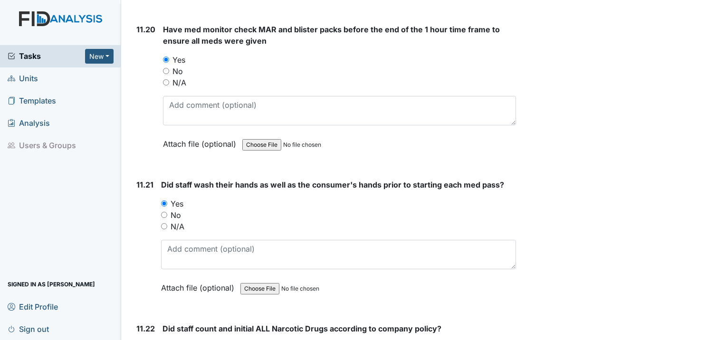
radio input "true"
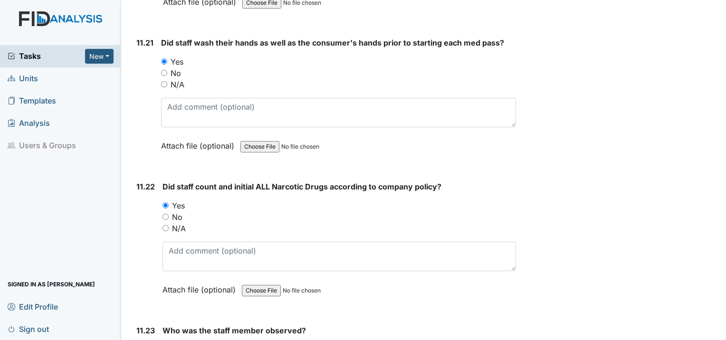
scroll to position [13733, 0]
radio input "true"
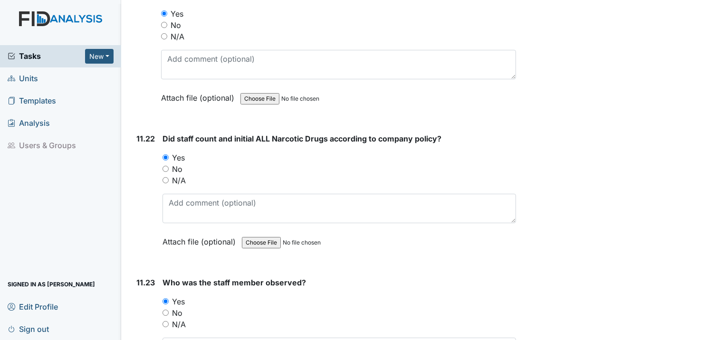
scroll to position [13828, 0]
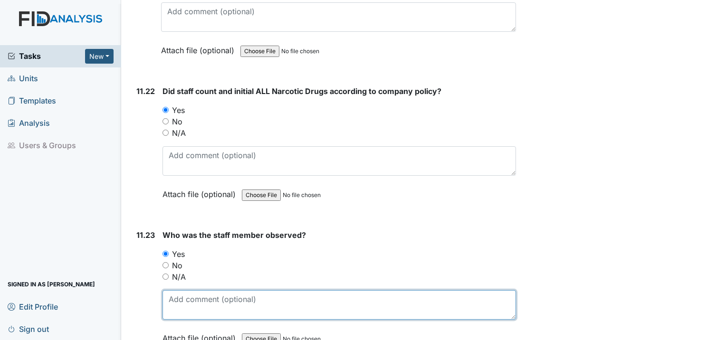
click at [213, 290] on textarea at bounding box center [340, 304] width 354 height 29
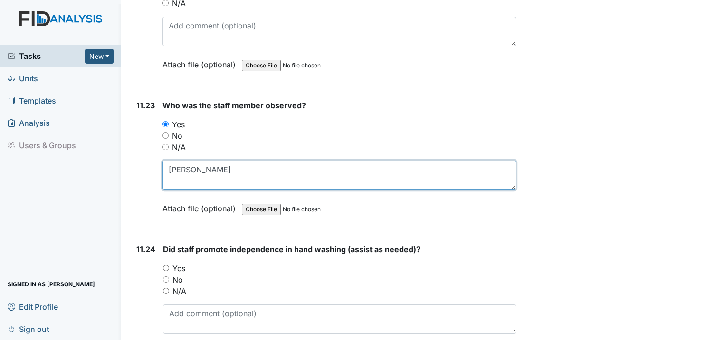
scroll to position [13971, 0]
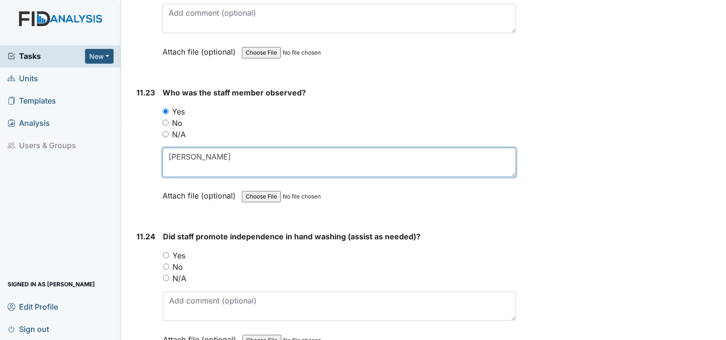
type textarea "Tiffany"
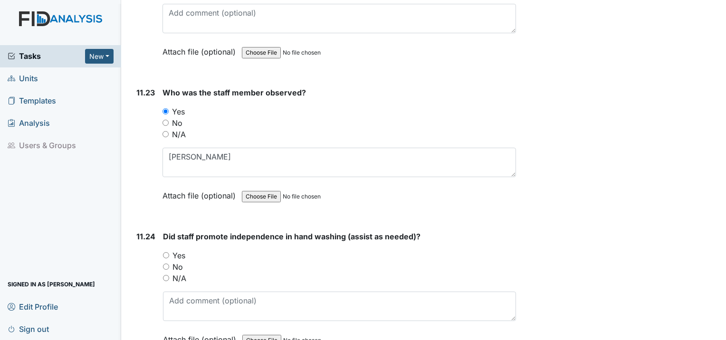
click at [163, 252] on input "Yes" at bounding box center [166, 255] width 6 height 6
radio input "true"
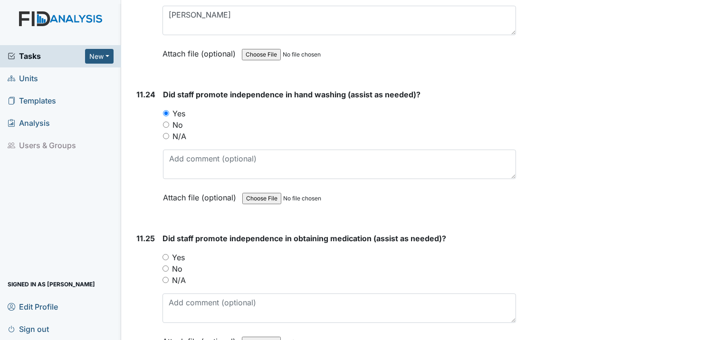
scroll to position [14114, 0]
click at [167, 254] on input "Yes" at bounding box center [166, 257] width 6 height 6
radio input "true"
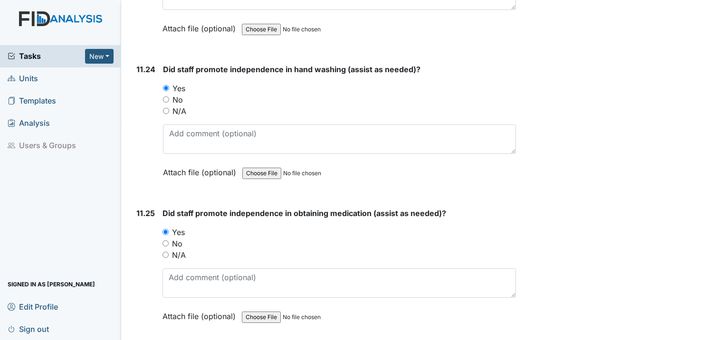
scroll to position [14209, 0]
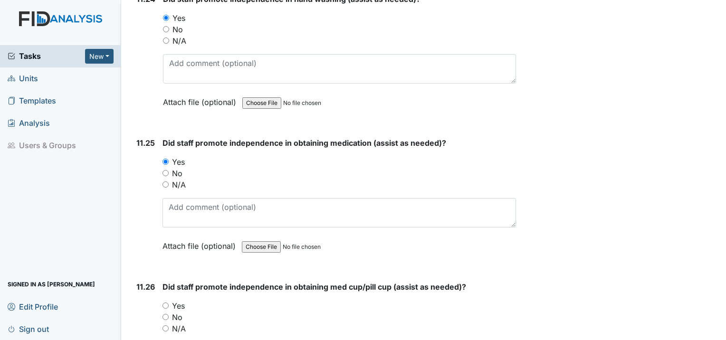
click at [166, 303] on input "Yes" at bounding box center [166, 306] width 6 height 6
radio input "true"
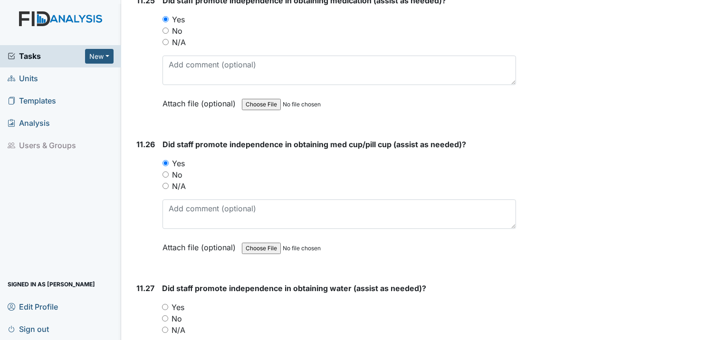
click at [166, 304] on input "Yes" at bounding box center [165, 307] width 6 height 6
radio input "true"
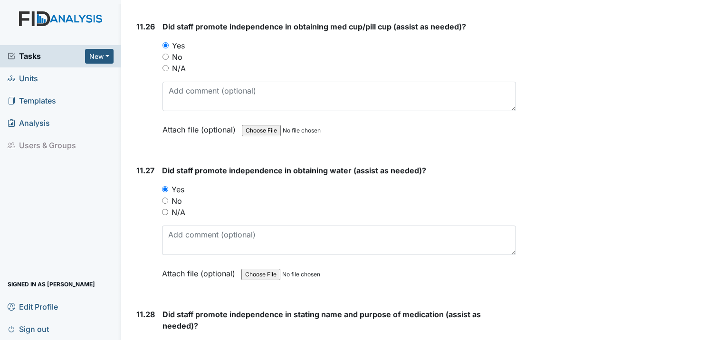
scroll to position [14494, 0]
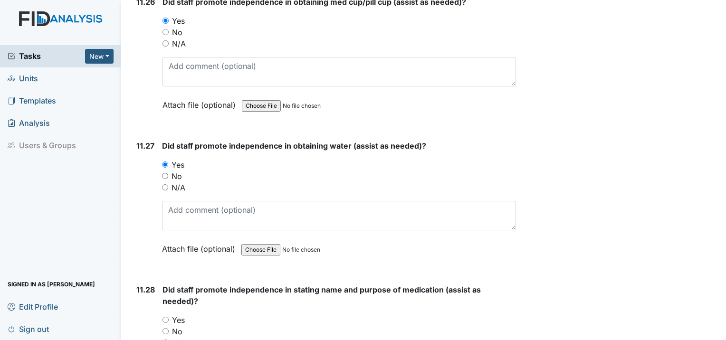
click at [166, 317] on input "Yes" at bounding box center [166, 320] width 6 height 6
radio input "true"
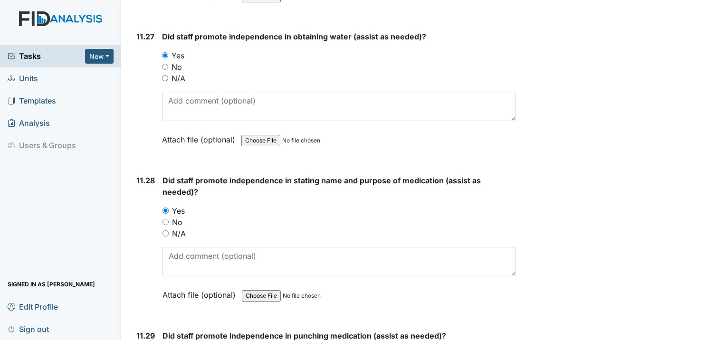
scroll to position [14636, 0]
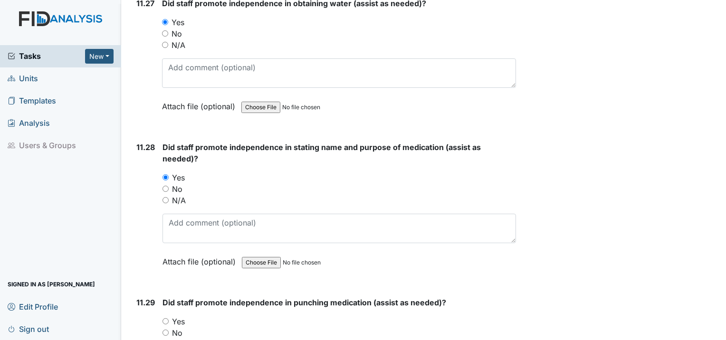
click at [169, 318] on input "Yes" at bounding box center [166, 321] width 6 height 6
radio input "true"
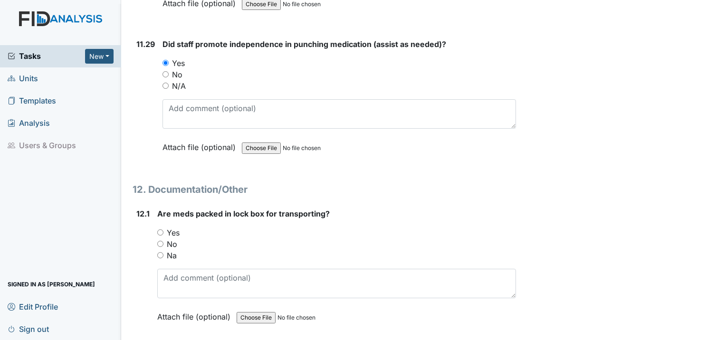
scroll to position [14921, 0]
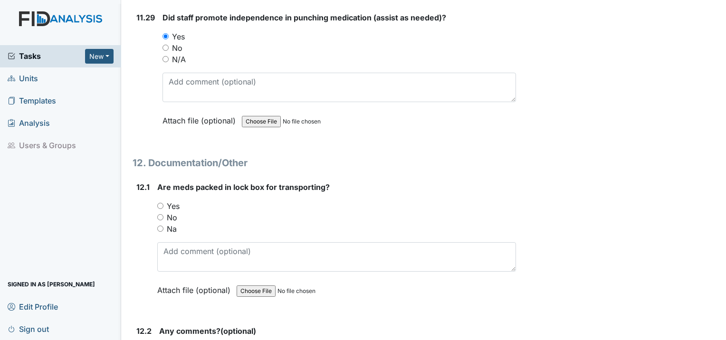
click at [155, 182] on div "12.1 Are meds packed in lock box for transporting? You must select one of the b…" at bounding box center [324, 246] width 383 height 129
click at [160, 203] on input "Yes" at bounding box center [160, 206] width 6 height 6
radio input "true"
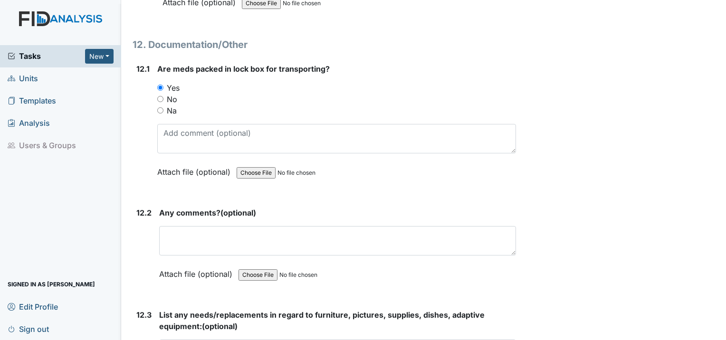
scroll to position [15064, 0]
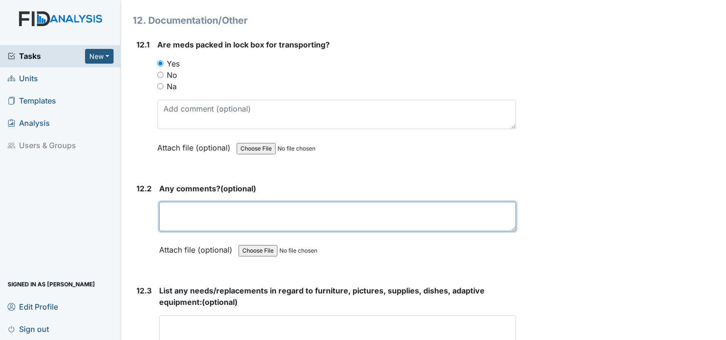
click at [215, 202] on textarea at bounding box center [337, 216] width 357 height 29
type textarea "Not at this time."
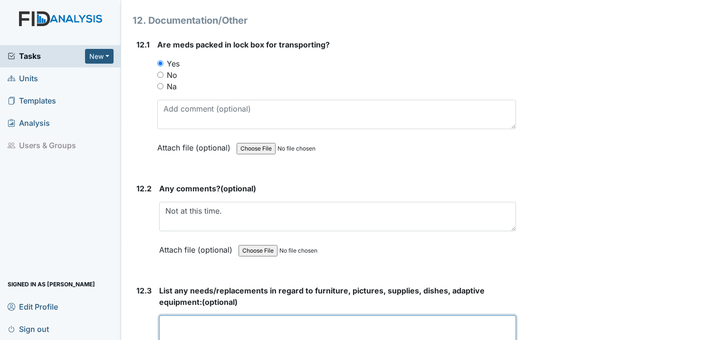
click at [181, 316] on textarea at bounding box center [337, 330] width 357 height 29
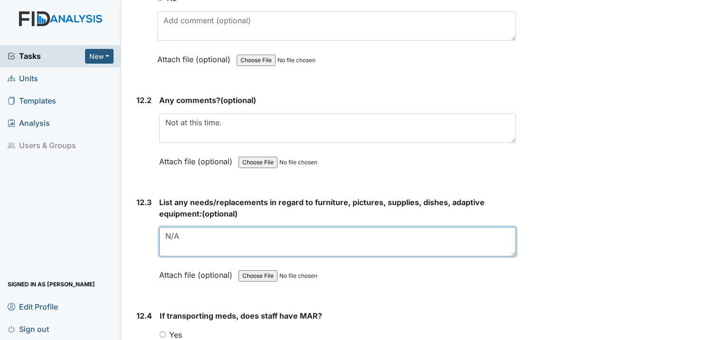
scroll to position [15207, 0]
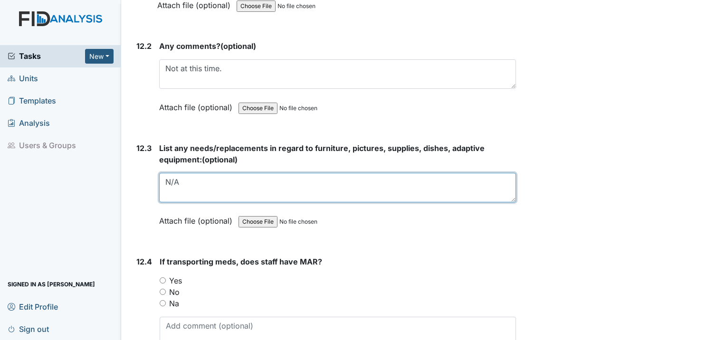
type textarea "N/A"
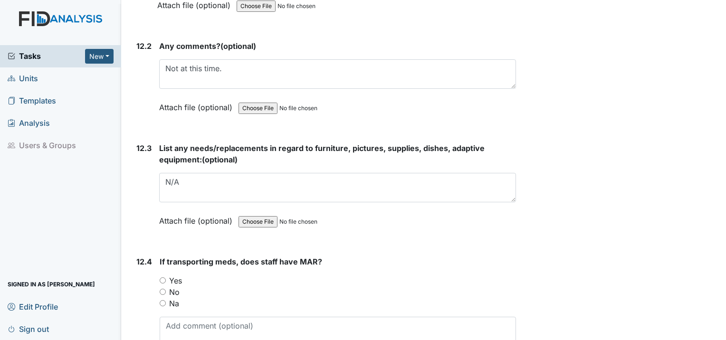
click at [165, 278] on input "Yes" at bounding box center [163, 281] width 6 height 6
radio input "true"
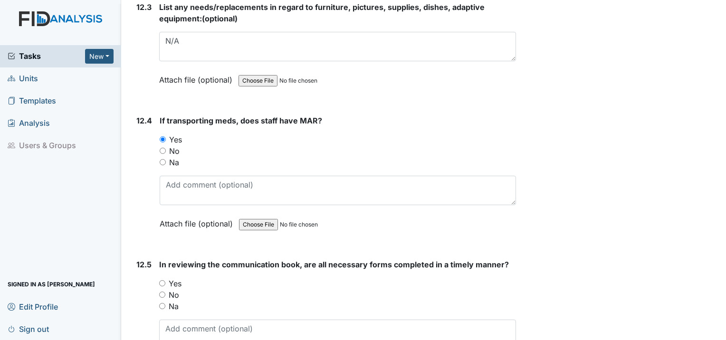
scroll to position [15349, 0]
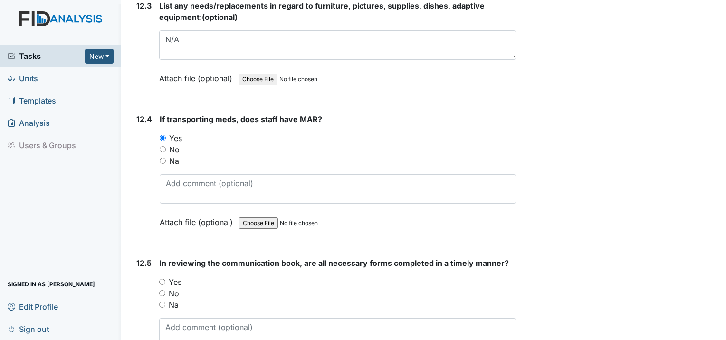
click at [160, 279] on input "Yes" at bounding box center [162, 282] width 6 height 6
radio input "true"
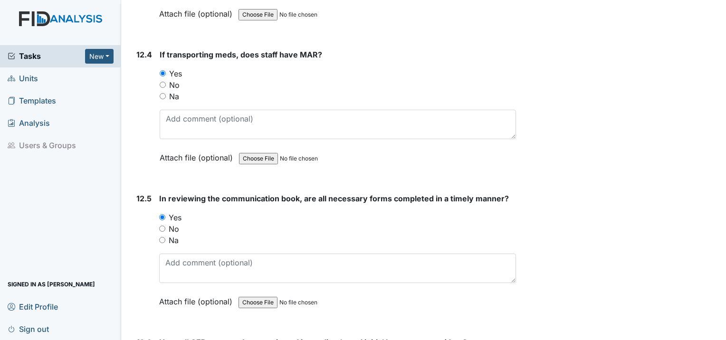
scroll to position [15492, 0]
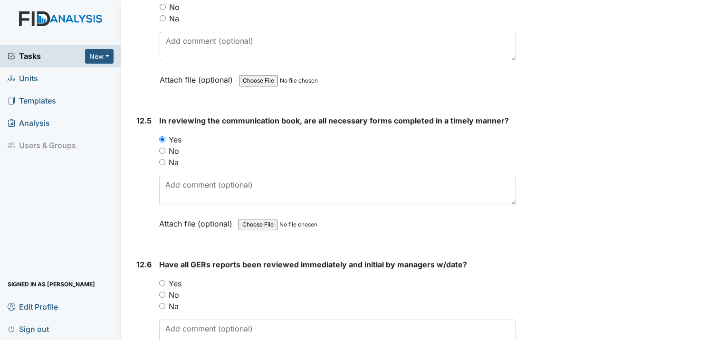
click at [162, 280] on input "Yes" at bounding box center [162, 283] width 6 height 6
radio input "true"
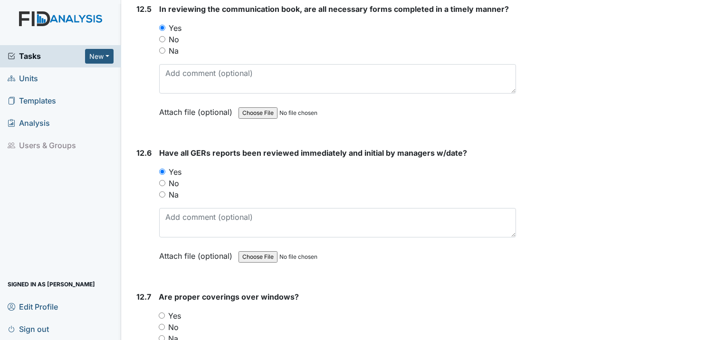
scroll to position [15634, 0]
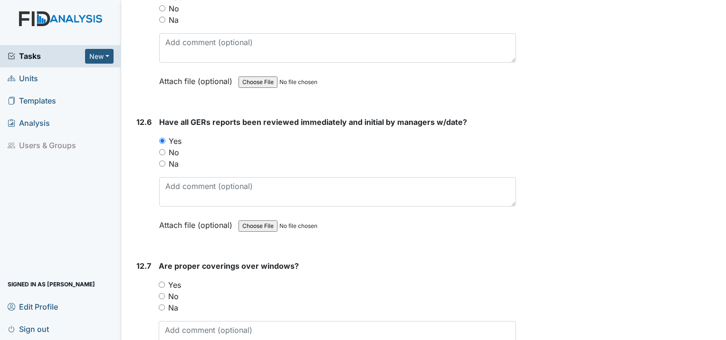
click at [161, 282] on input "Yes" at bounding box center [162, 285] width 6 height 6
radio input "true"
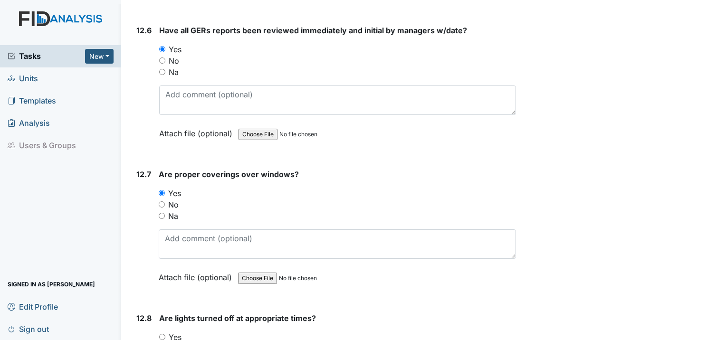
scroll to position [15777, 0]
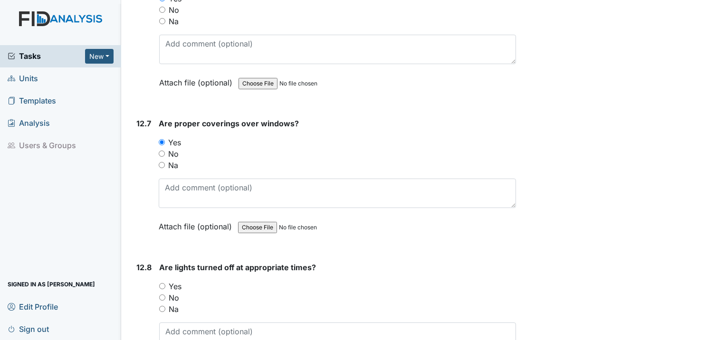
click at [162, 281] on div "Yes" at bounding box center [337, 286] width 357 height 11
click at [160, 283] on input "Yes" at bounding box center [162, 286] width 6 height 6
radio input "true"
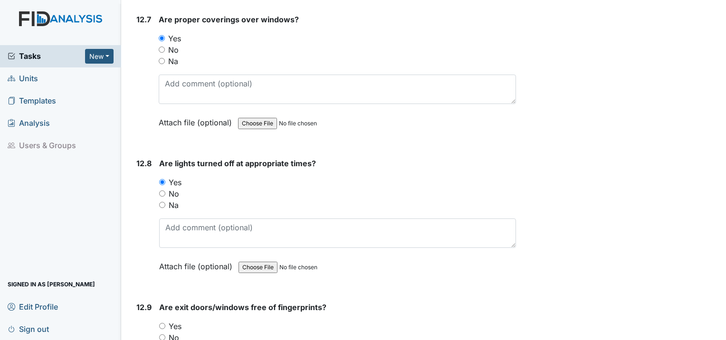
scroll to position [15919, 0]
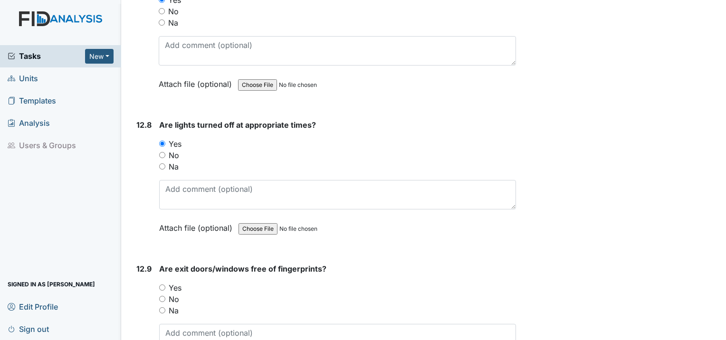
click at [162, 285] on input "Yes" at bounding box center [162, 288] width 6 height 6
radio input "true"
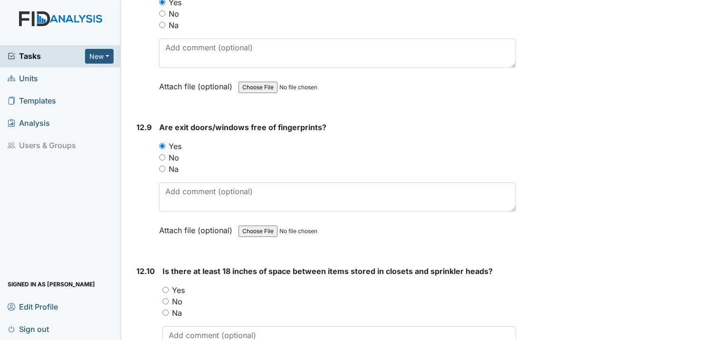
scroll to position [16062, 0]
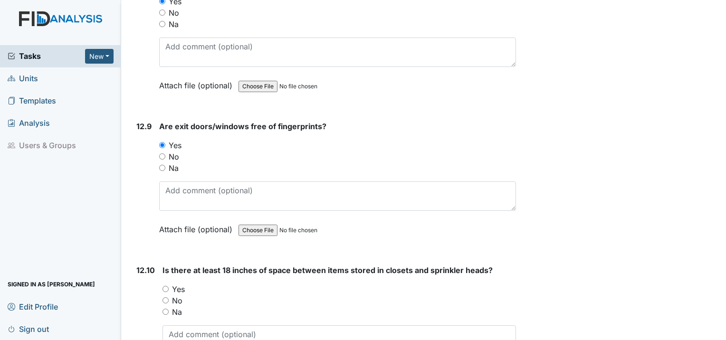
click at [163, 286] on input "Yes" at bounding box center [166, 289] width 6 height 6
radio input "true"
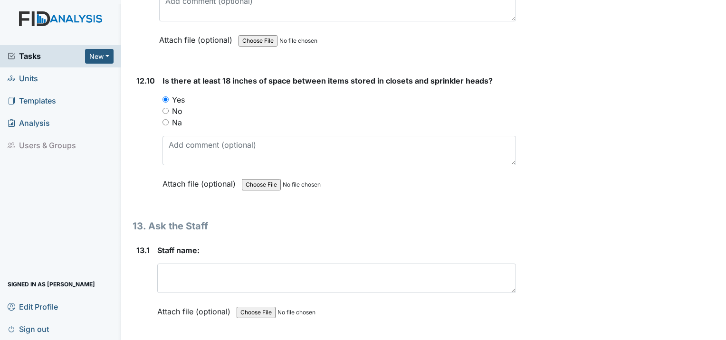
scroll to position [16252, 0]
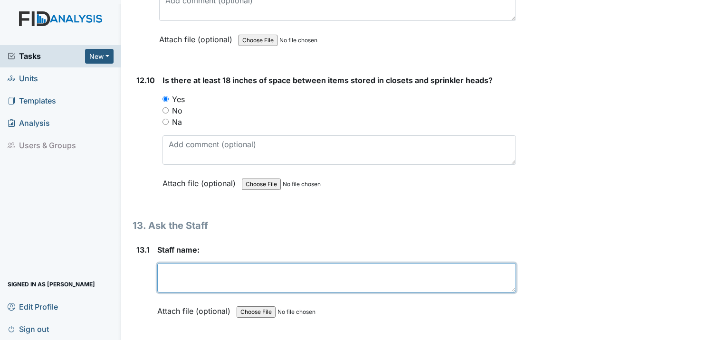
click at [173, 263] on textarea at bounding box center [336, 277] width 359 height 29
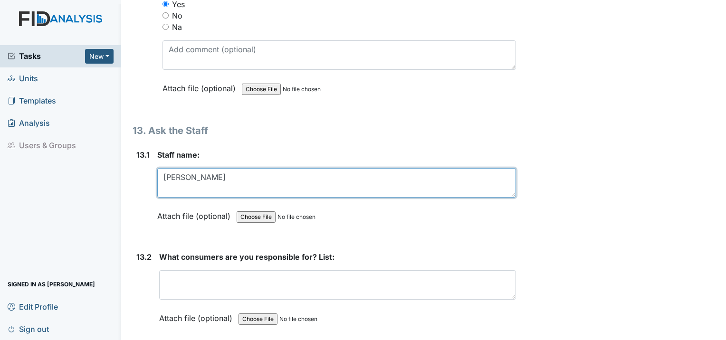
scroll to position [16395, 0]
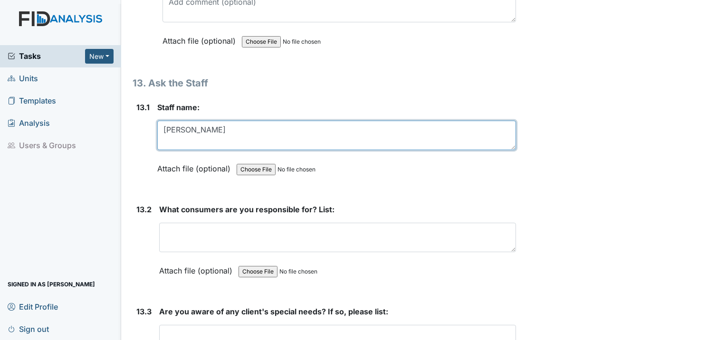
type textarea "Mary"
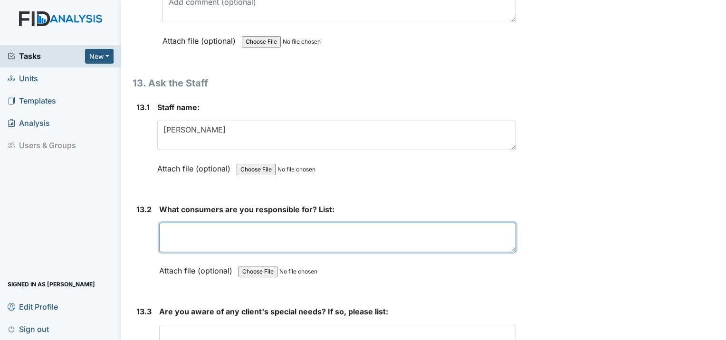
click at [162, 223] on textarea at bounding box center [337, 237] width 357 height 29
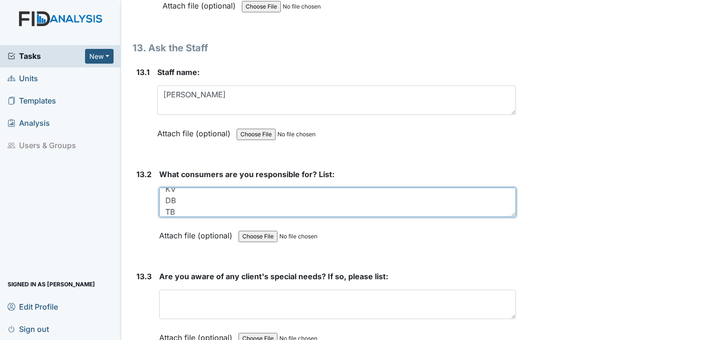
scroll to position [16490, 0]
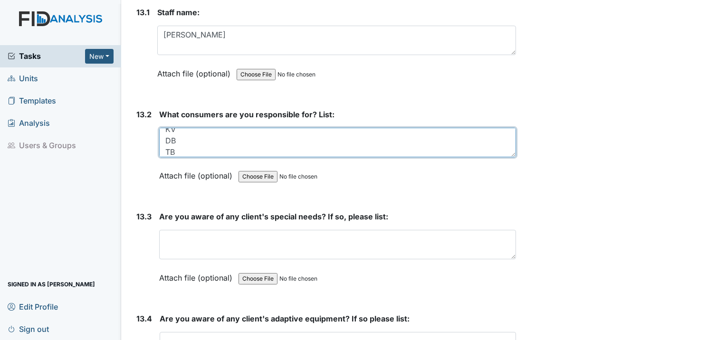
type textarea "KV DB TB"
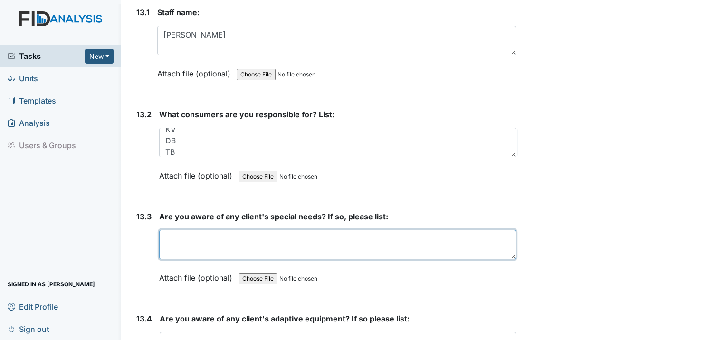
click at [167, 230] on textarea at bounding box center [337, 244] width 357 height 29
click at [216, 230] on textarea "TB-arm pillow KV- bib and plate guard" at bounding box center [337, 244] width 357 height 29
click at [253, 230] on textarea "TB-arm pillow and gait belt KV- bib and plate guard" at bounding box center [337, 244] width 357 height 29
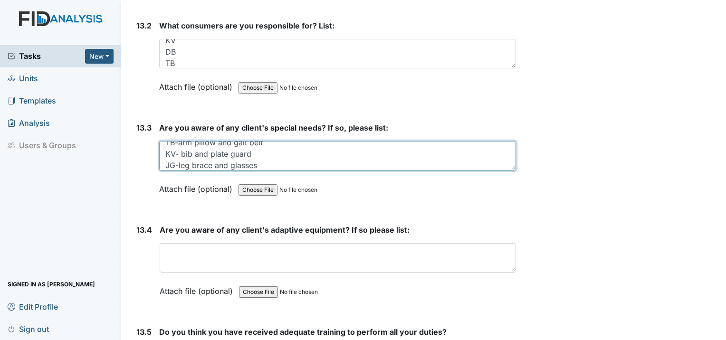
scroll to position [16585, 0]
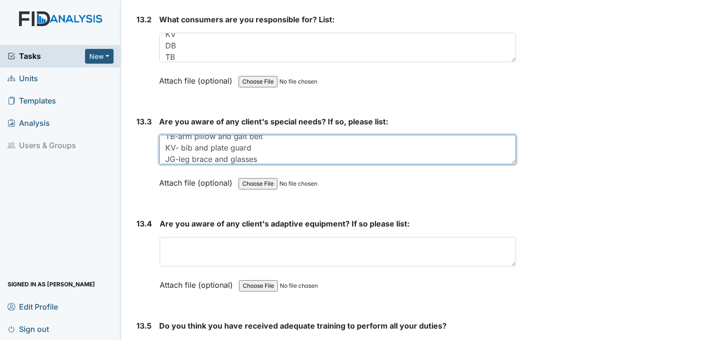
type textarea "TB-arm pillow and gait belt KV- bib and plate guard JG-leg brace and glasses"
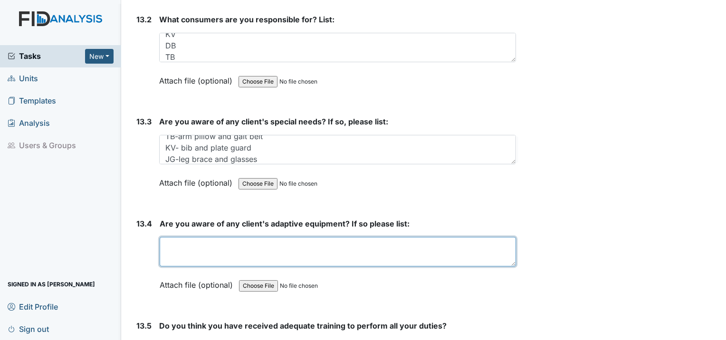
click at [174, 237] on textarea at bounding box center [338, 251] width 356 height 29
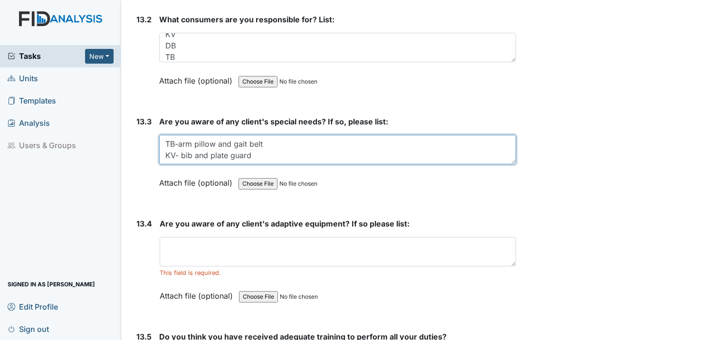
scroll to position [11, 0]
drag, startPoint x: 167, startPoint y: 67, endPoint x: 249, endPoint y: 81, distance: 82.5
click at [249, 135] on textarea "TB-arm pillow and gait belt KV- bib and plate guard JG-leg brace and glasses" at bounding box center [337, 149] width 357 height 29
click at [276, 135] on textarea "TB-arm pillow and gait belt KV- bib and plate guard JG-leg brace and glasses" at bounding box center [337, 149] width 357 height 29
drag, startPoint x: 166, startPoint y: 66, endPoint x: 262, endPoint y: 82, distance: 97.8
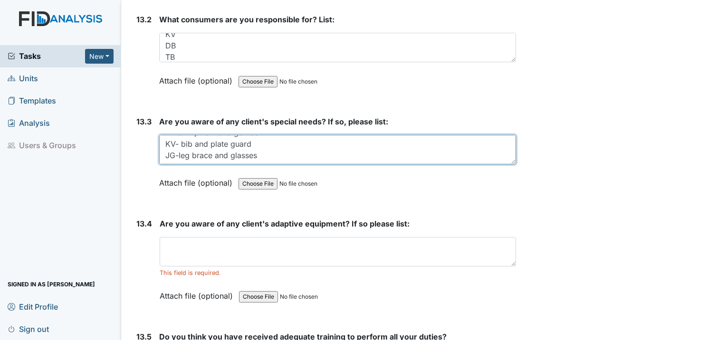
click at [262, 135] on textarea "TB-arm pillow and gait belt KV- bib and plate guard JG-leg brace and glasses" at bounding box center [337, 149] width 357 height 29
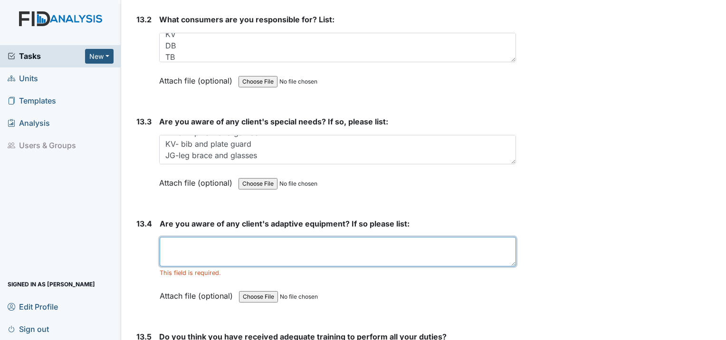
click at [174, 237] on textarea at bounding box center [338, 251] width 356 height 29
paste textarea "TB-arm pillow and gait belt KV- bib and plate guard JG-leg brace and glasses"
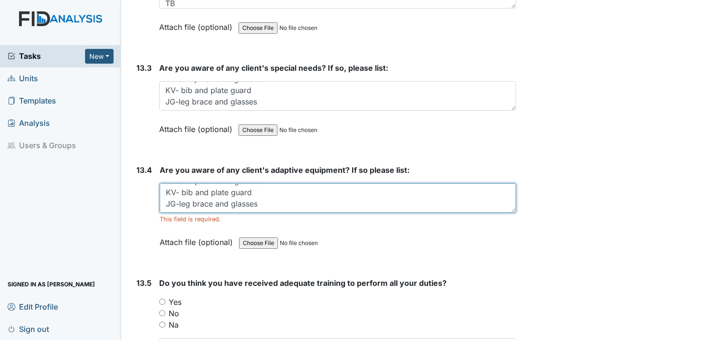
scroll to position [16680, 0]
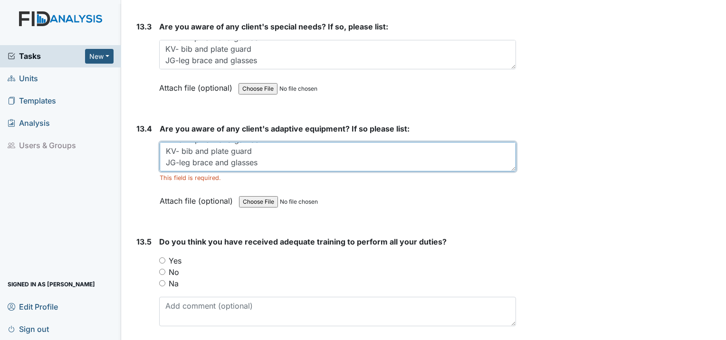
type textarea "TB-arm pillow and gait belt KV- bib and plate guard JG-leg brace and glasses"
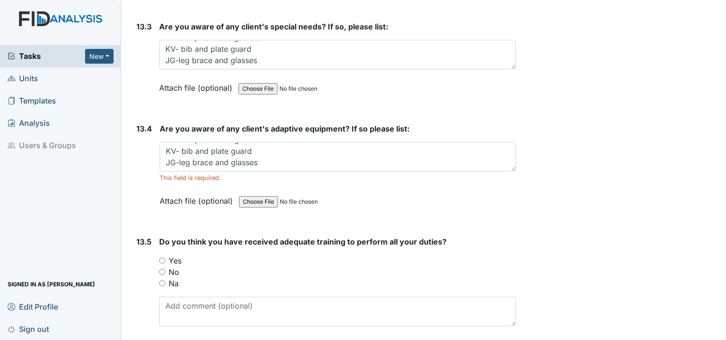
click at [162, 258] on input "Yes" at bounding box center [162, 261] width 6 height 6
radio input "true"
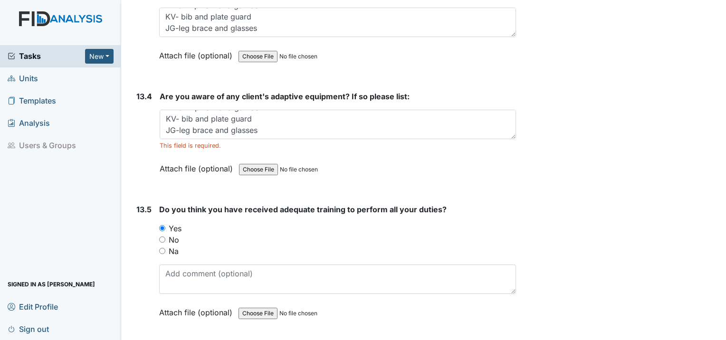
scroll to position [16775, 0]
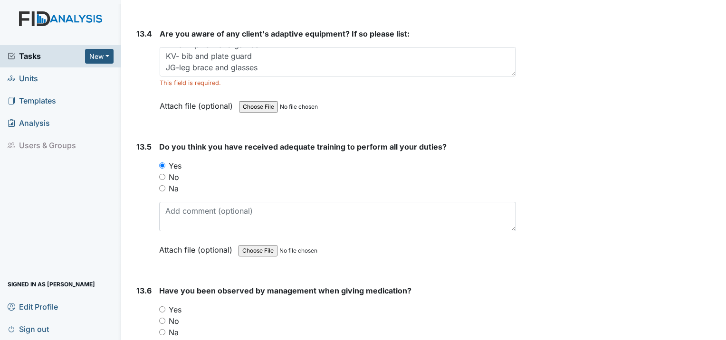
click at [161, 307] on input "Yes" at bounding box center [162, 310] width 6 height 6
radio input "true"
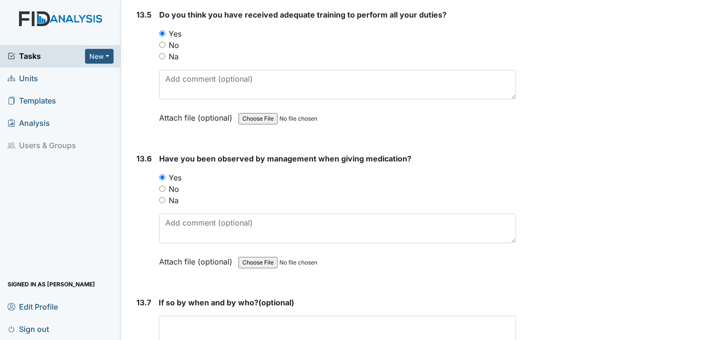
scroll to position [16917, 0]
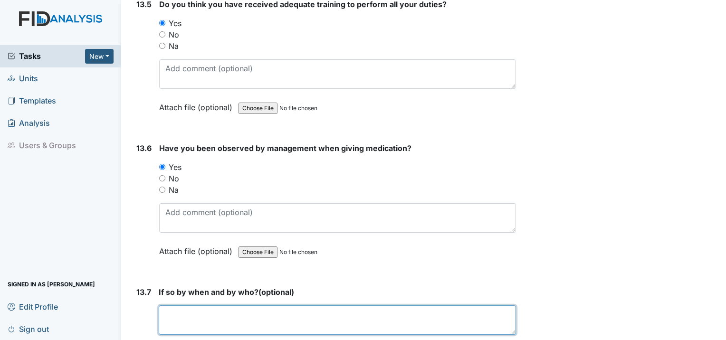
click at [207, 306] on textarea at bounding box center [337, 320] width 357 height 29
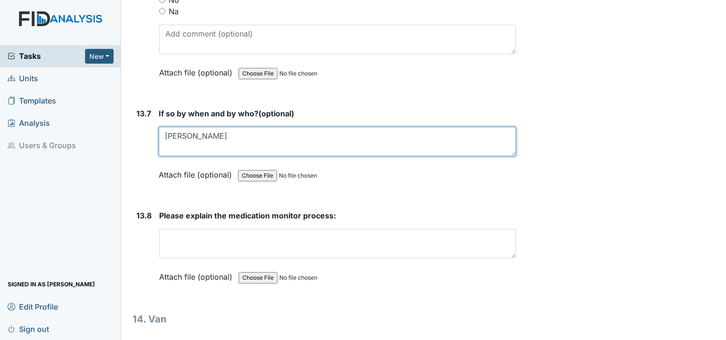
scroll to position [17107, 0]
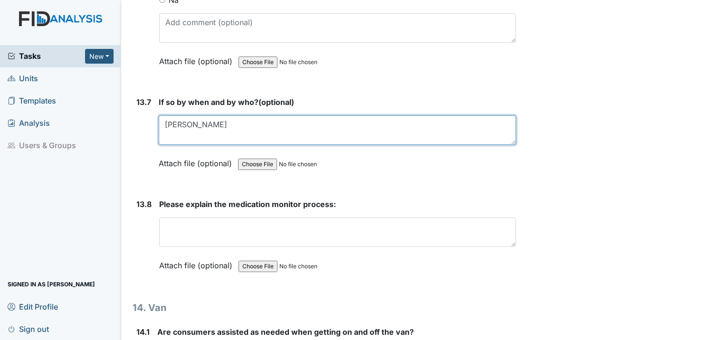
type textarea "Nicole"
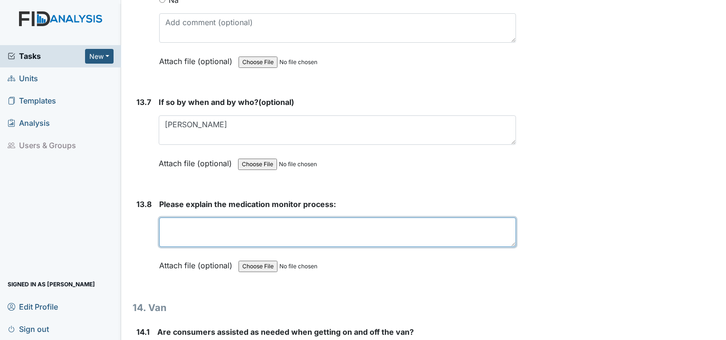
click at [165, 218] on textarea at bounding box center [337, 232] width 357 height 29
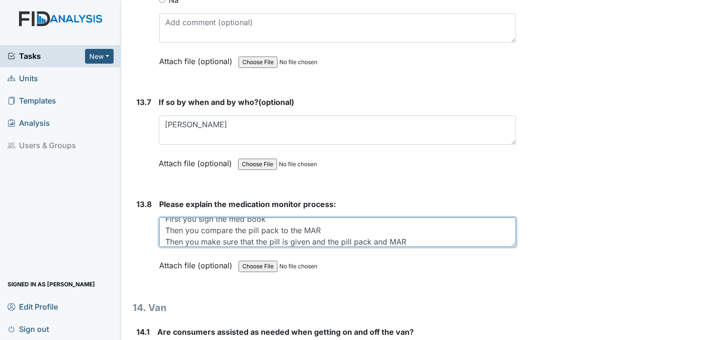
click at [407, 218] on textarea "First you sign the med book Then you compare the pill pack to the MAR Then you …" at bounding box center [337, 232] width 357 height 29
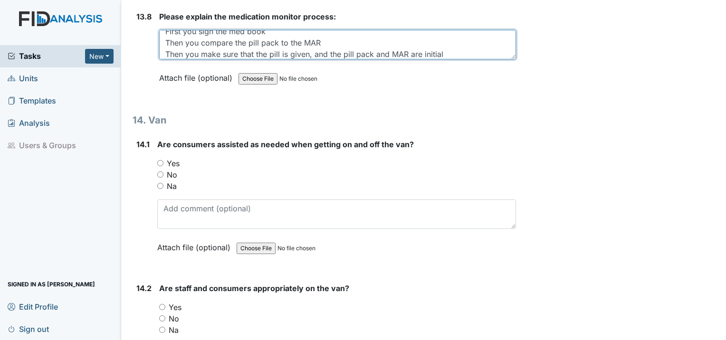
scroll to position [17297, 0]
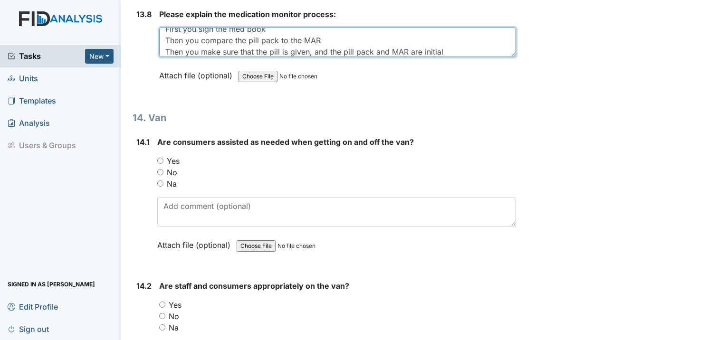
type textarea "First you sign the med book Then you compare the pill pack to the MAR Then you …"
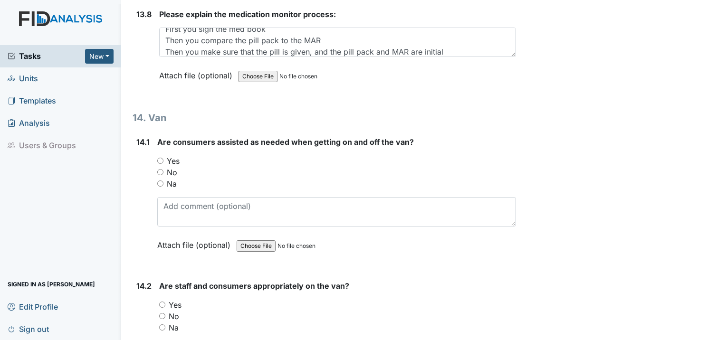
click at [160, 158] on input "Yes" at bounding box center [160, 161] width 6 height 6
radio input "true"
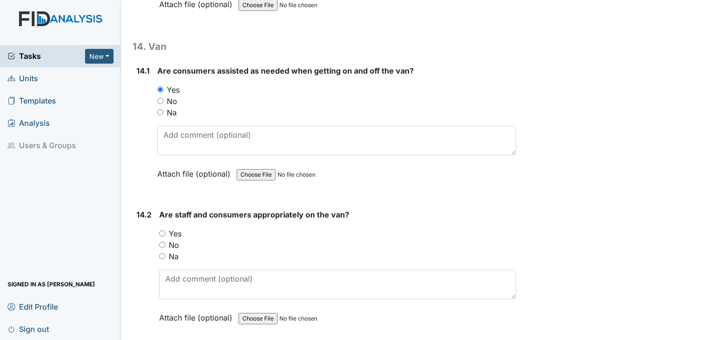
scroll to position [17392, 0]
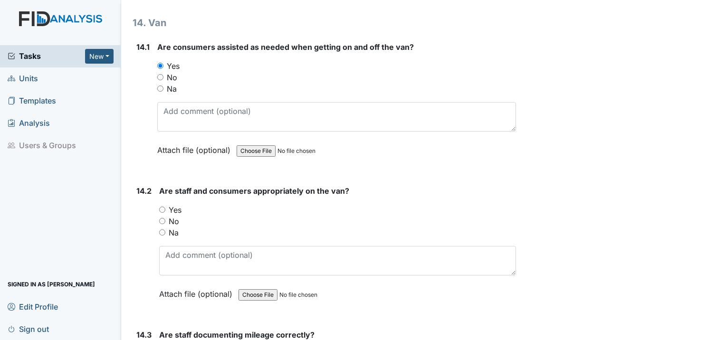
drag, startPoint x: 159, startPoint y: 126, endPoint x: 172, endPoint y: 133, distance: 13.8
click at [160, 207] on input "Yes" at bounding box center [162, 210] width 6 height 6
radio input "true"
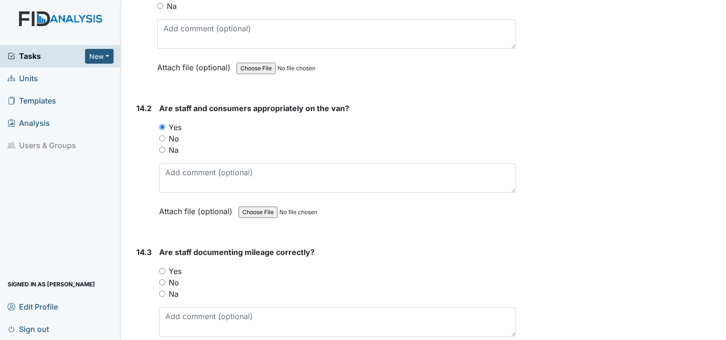
scroll to position [17488, 0]
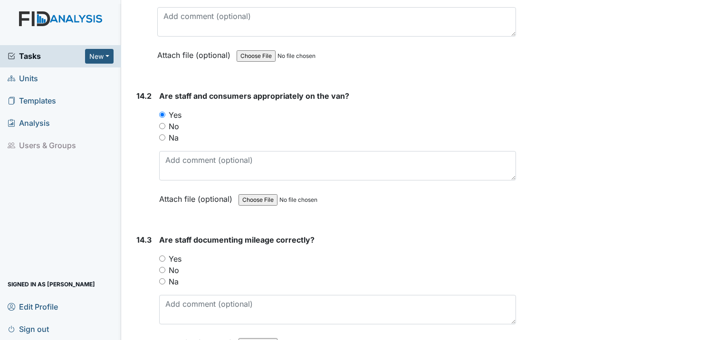
click at [163, 256] on input "Yes" at bounding box center [162, 259] width 6 height 6
radio input "true"
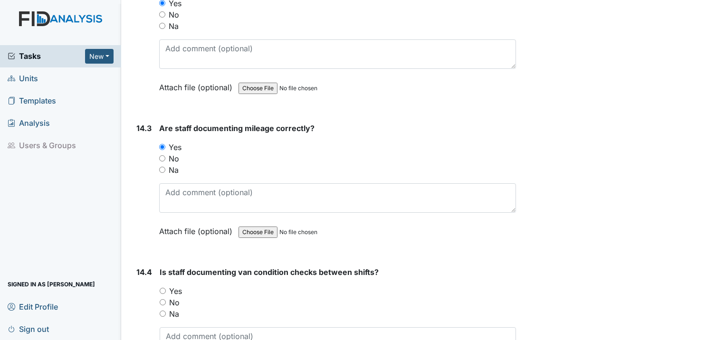
scroll to position [17630, 0]
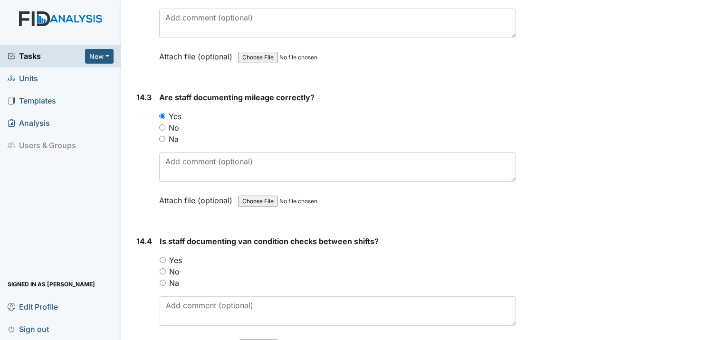
click at [163, 257] on input "Yes" at bounding box center [163, 260] width 6 height 6
radio input "true"
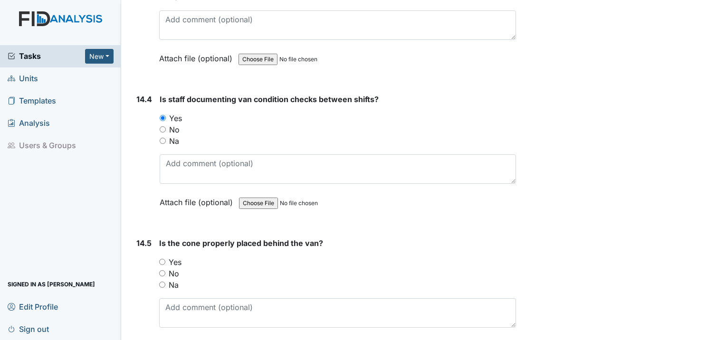
scroll to position [17773, 0]
click at [165, 256] on div "Yes" at bounding box center [337, 261] width 357 height 11
click at [160, 259] on input "Yes" at bounding box center [162, 262] width 6 height 6
radio input "true"
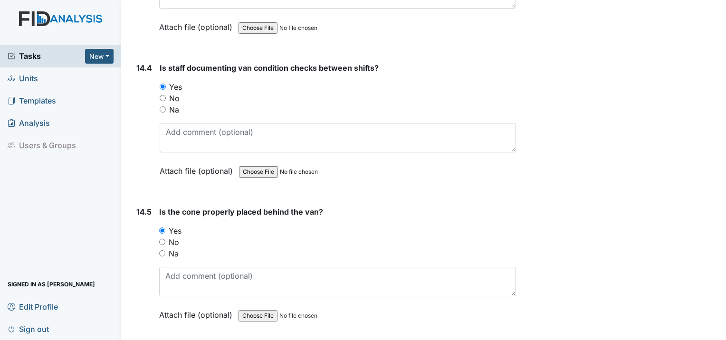
scroll to position [17868, 0]
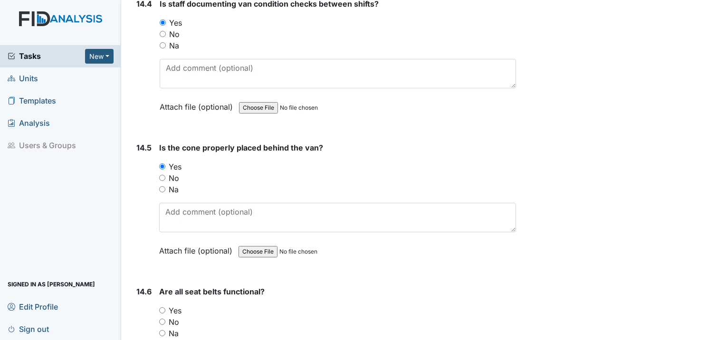
click at [161, 307] on input "Yes" at bounding box center [162, 310] width 6 height 6
radio input "true"
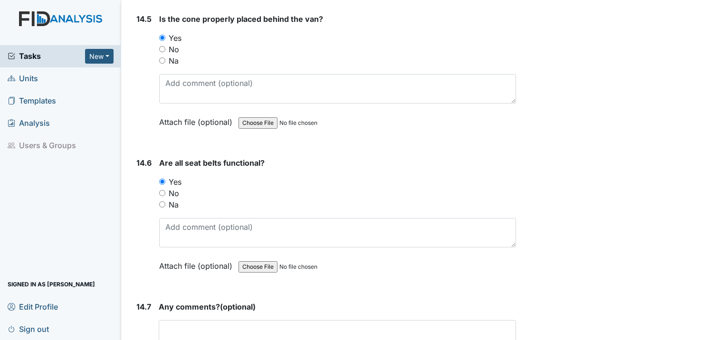
scroll to position [18001, 0]
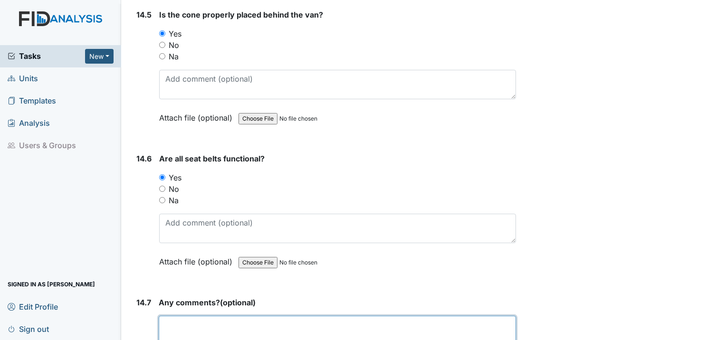
click at [201, 316] on textarea at bounding box center [337, 330] width 357 height 29
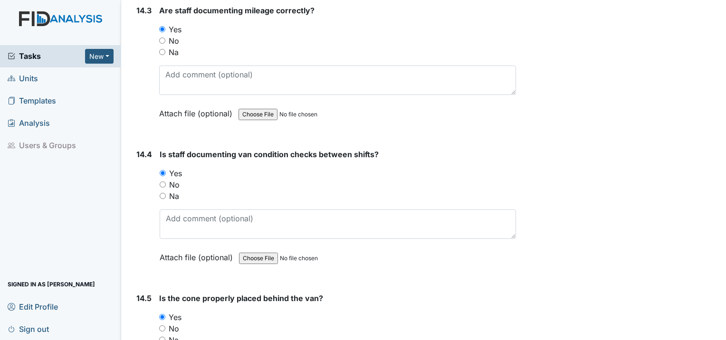
scroll to position [17716, 0]
type textarea "Not at this time."
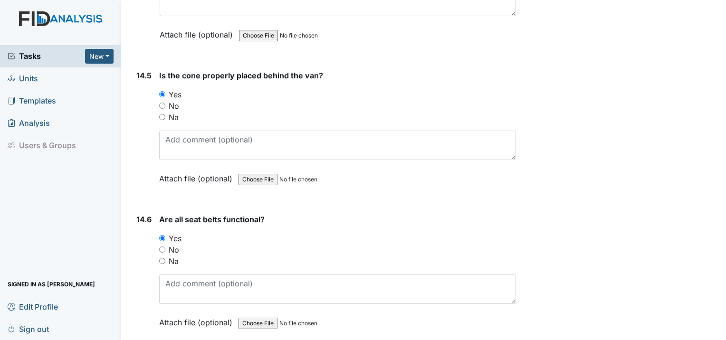
scroll to position [18001, 0]
